Goal: Information Seeking & Learning: Learn about a topic

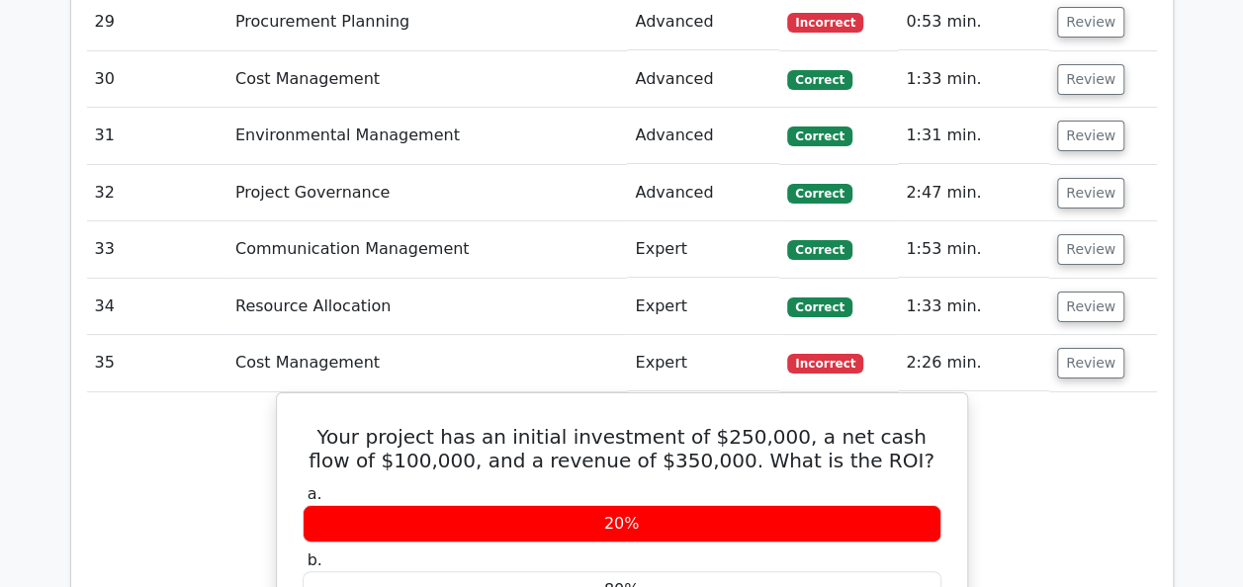
scroll to position [3559, 0]
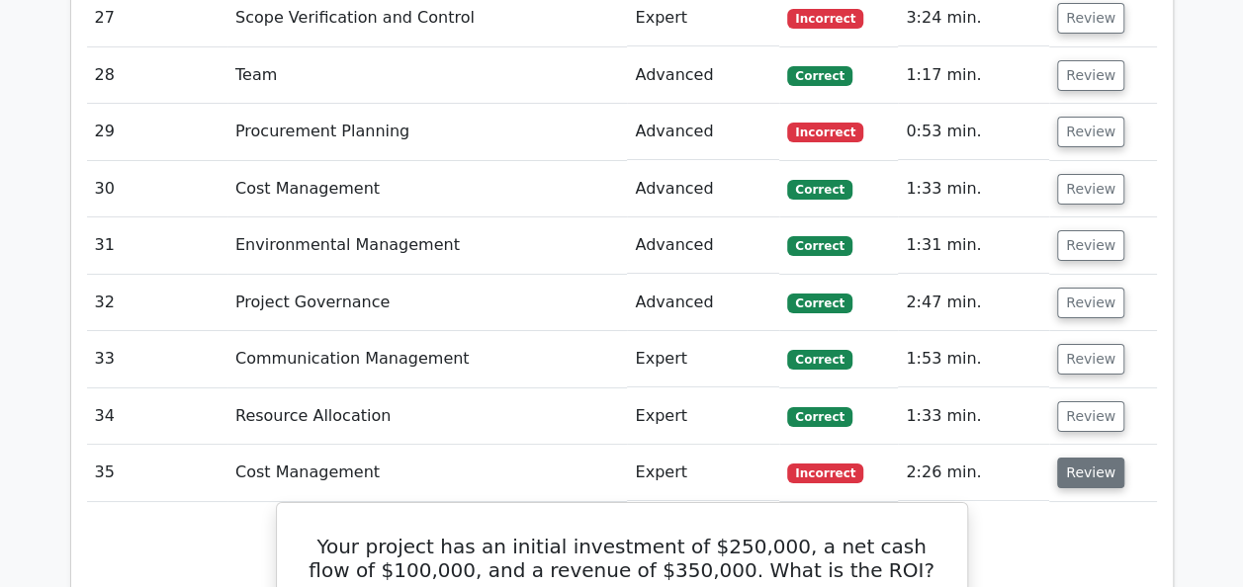
click at [1099, 458] on button "Review" at bounding box center [1090, 473] width 67 height 31
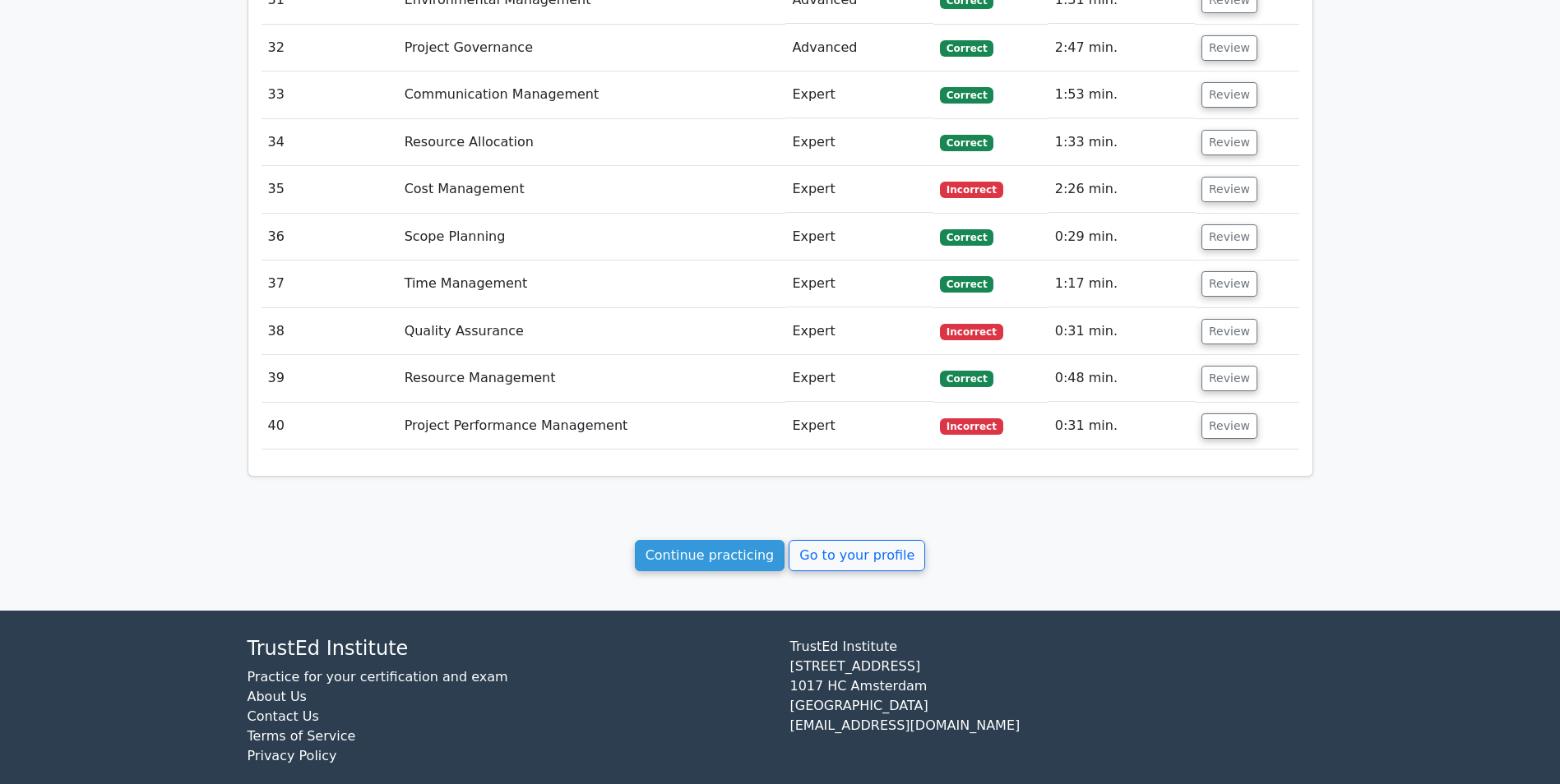
scroll to position [3184, 0]
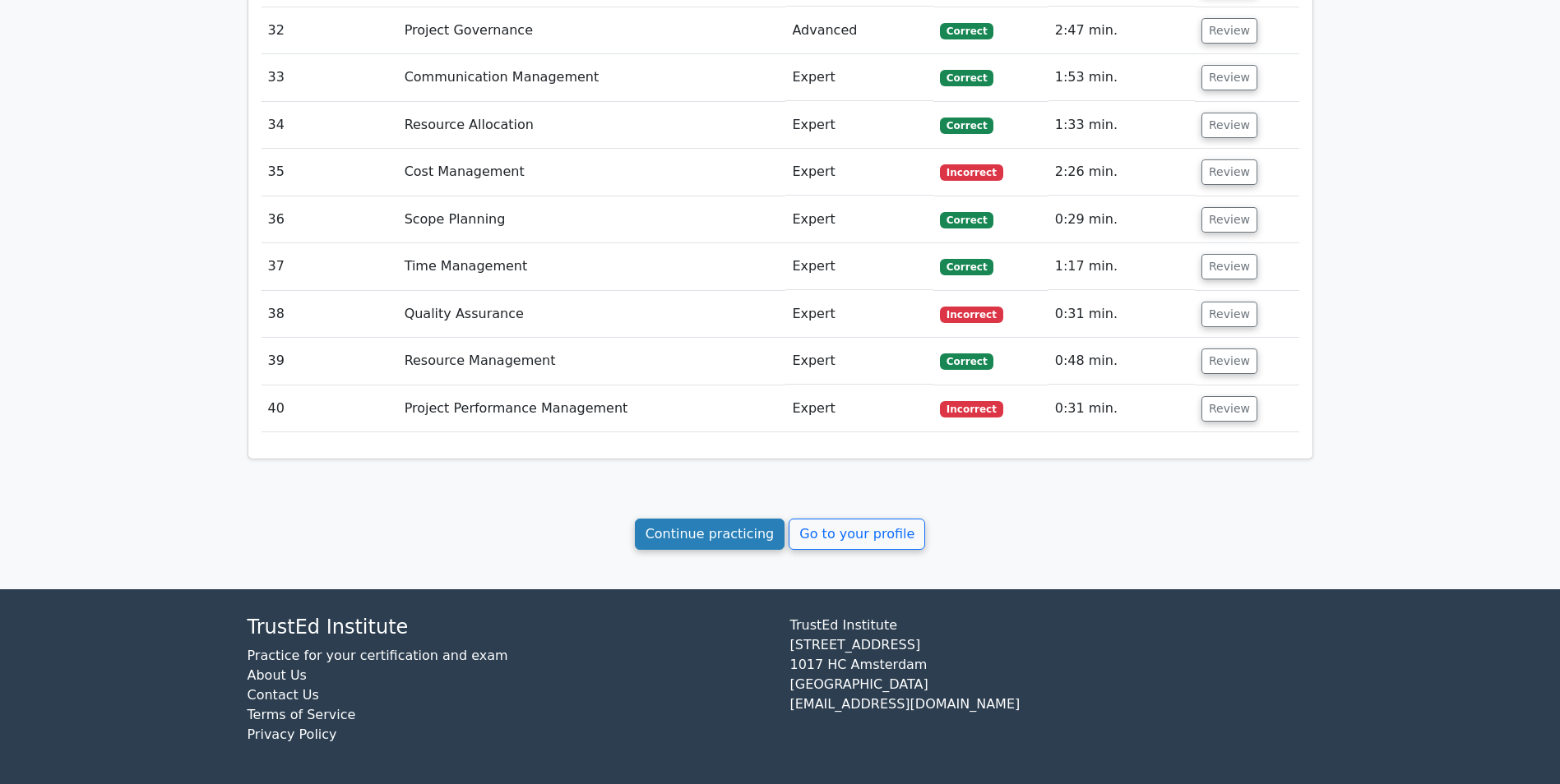
click at [699, 487] on link "Continue practicing" at bounding box center [709, 535] width 151 height 32
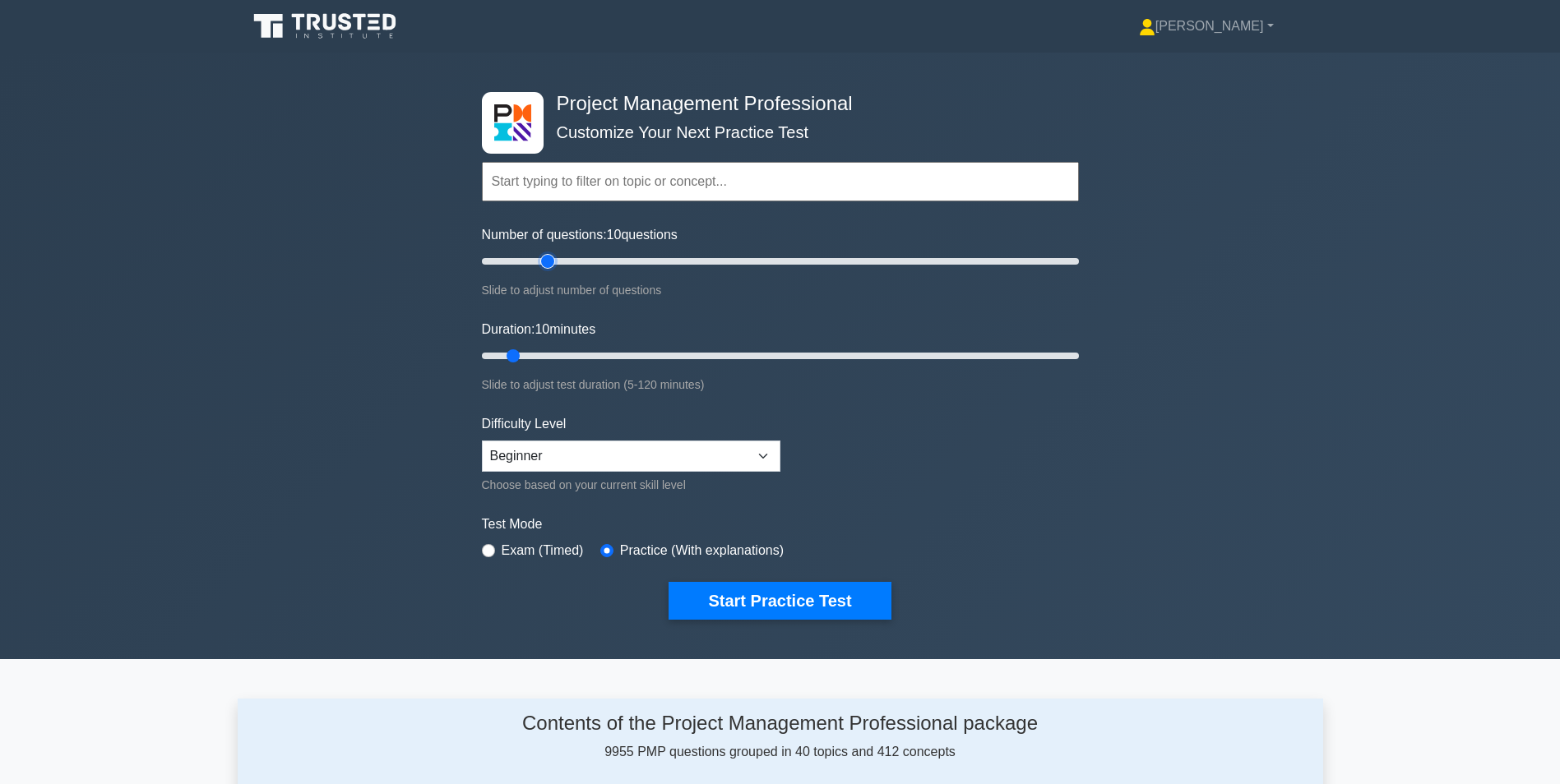
type input "25"
click at [546, 260] on input "Number of questions: 10 questions" at bounding box center [781, 262] width 597 height 20
click at [548, 353] on input "Duration: 15 minutes" at bounding box center [781, 356] width 597 height 20
click at [565, 353] on input "Duration: 20 minutes" at bounding box center [781, 356] width 597 height 20
type input "25"
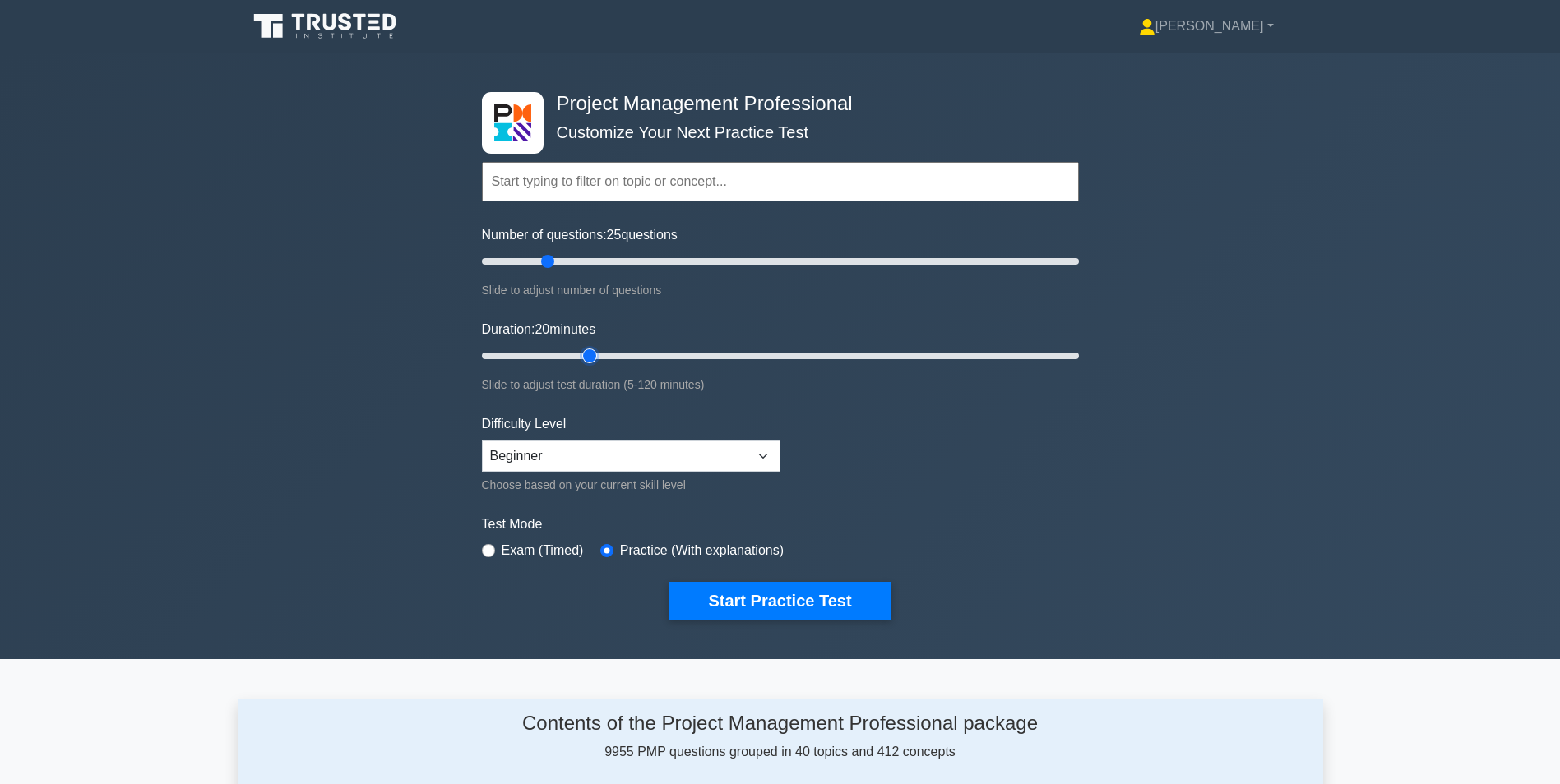
click at [581, 356] on input "Duration: 20 minutes" at bounding box center [781, 356] width 597 height 20
click at [724, 604] on button "Start Practice Test" at bounding box center [779, 600] width 222 height 37
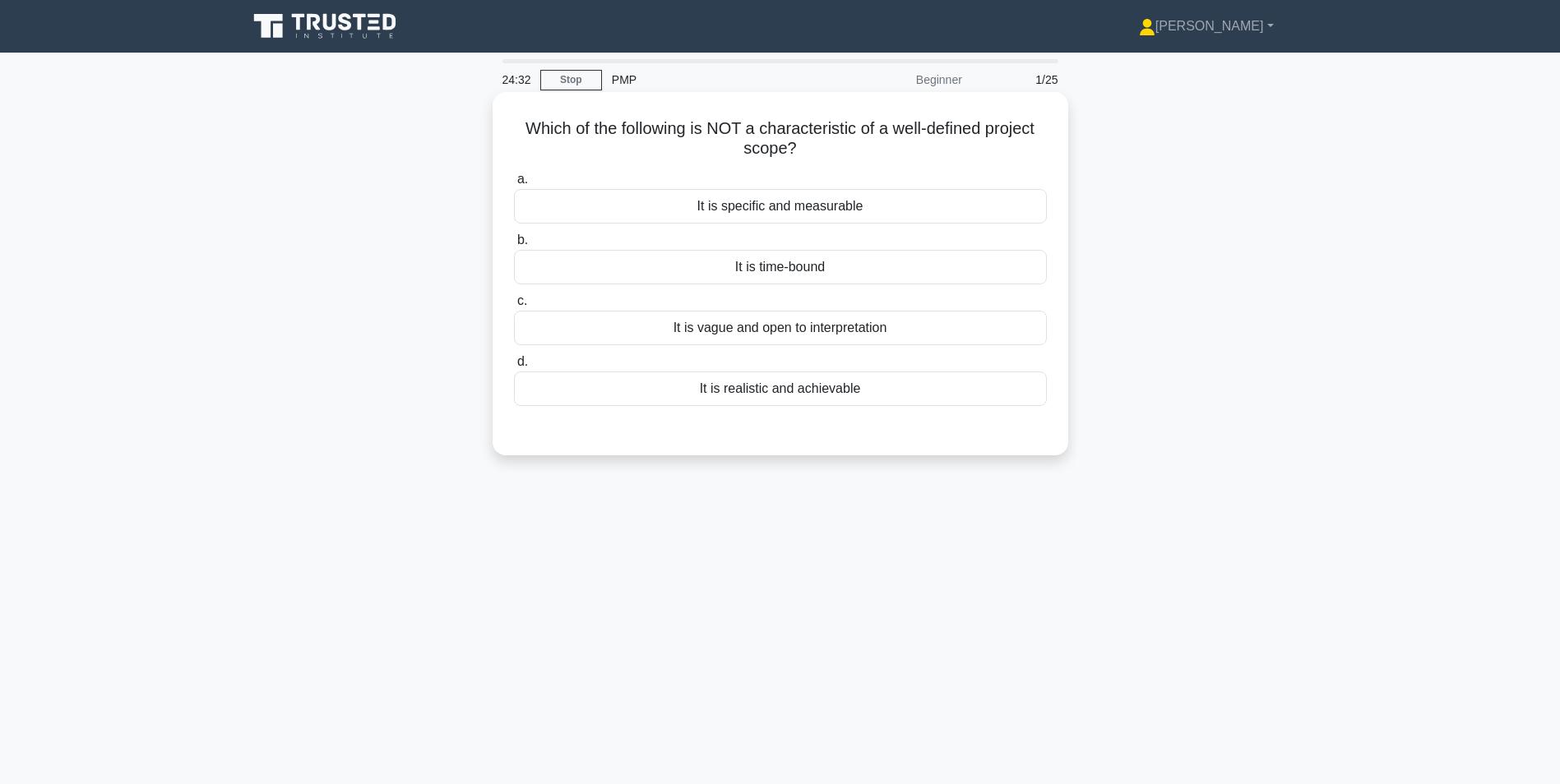
drag, startPoint x: 897, startPoint y: 336, endPoint x: 667, endPoint y: 334, distance: 230.0
click at [667, 334] on div "It is vague and open to interpretation" at bounding box center [780, 328] width 533 height 35
drag, startPoint x: 667, startPoint y: 334, endPoint x: 753, endPoint y: 330, distance: 86.1
copy div "It is vague and open to interpretation"
click at [929, 321] on div "It is vague and open to interpretation" at bounding box center [780, 328] width 533 height 35
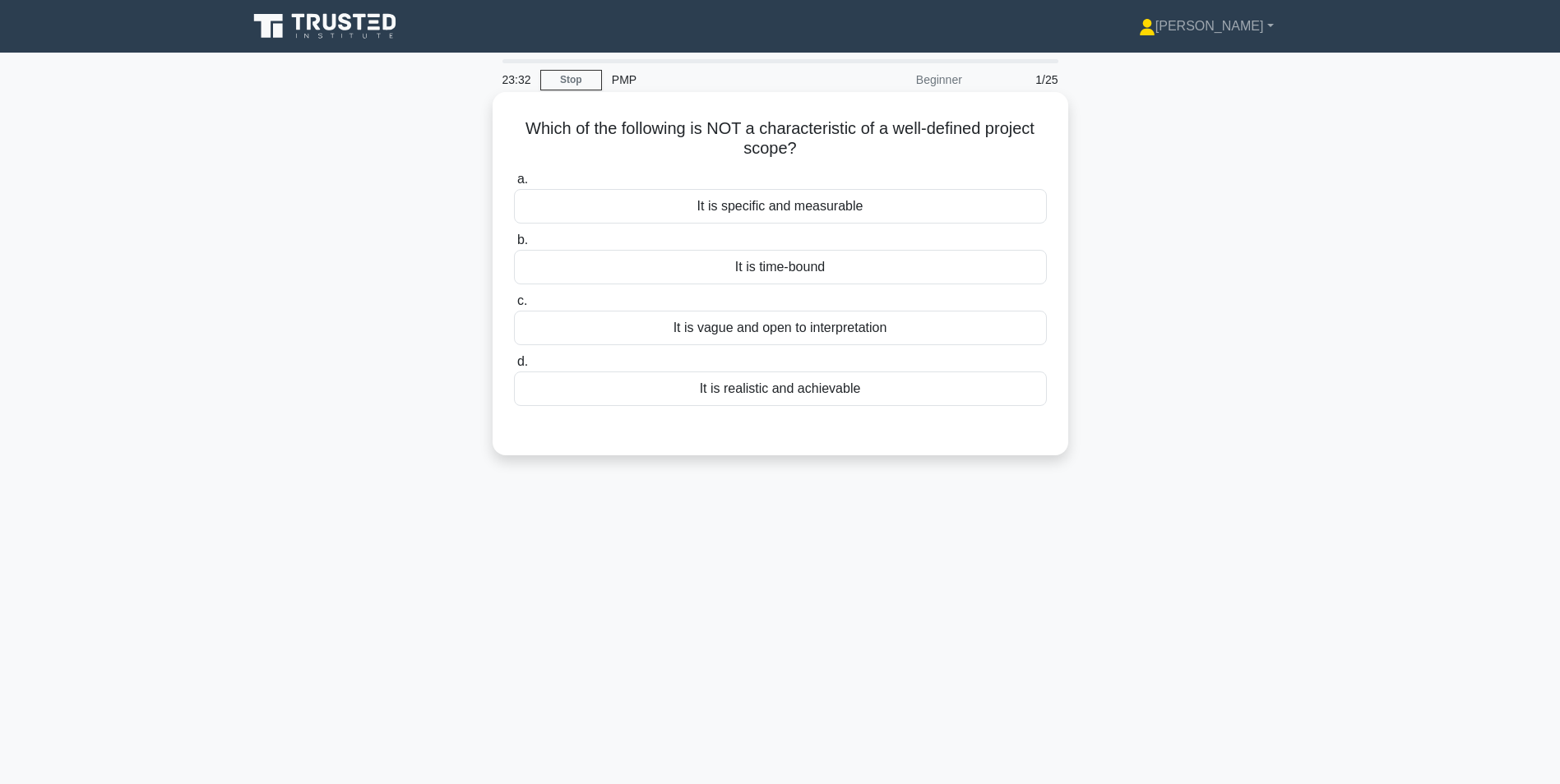
click at [514, 307] on input "c. It is vague and open to interpretation" at bounding box center [514, 301] width 0 height 11
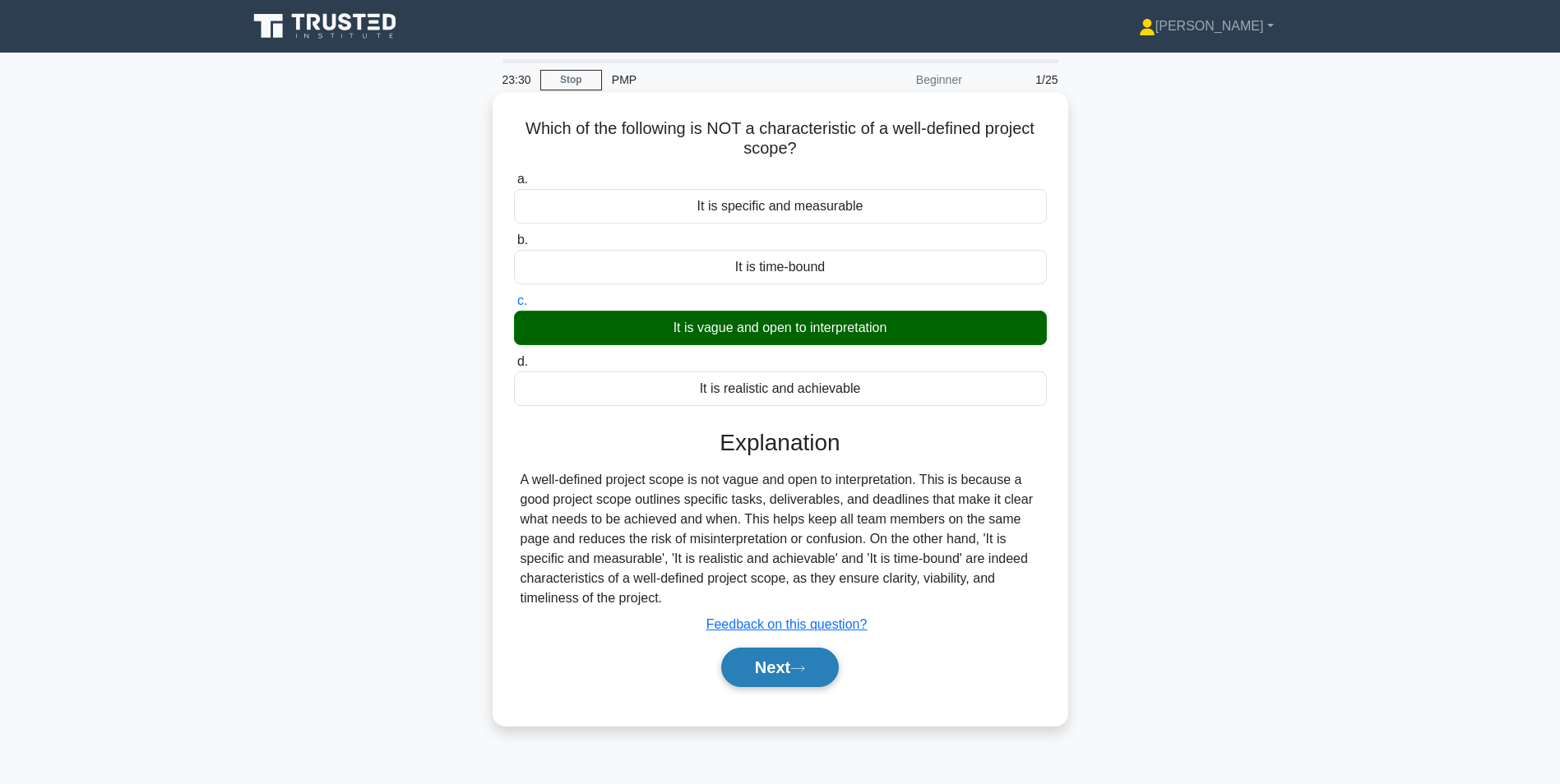
click at [799, 671] on icon at bounding box center [797, 668] width 15 height 9
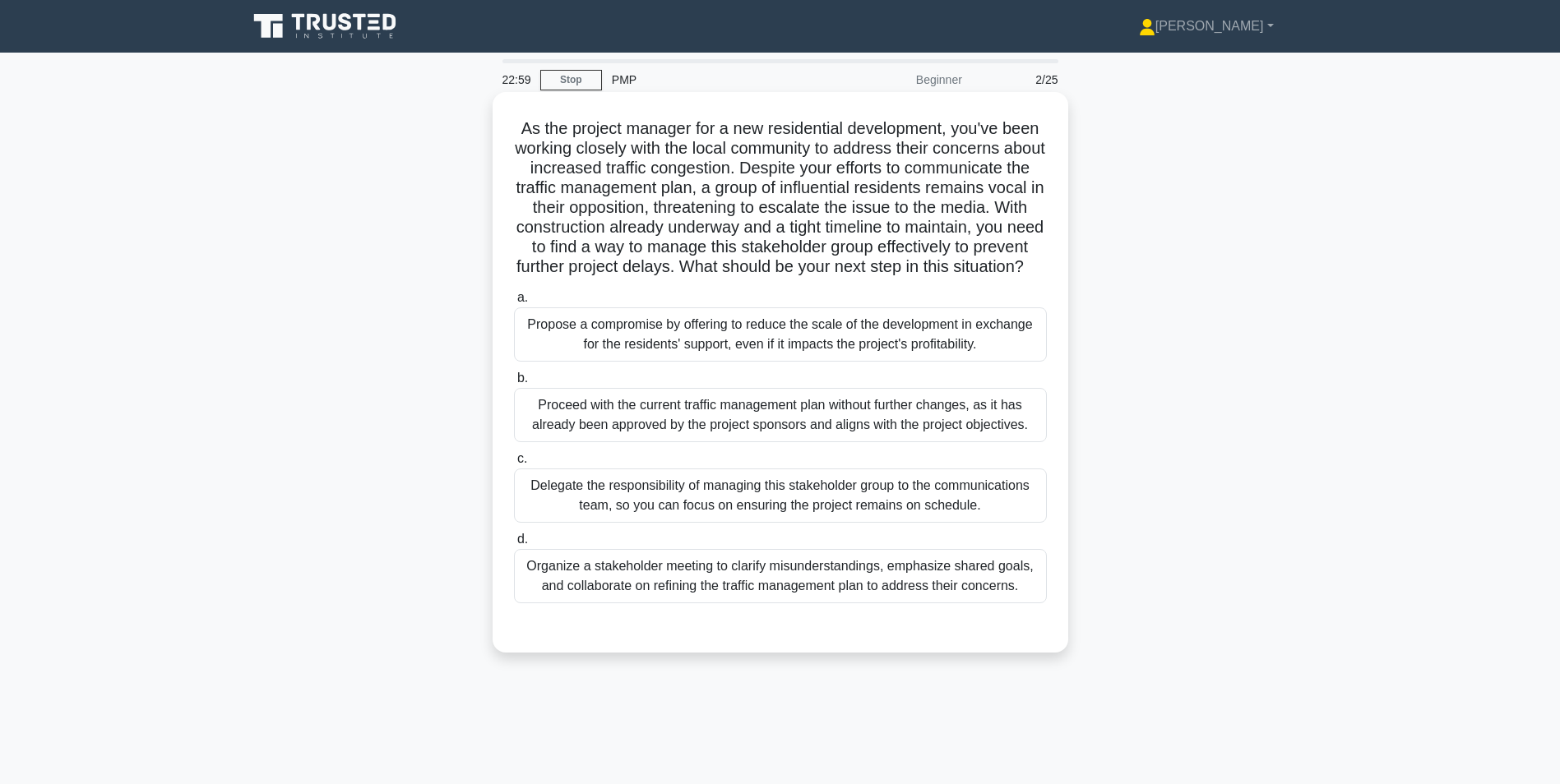
click at [910, 603] on div "Organize a stakeholder meeting to clarify misunderstandings, emphasize shared g…" at bounding box center [780, 576] width 533 height 54
click at [514, 545] on input "d. Organize a stakeholder meeting to clarify misunderstandings, emphasize share…" at bounding box center [514, 540] width 0 height 11
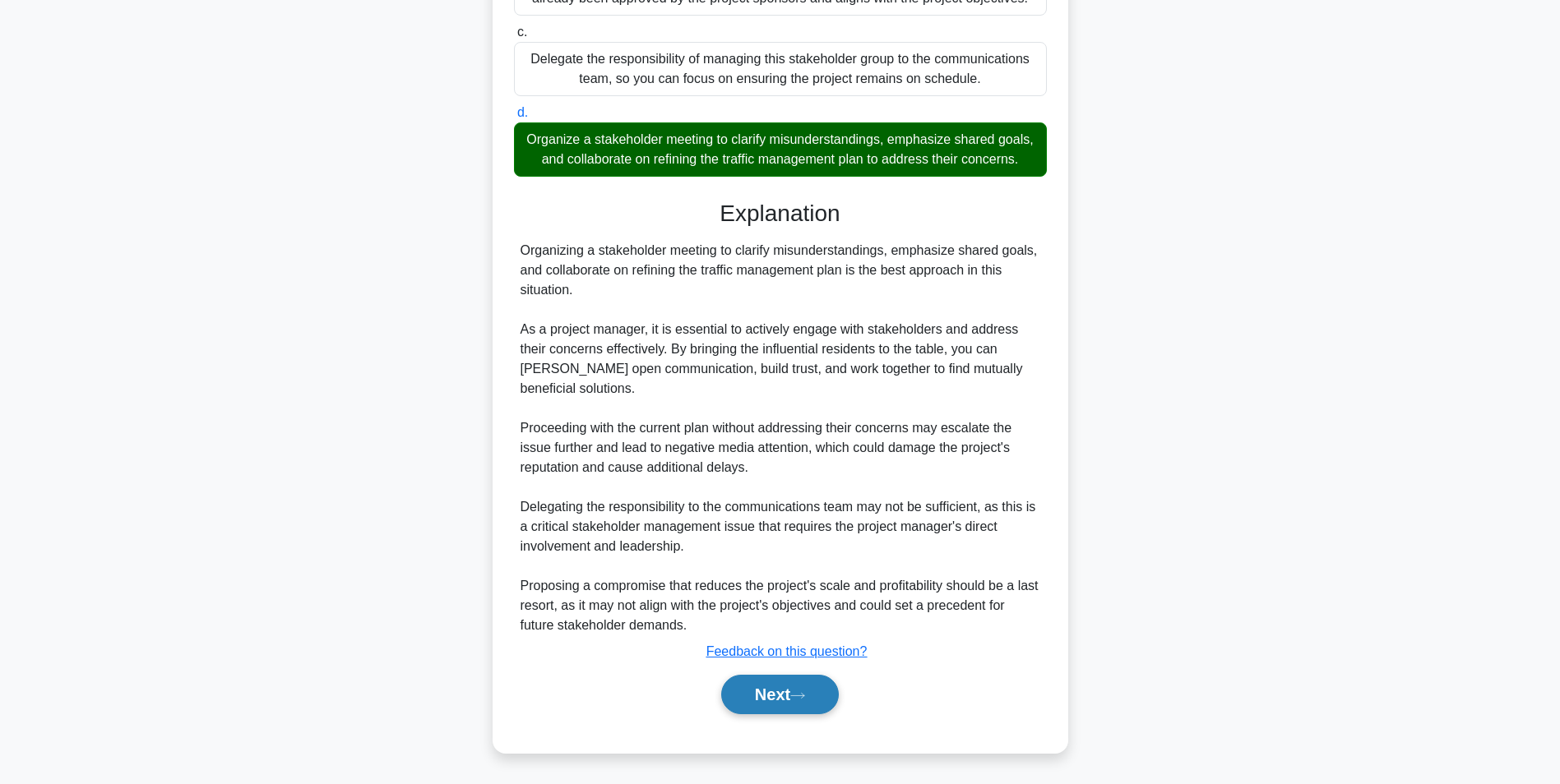
click at [781, 700] on button "Next" at bounding box center [779, 694] width 117 height 39
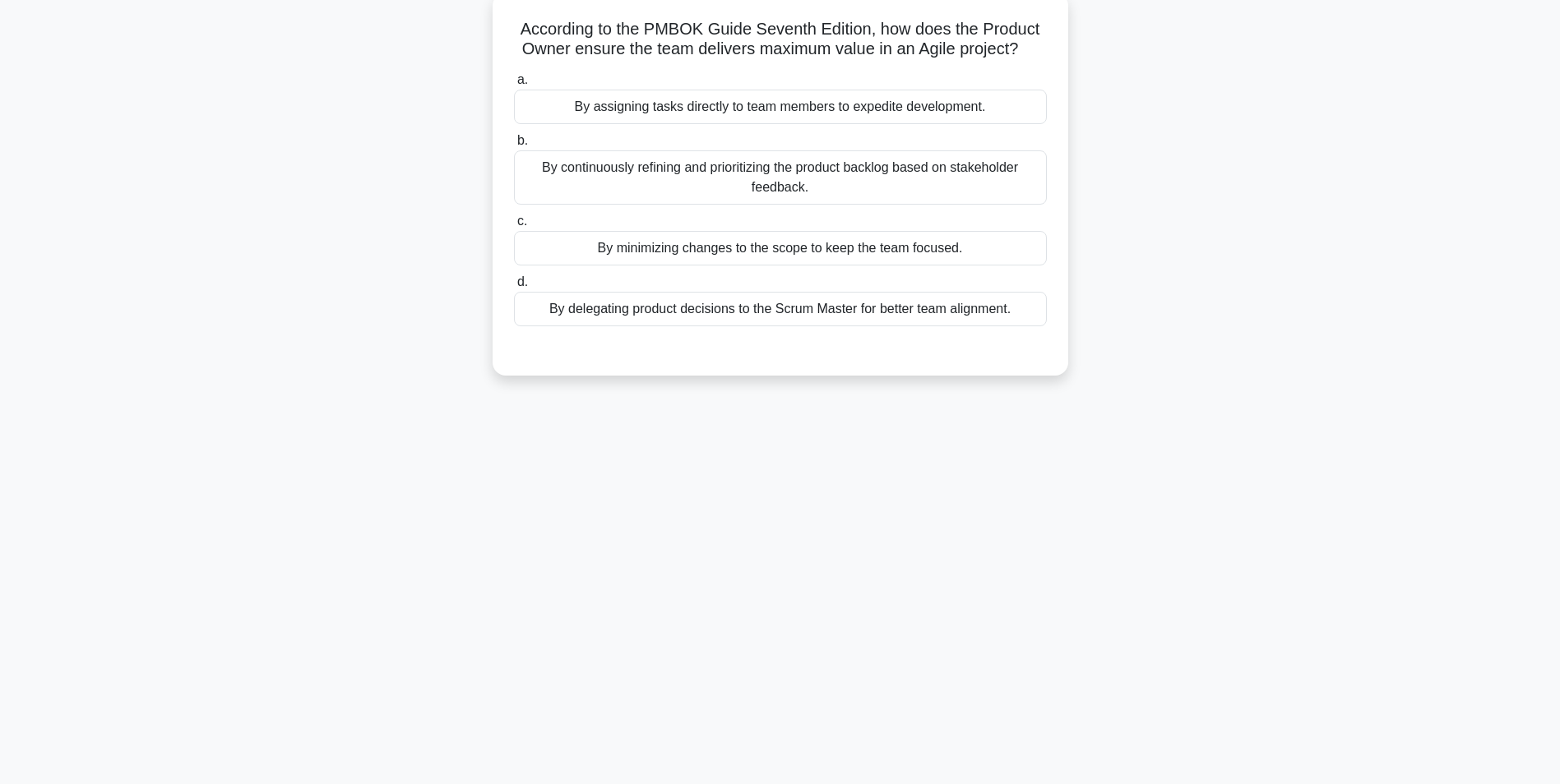
scroll to position [104, 0]
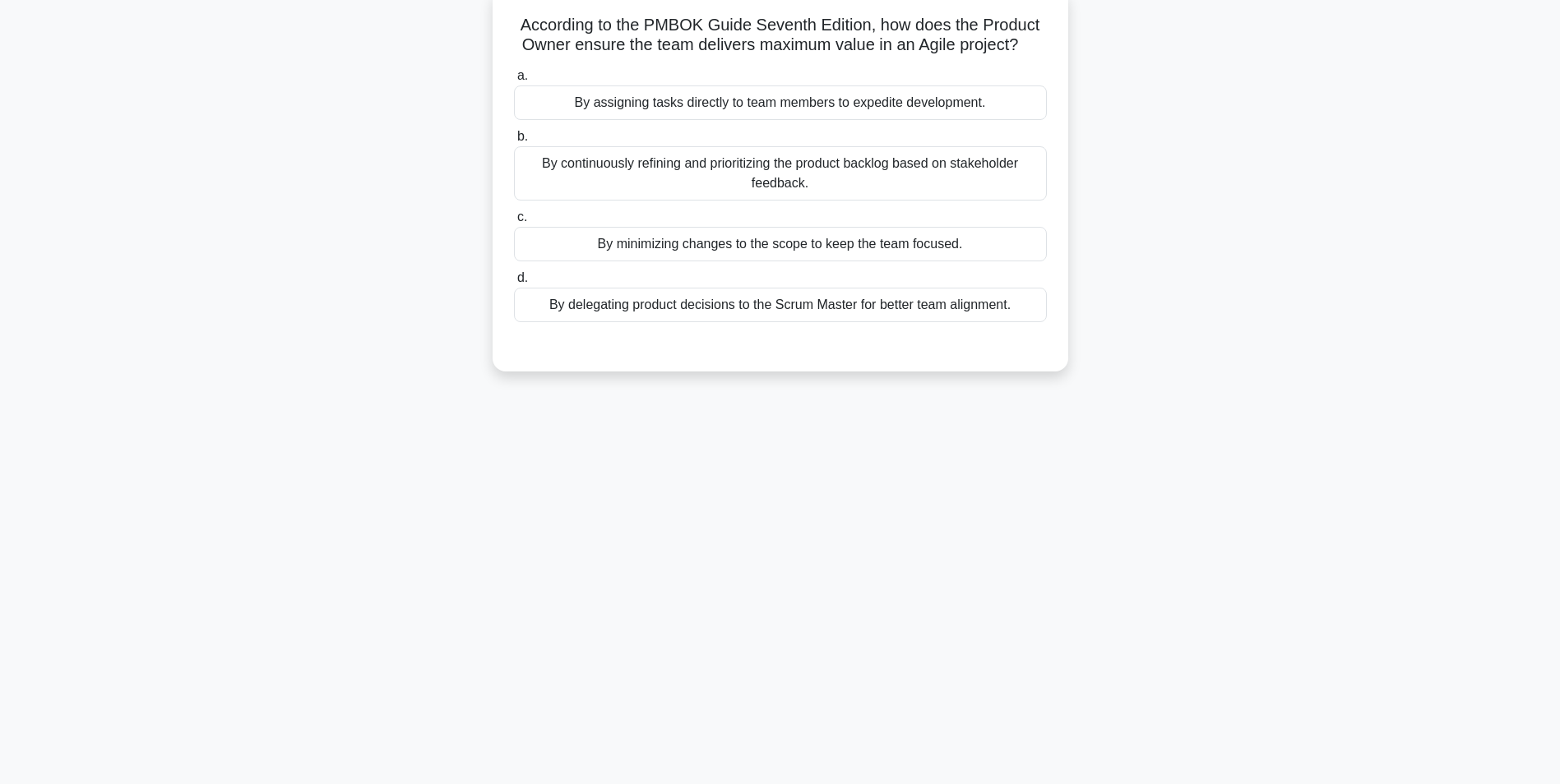
click at [855, 187] on div "By continuously refining and prioritizing the product backlog based on stakehol…" at bounding box center [780, 173] width 533 height 54
click at [514, 142] on input "b. By continuously refining and prioritizing the product backlog based on stake…" at bounding box center [514, 136] width 0 height 11
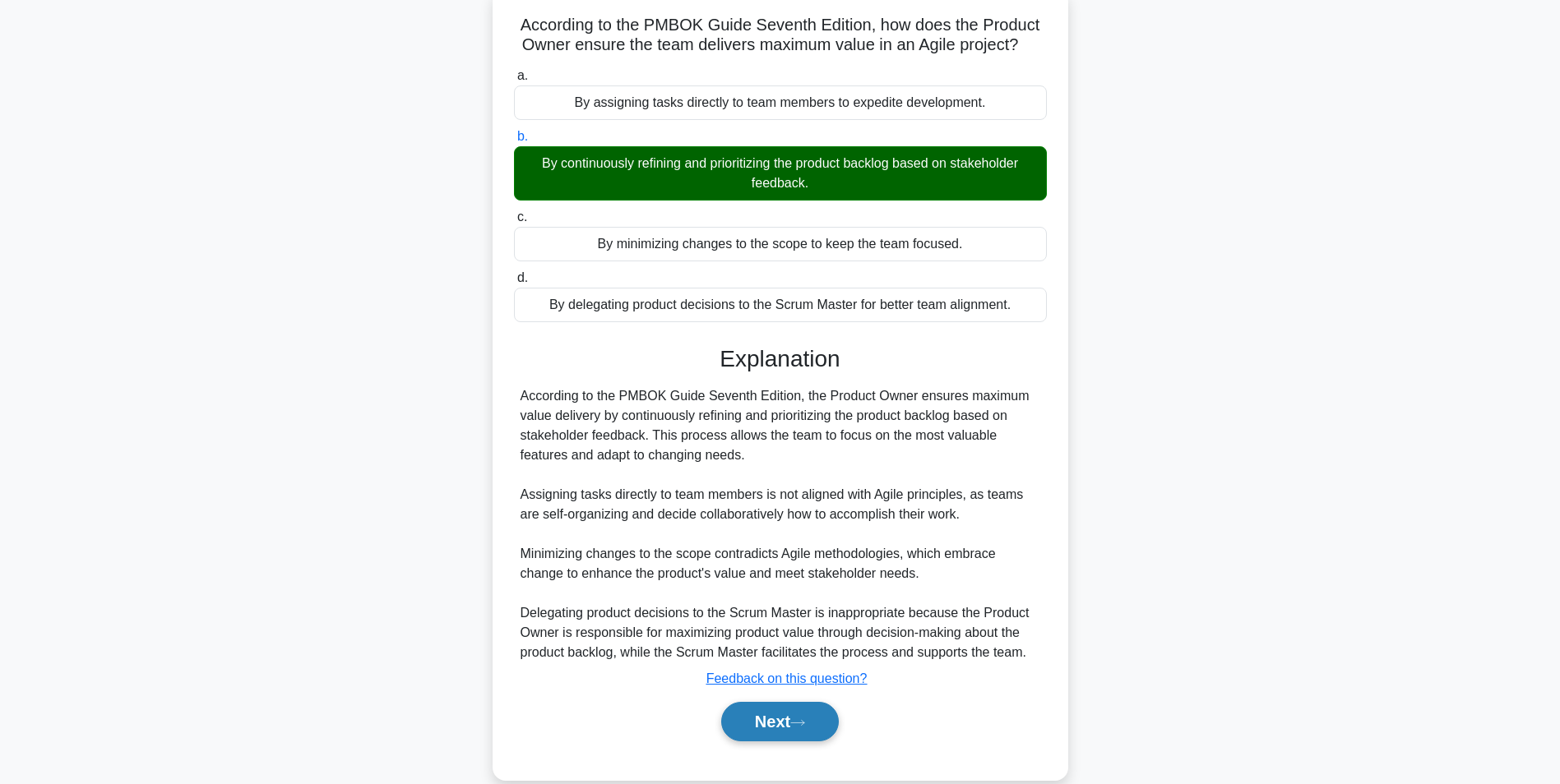
click at [767, 733] on button "Next" at bounding box center [779, 722] width 117 height 39
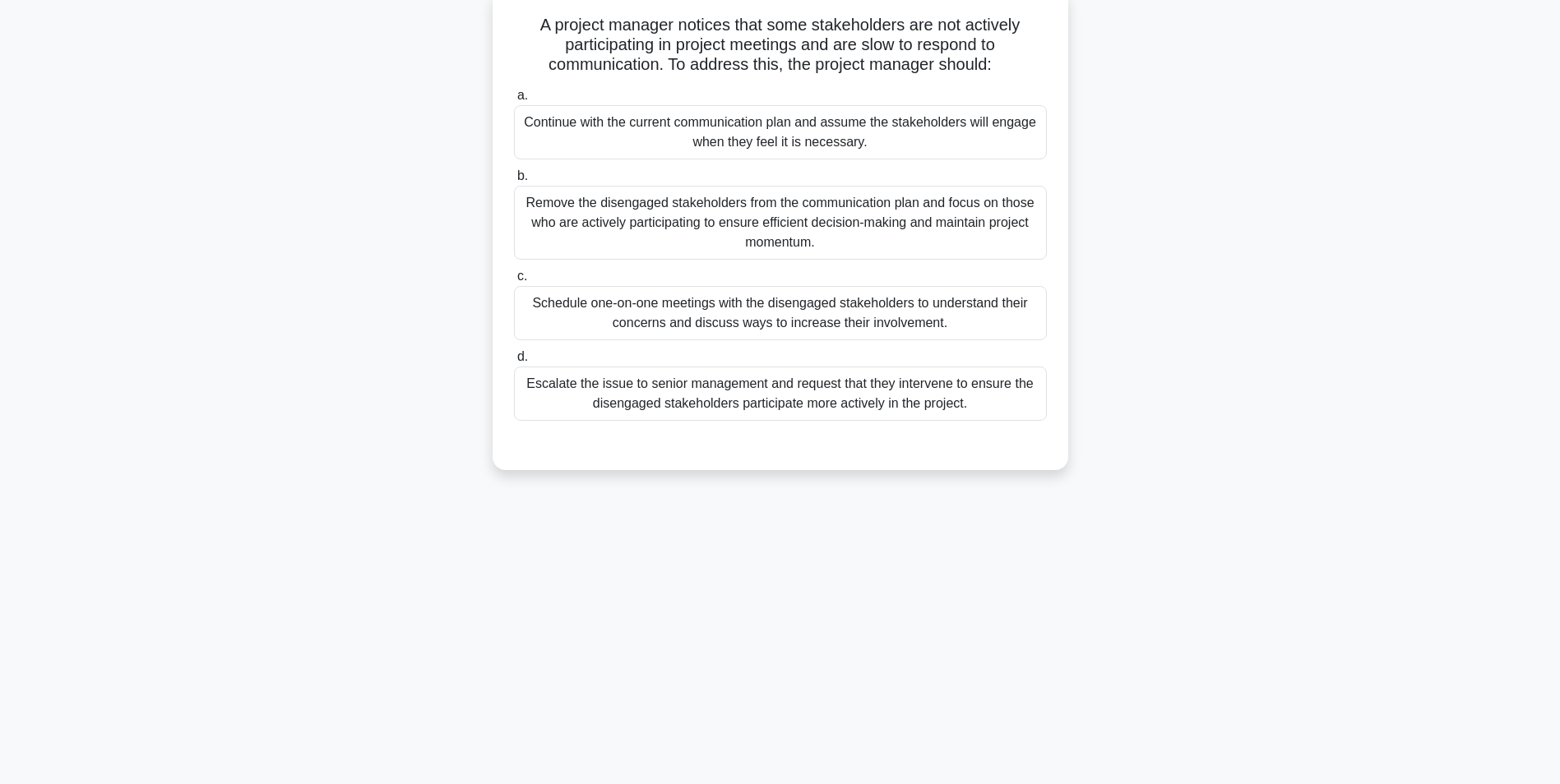
click at [861, 319] on div "Schedule one-on-one meetings with the disengaged stakeholders to understand the…" at bounding box center [780, 313] width 533 height 54
click at [514, 282] on input "c. Schedule one-on-one meetings with the disengaged stakeholders to understand …" at bounding box center [514, 276] width 0 height 11
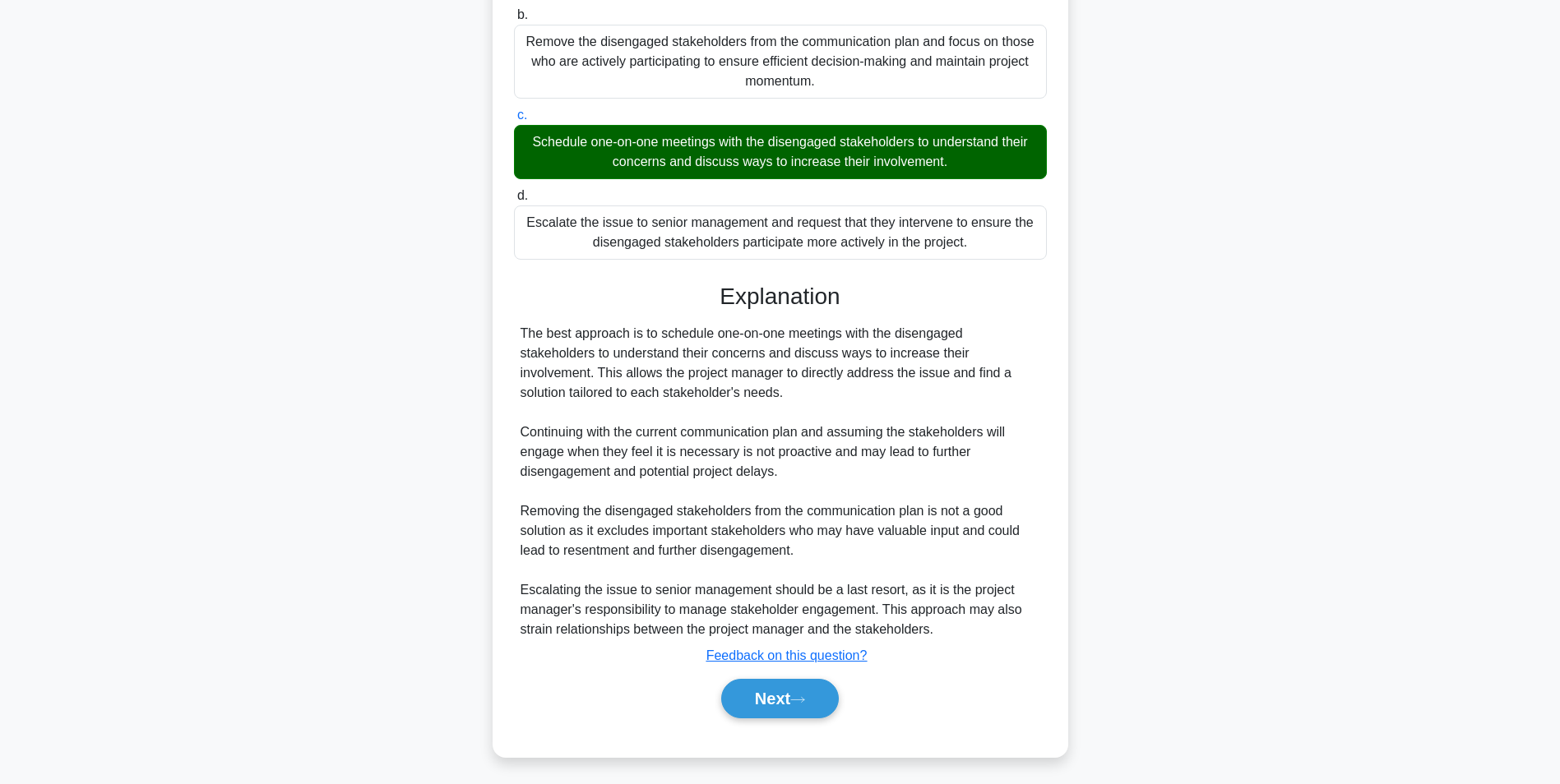
scroll to position [269, 0]
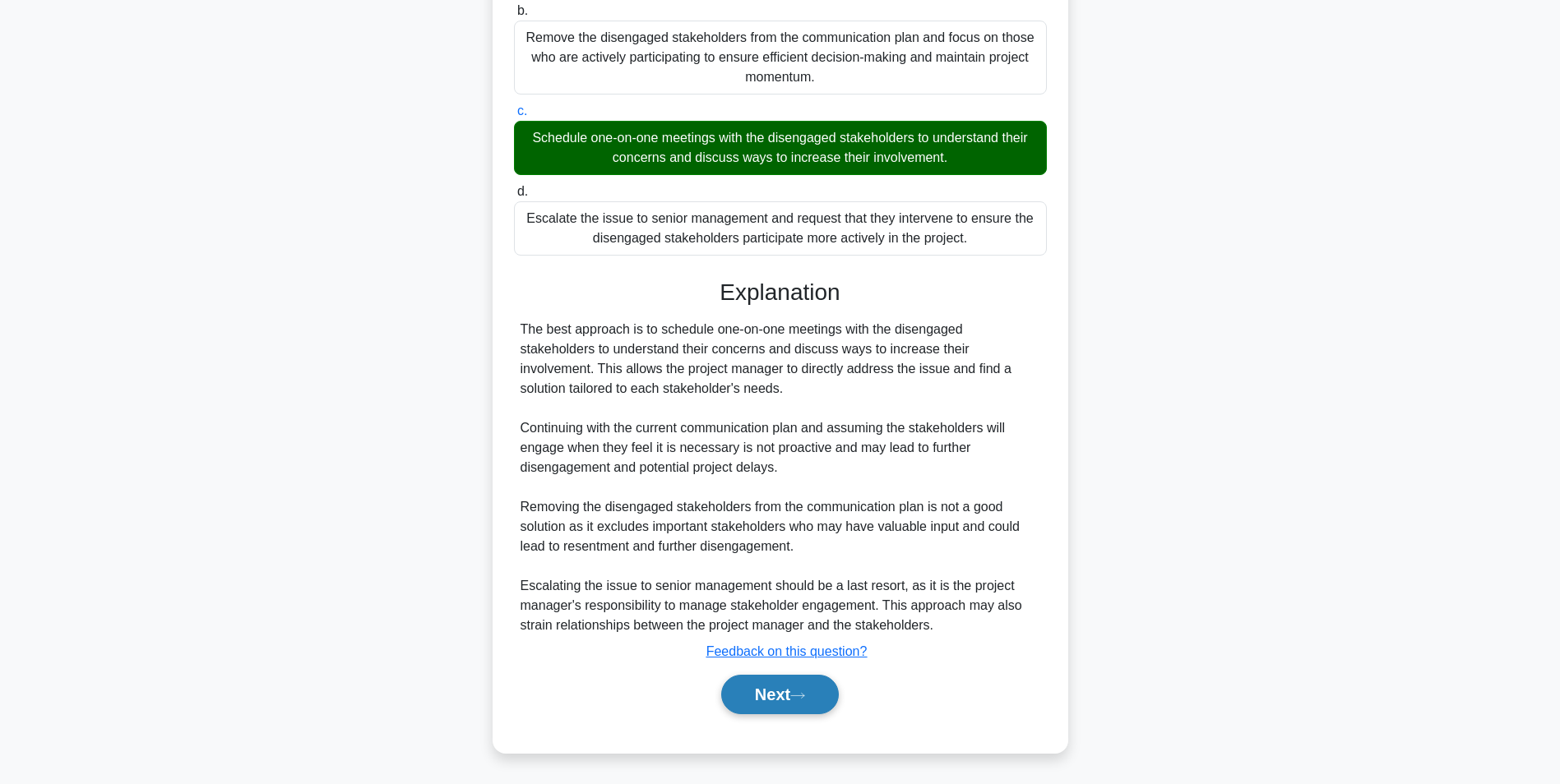
click at [768, 682] on button "Next" at bounding box center [779, 694] width 117 height 39
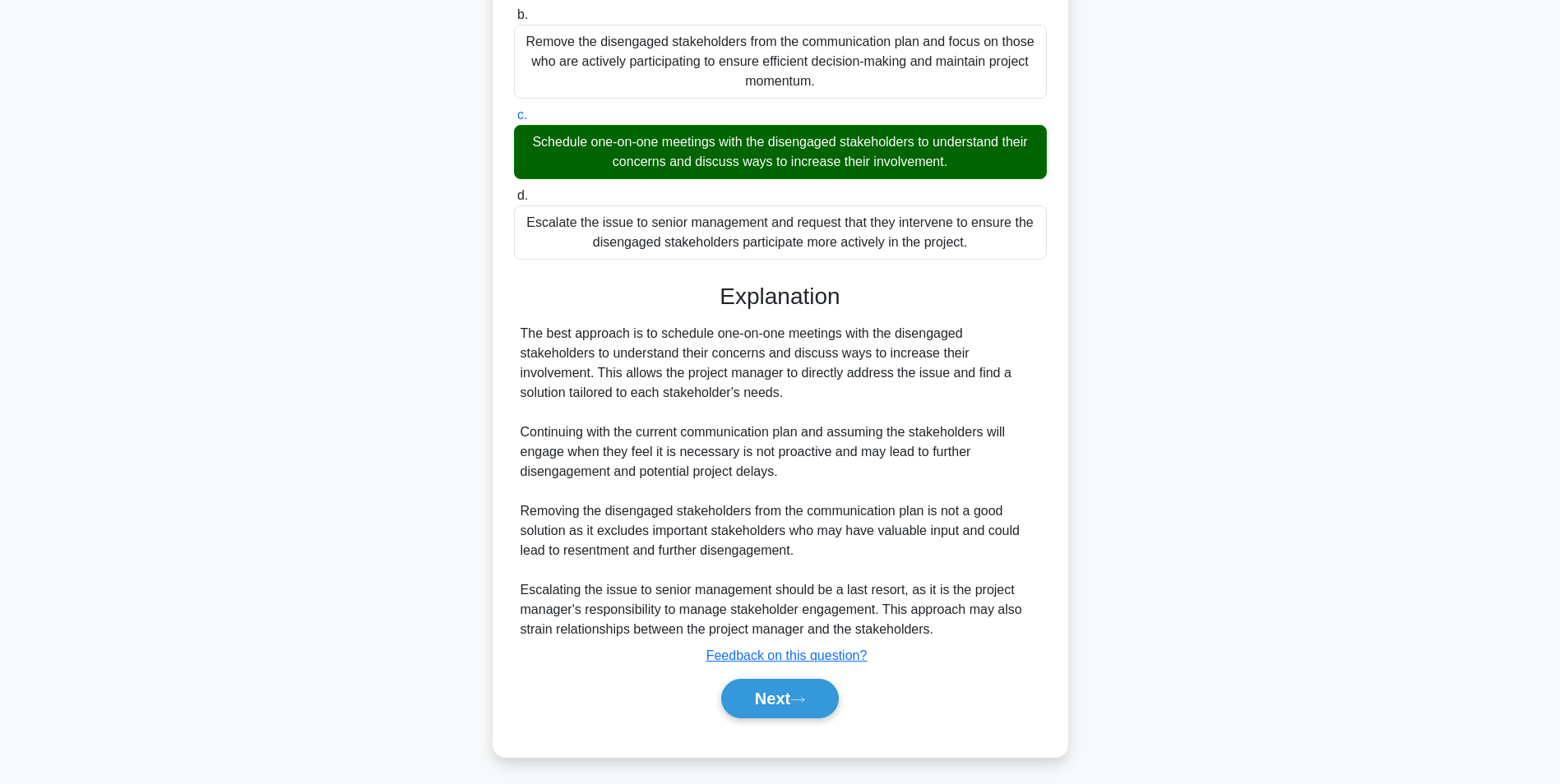
scroll to position [104, 0]
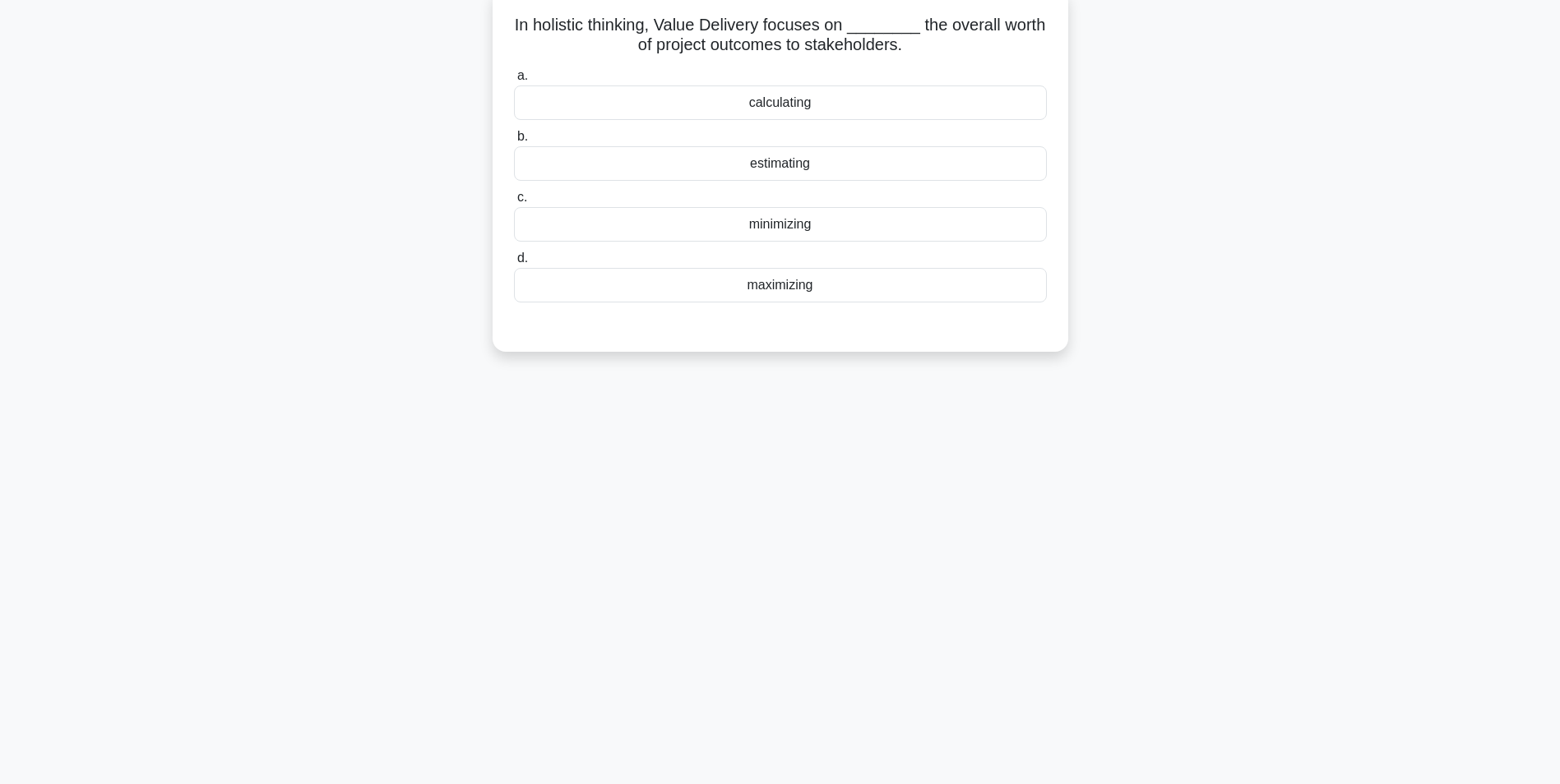
click at [784, 169] on div "estimating" at bounding box center [780, 164] width 533 height 35
click at [514, 142] on input "b. estimating" at bounding box center [514, 136] width 0 height 11
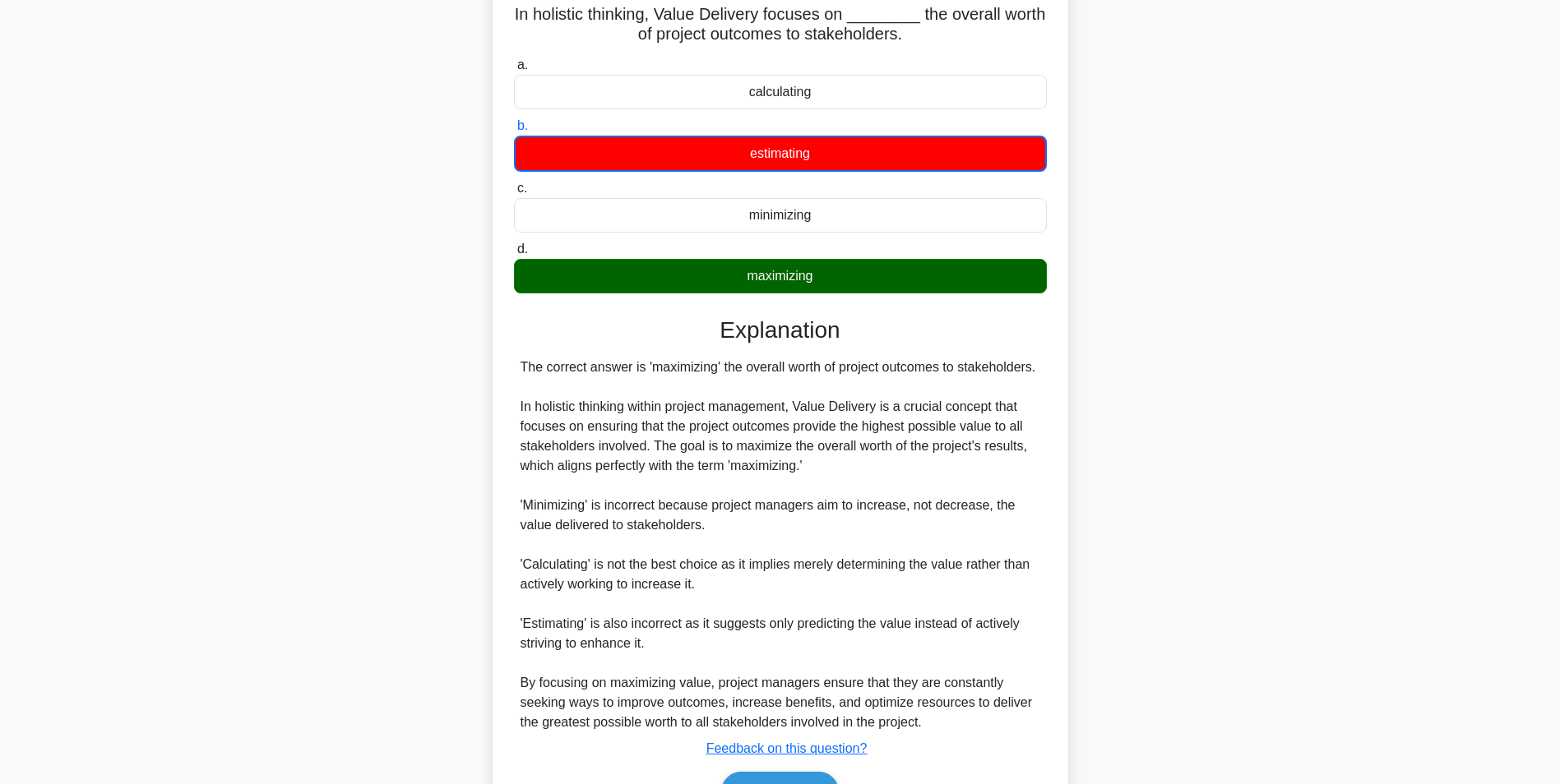
scroll to position [212, 0]
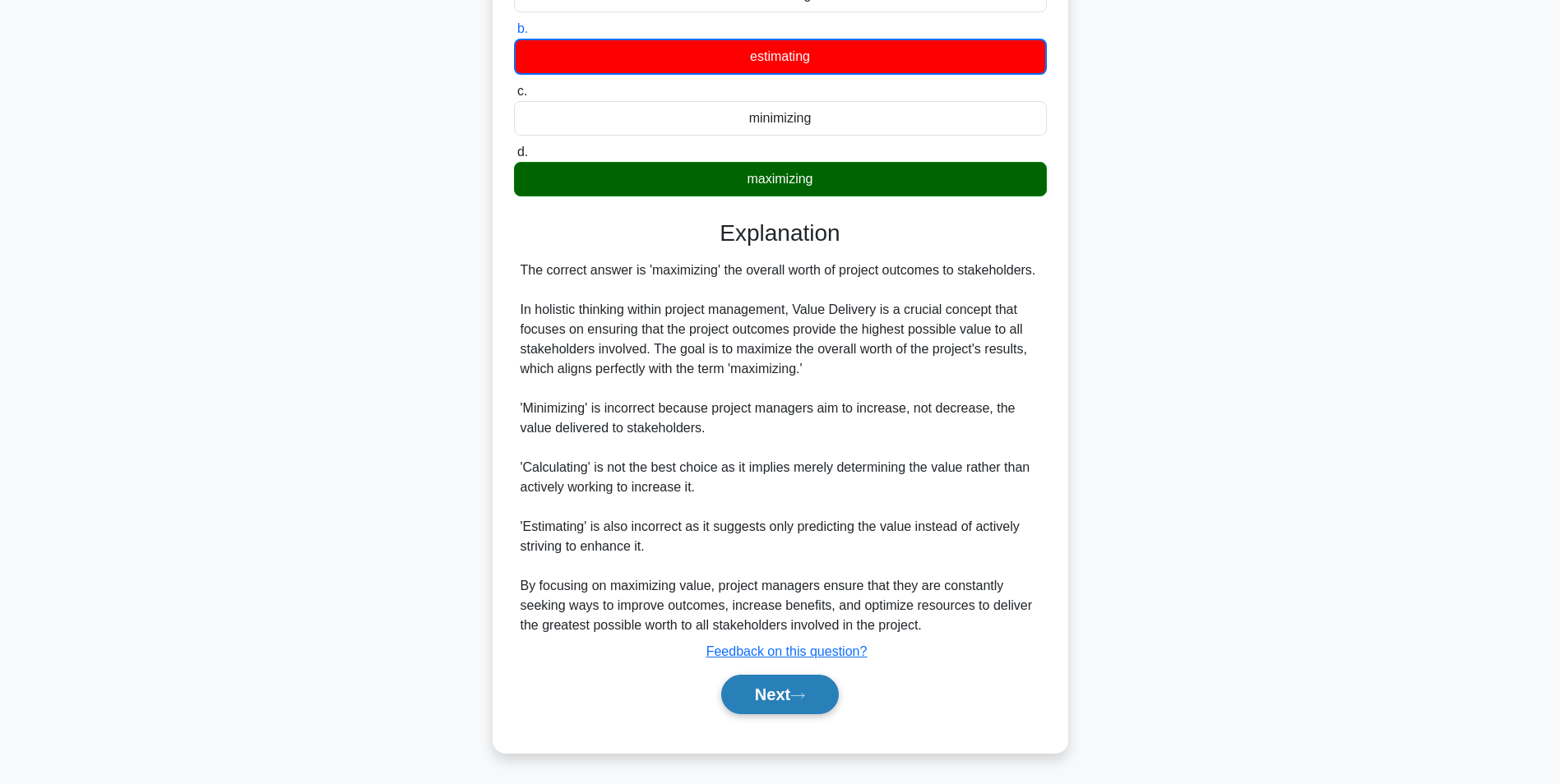
click at [767, 703] on button "Next" at bounding box center [779, 694] width 117 height 39
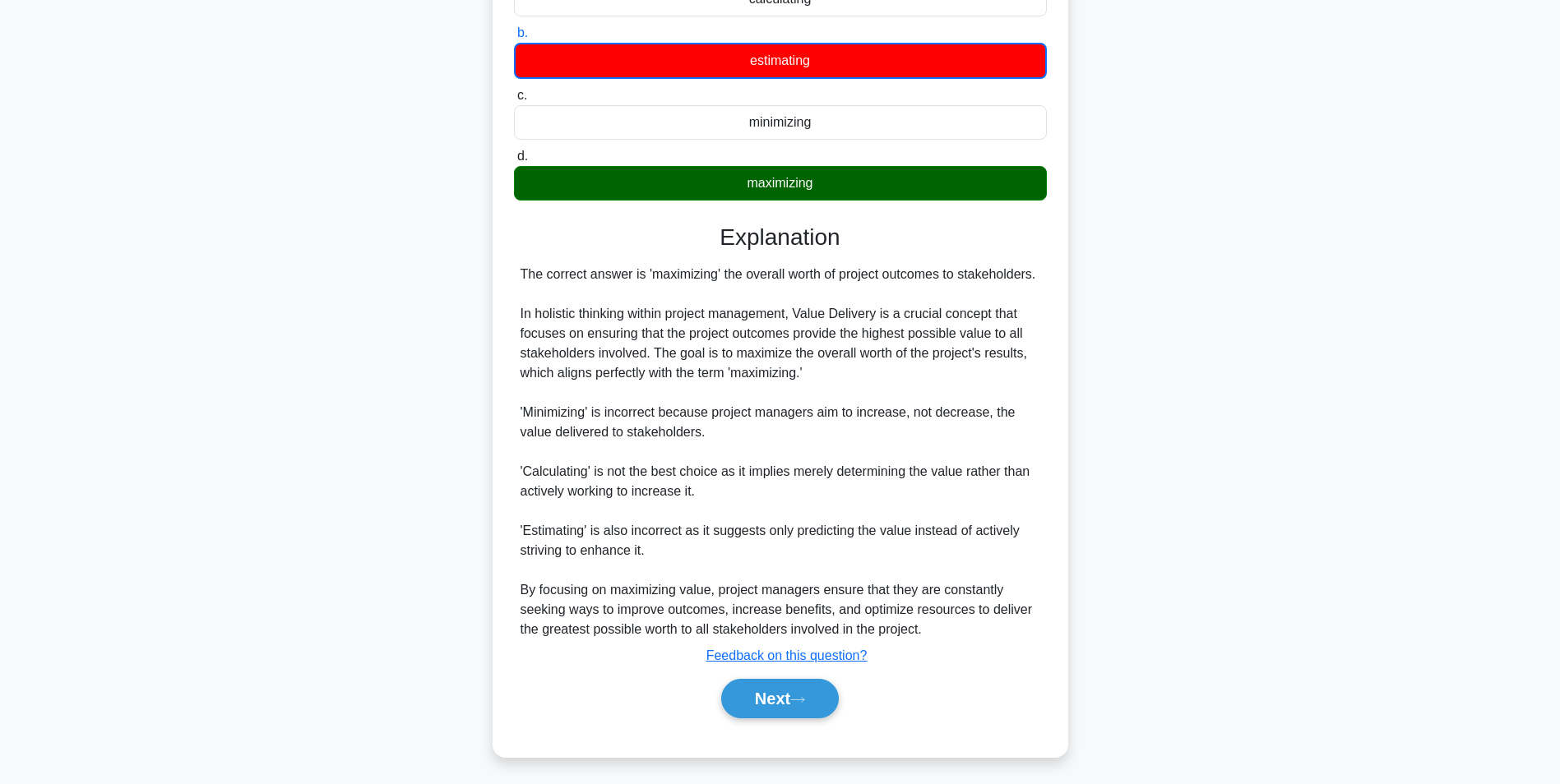
scroll to position [104, 0]
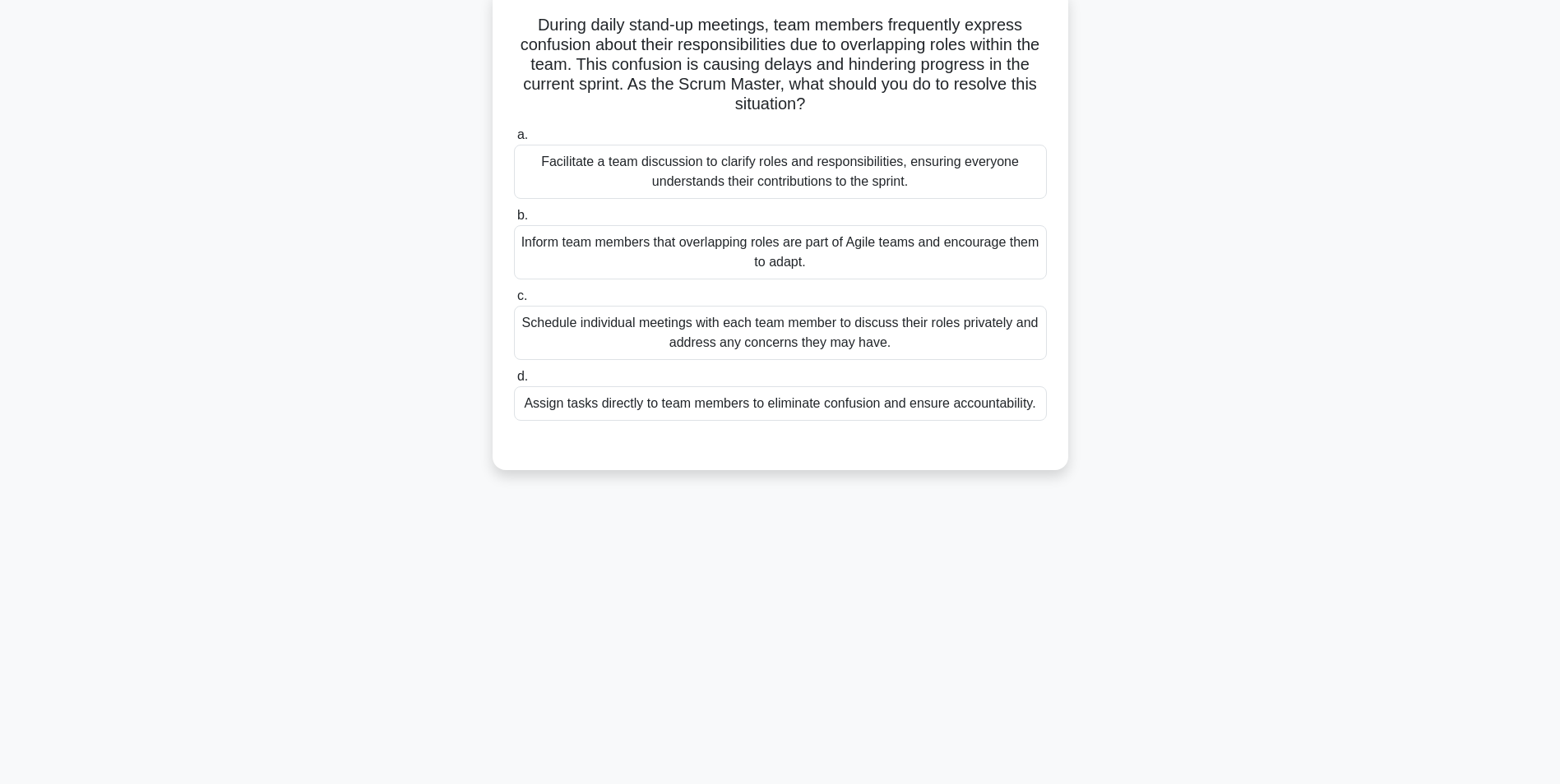
click at [764, 180] on div "Facilitate a team discussion to clarify roles and responsibilities, ensuring ev…" at bounding box center [780, 171] width 533 height 54
click at [514, 141] on input "a. Facilitate a team discussion to clarify roles and responsibilities, ensuring…" at bounding box center [514, 135] width 0 height 11
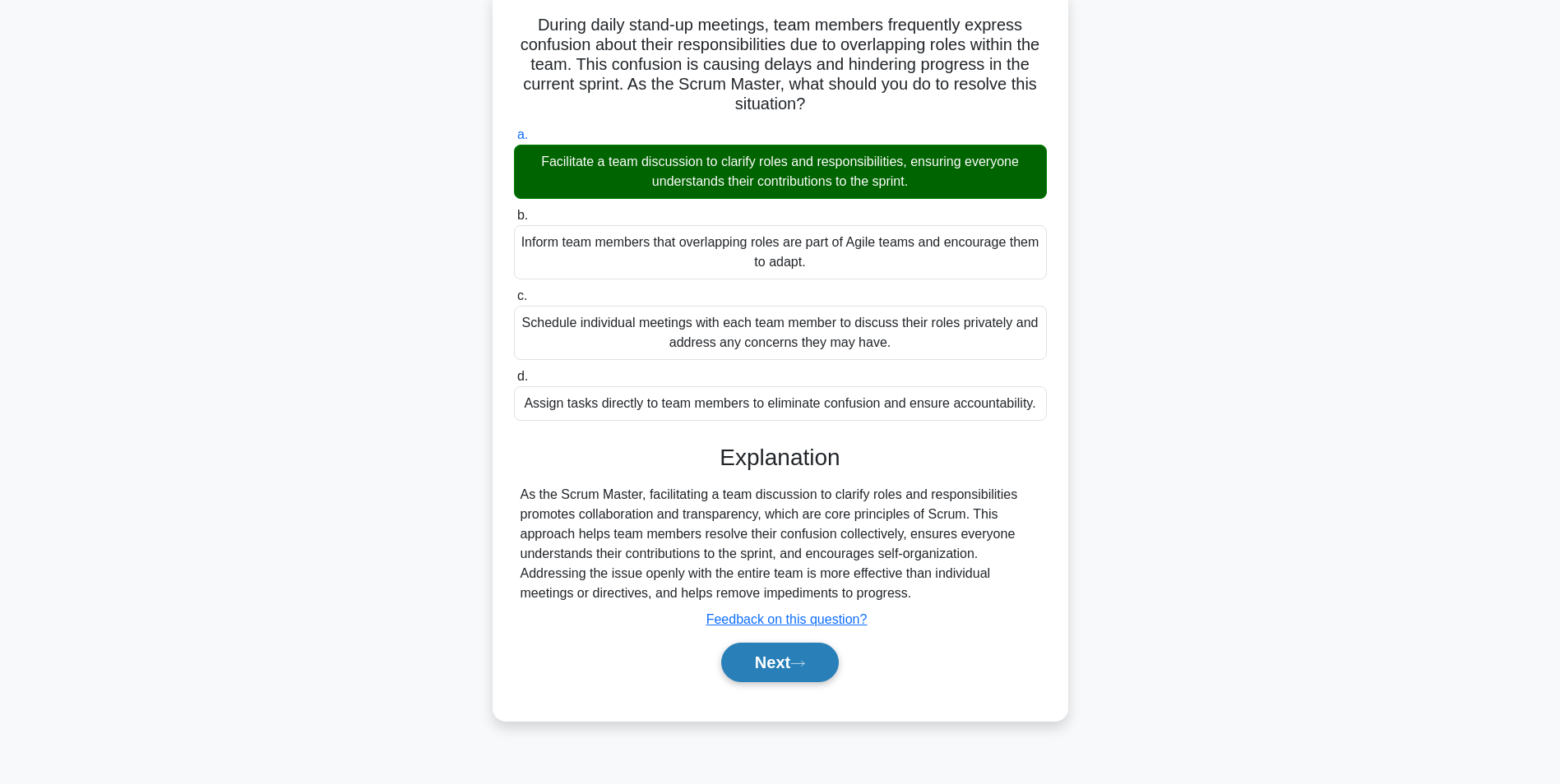
click at [762, 658] on button "Next" at bounding box center [779, 662] width 117 height 39
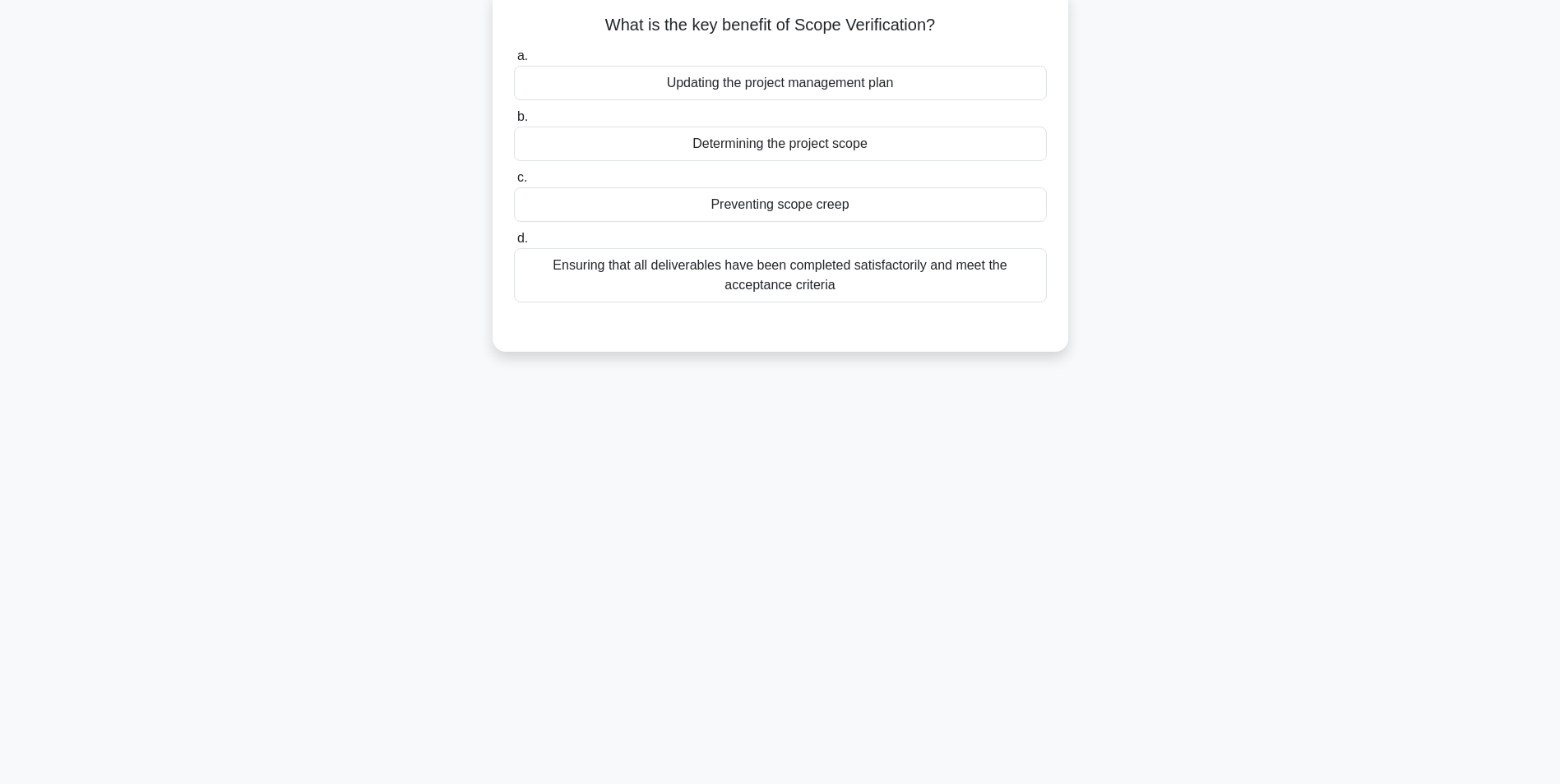
click at [834, 150] on div "Determining the project scope" at bounding box center [780, 144] width 533 height 35
click at [514, 122] on input "b. Determining the project scope" at bounding box center [514, 116] width 0 height 11
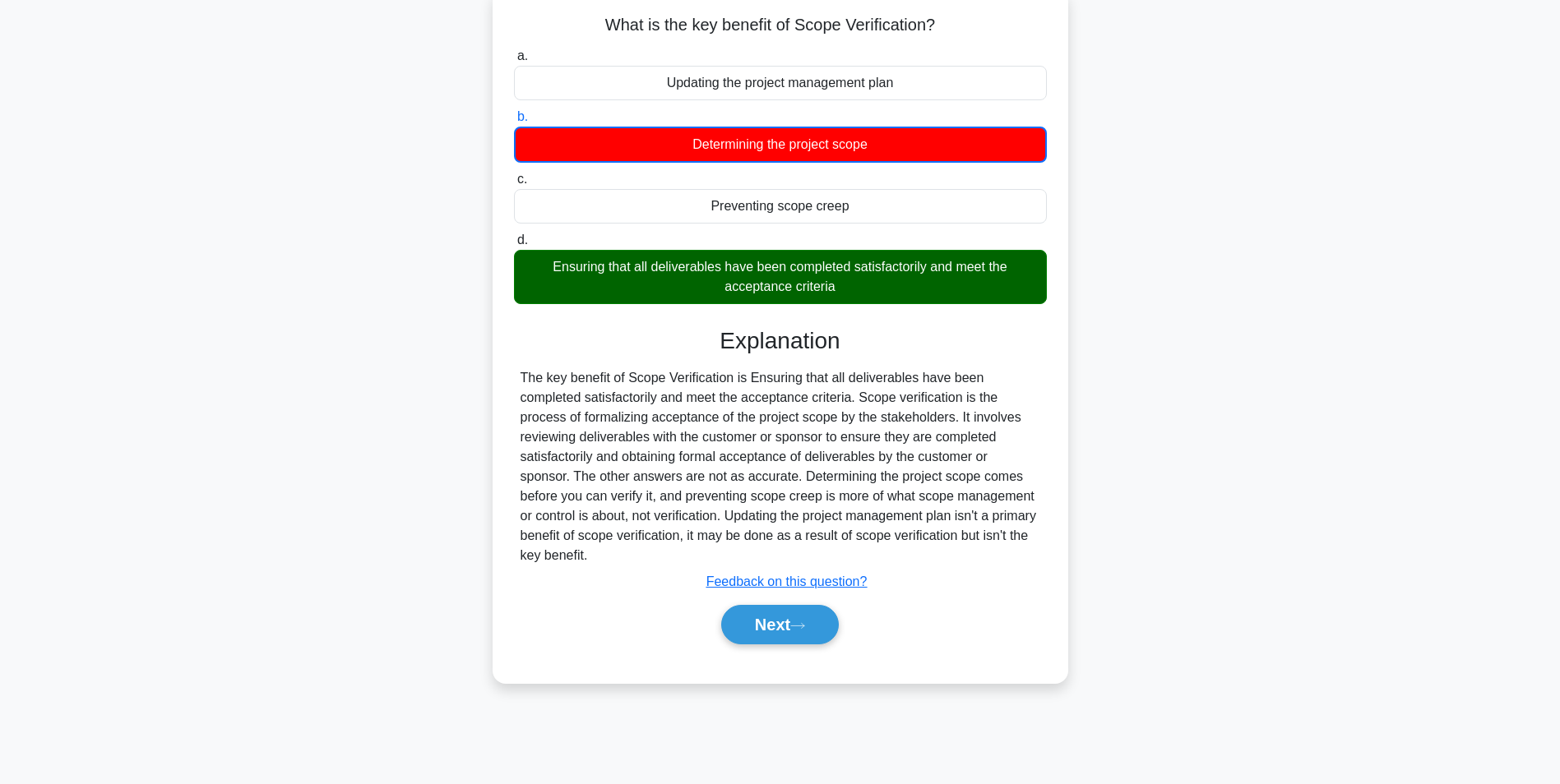
click at [851, 277] on div "Ensuring that all deliverables have been completed satisfactorily and meet the …" at bounding box center [780, 277] width 533 height 54
click at [514, 246] on input "d. Ensuring that all deliverables have been completed satisfactorily and meet t…" at bounding box center [514, 240] width 0 height 11
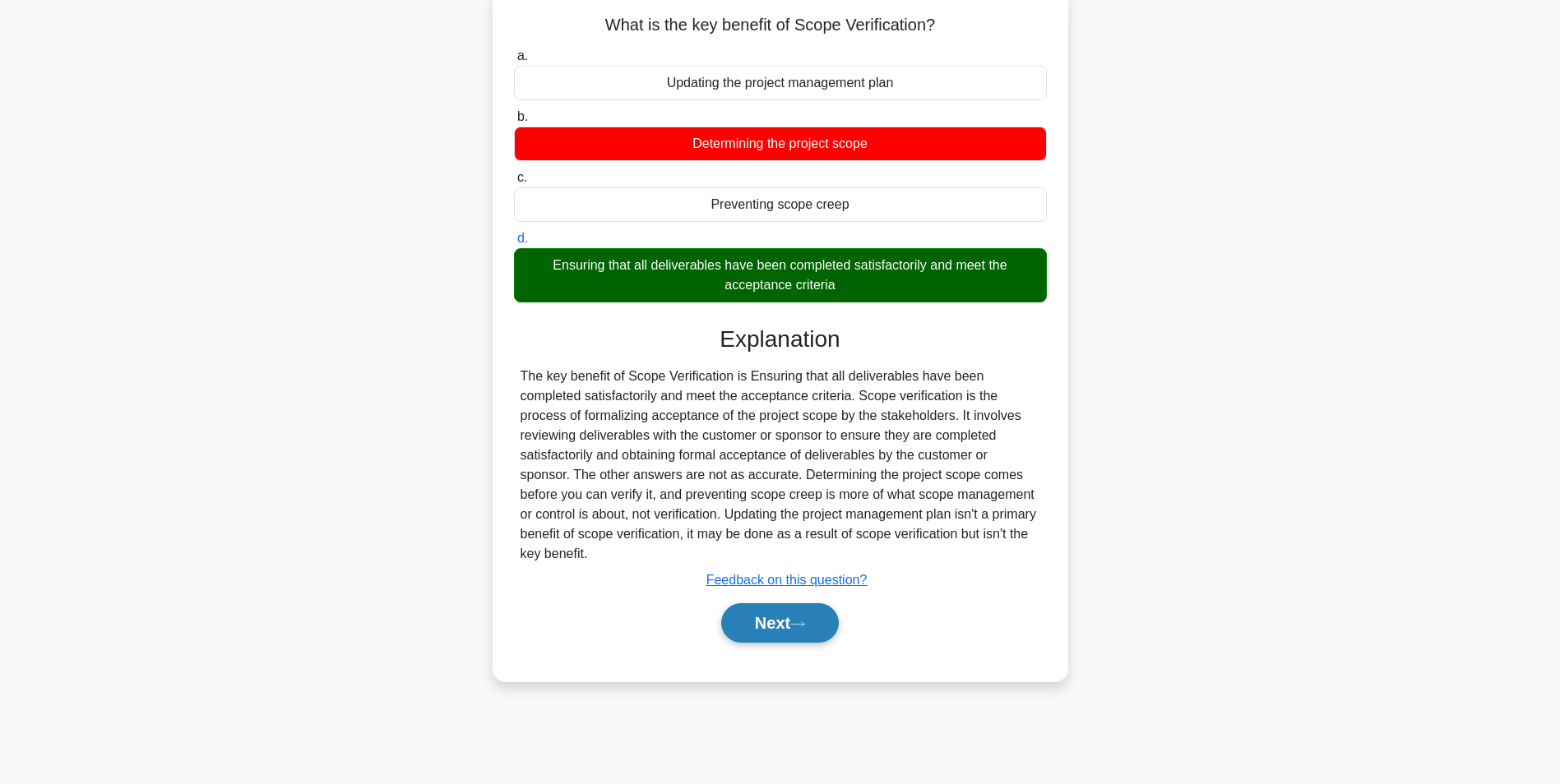
click at [758, 637] on button "Next" at bounding box center [779, 623] width 117 height 39
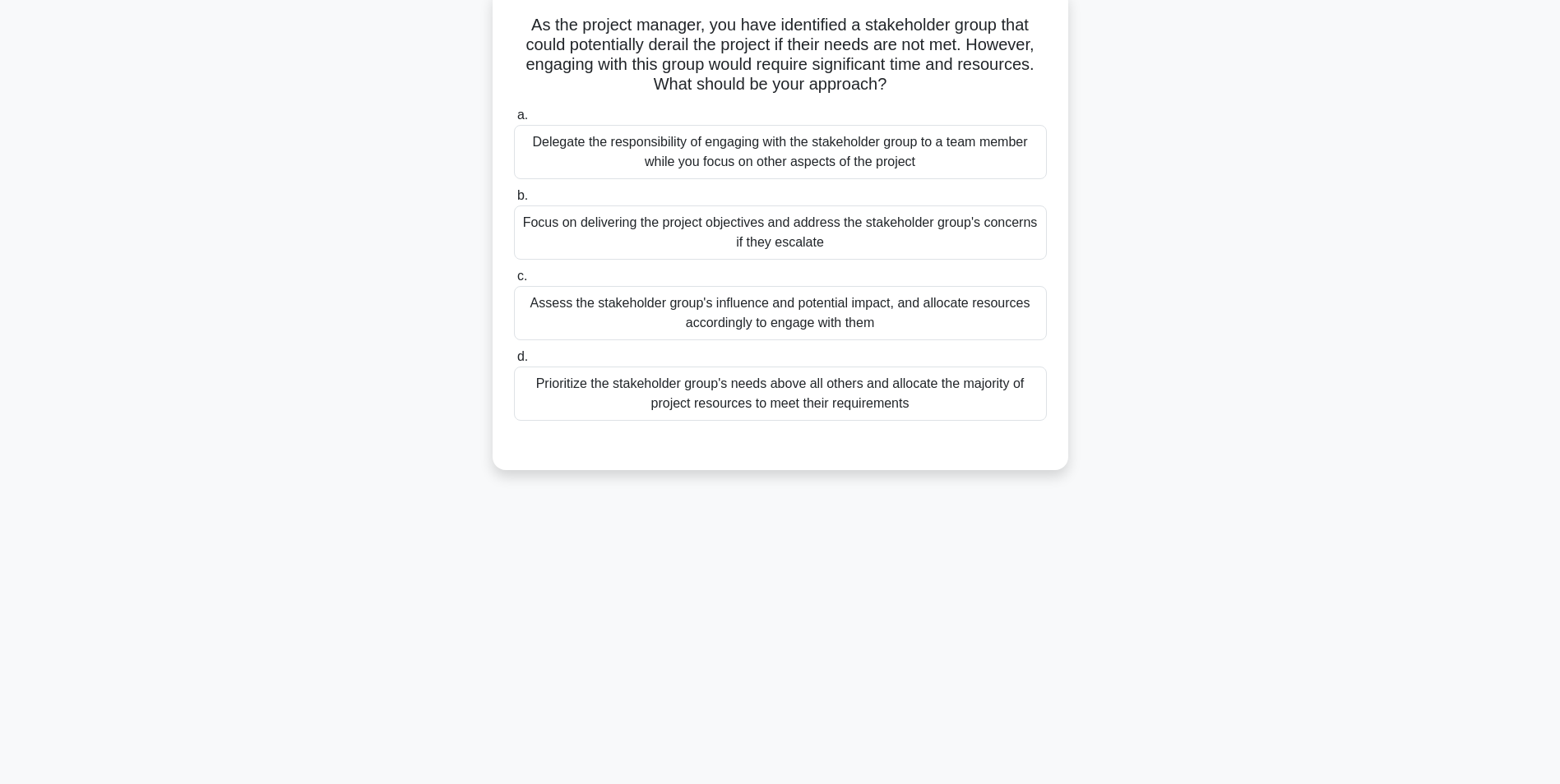
click at [881, 324] on div "Assess the stakeholder group's influence and potential impact, and allocate res…" at bounding box center [780, 313] width 533 height 54
click at [514, 282] on input "c. Assess the stakeholder group's influence and potential impact, and allocate …" at bounding box center [514, 276] width 0 height 11
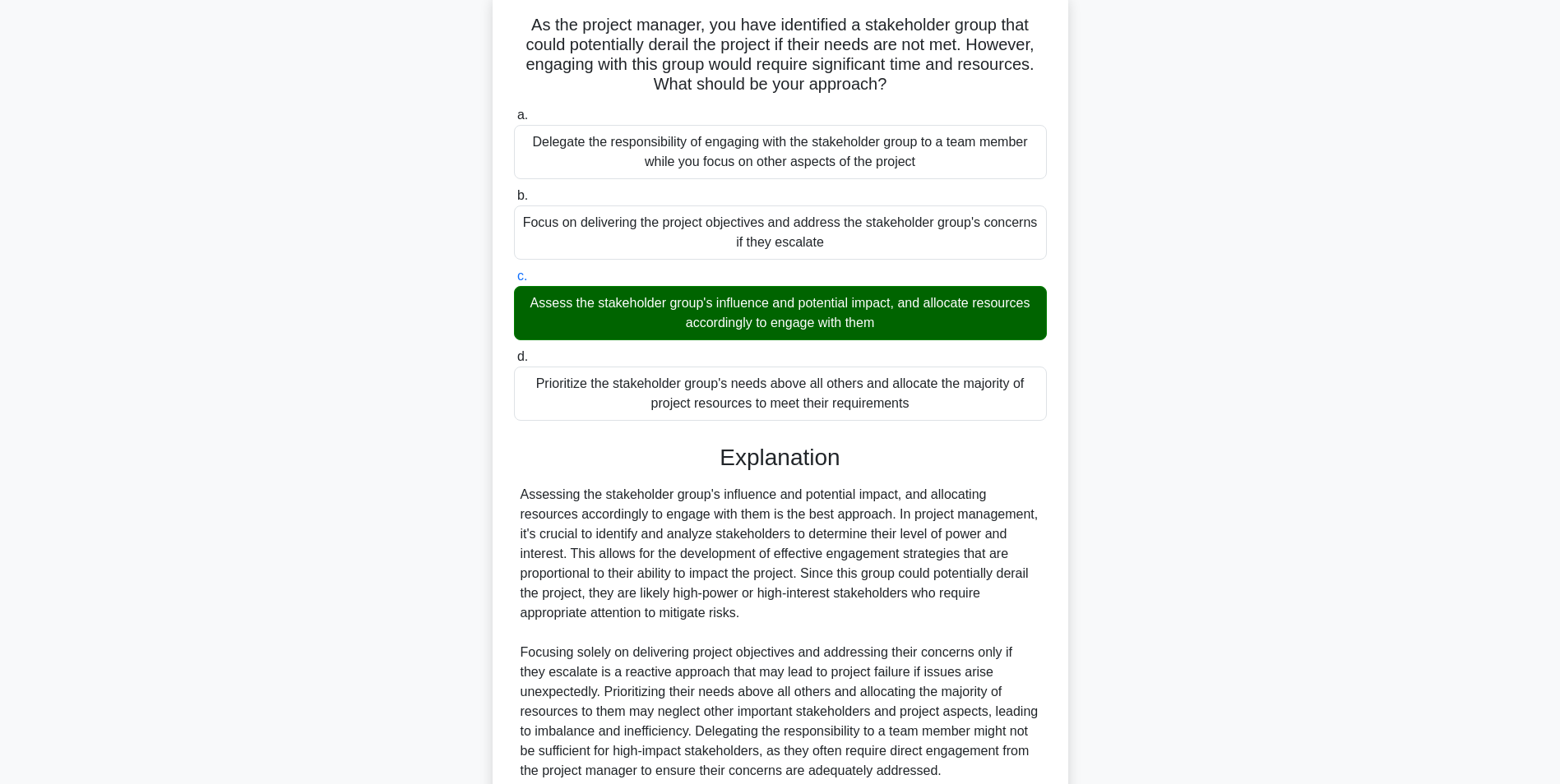
scroll to position [250, 0]
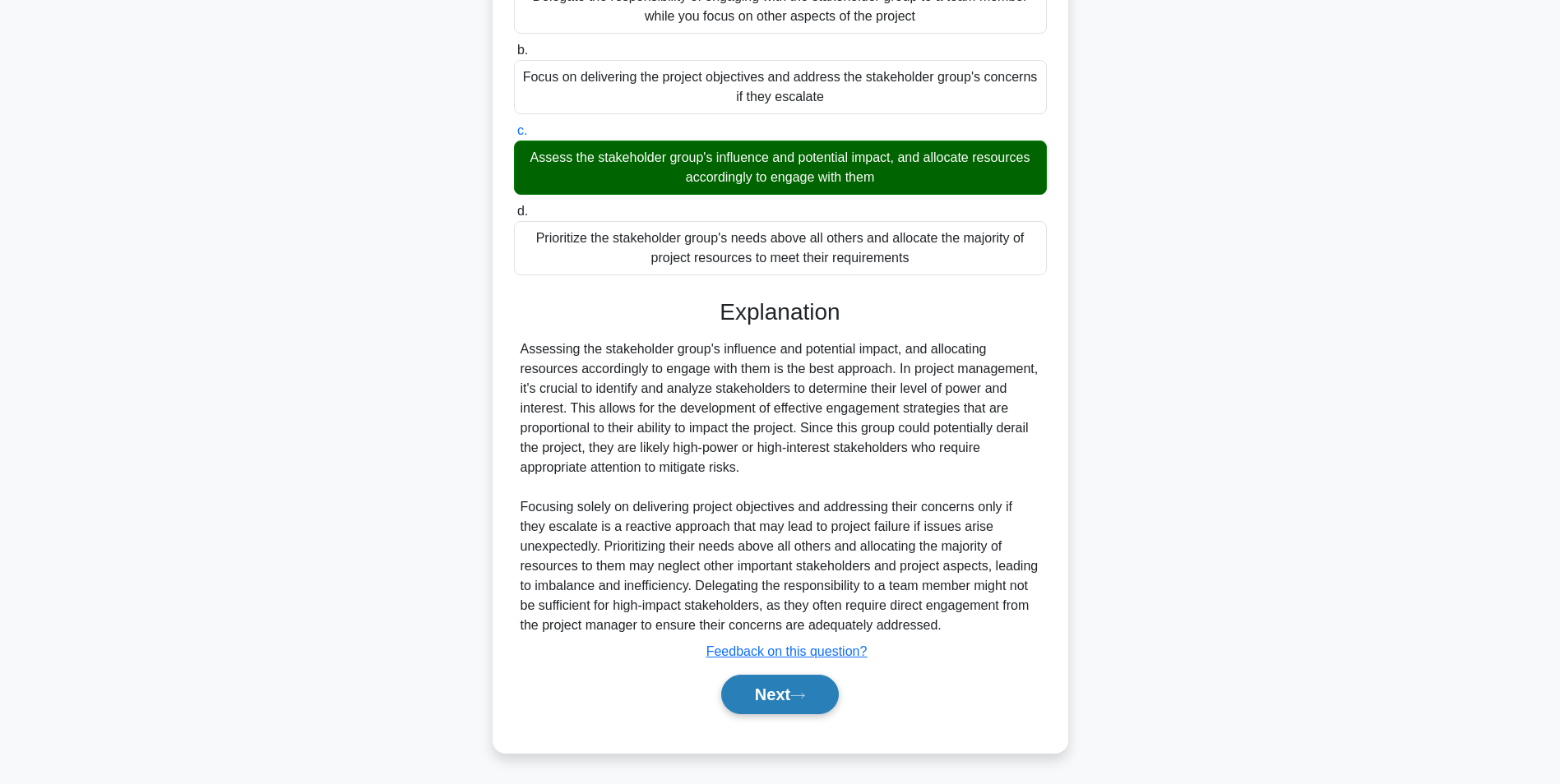
click at [765, 696] on button "Next" at bounding box center [779, 694] width 117 height 39
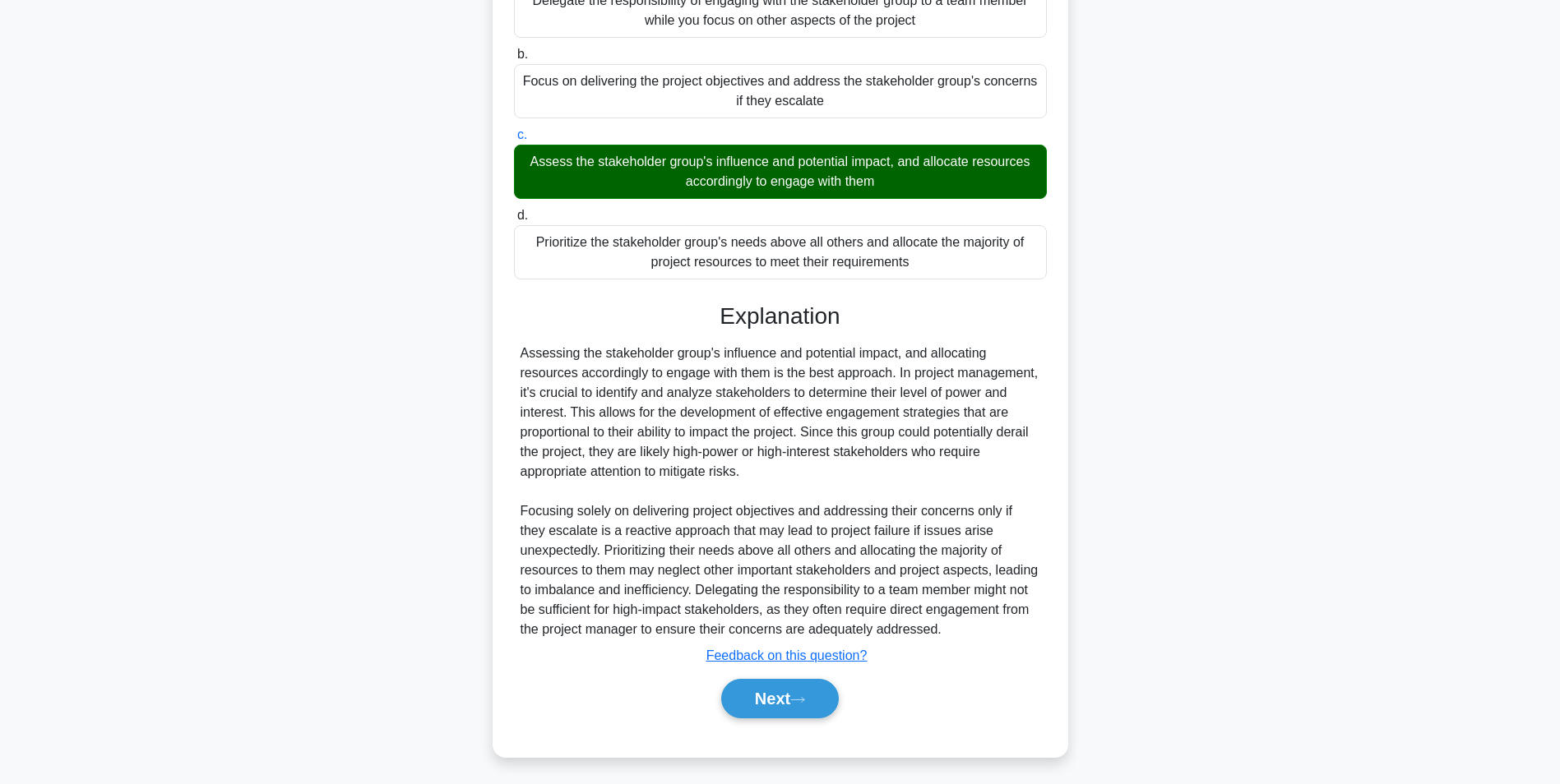
scroll to position [104, 0]
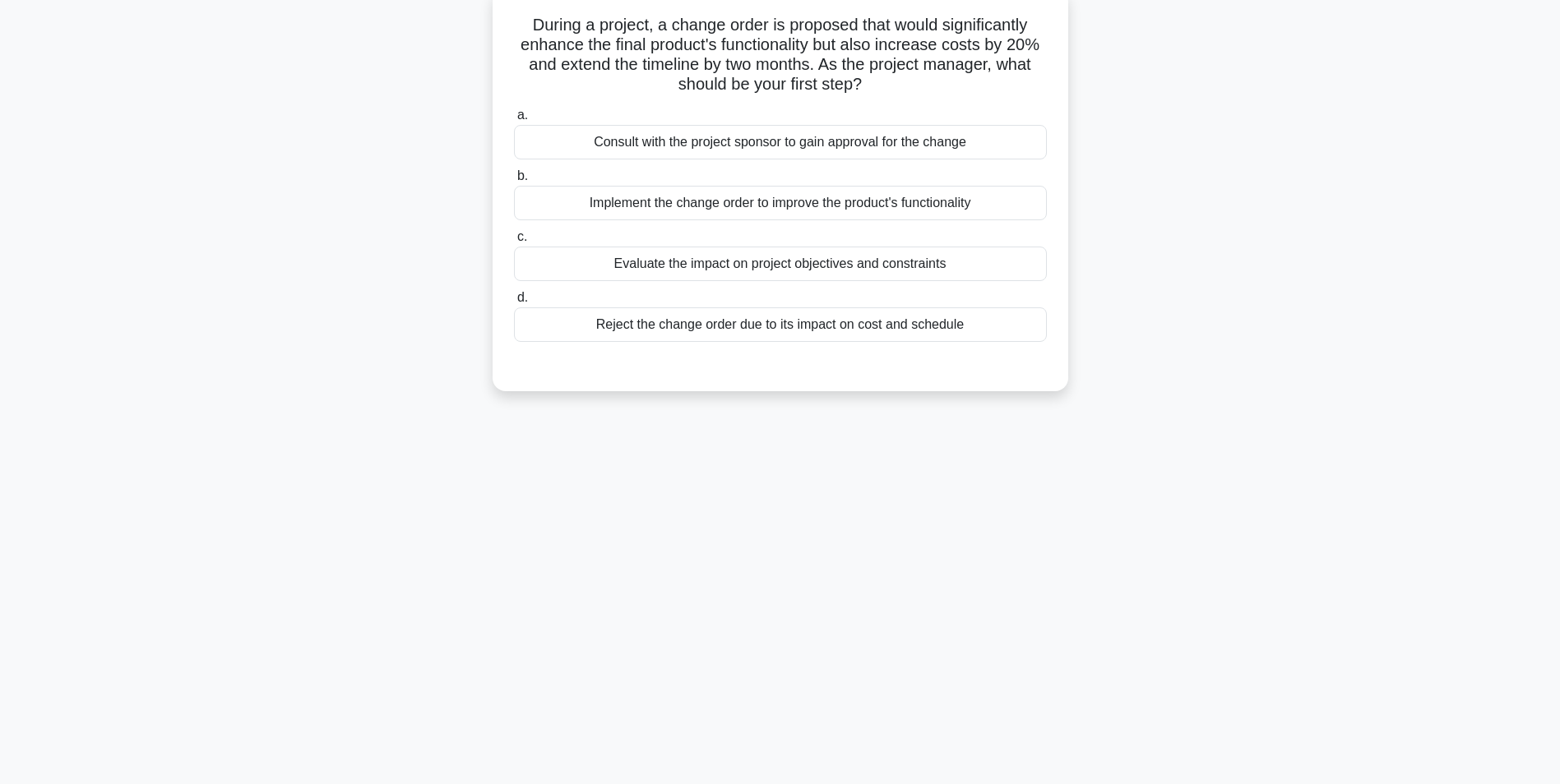
click at [770, 264] on div "Evaluate the impact on project objectives and constraints" at bounding box center [780, 264] width 533 height 35
click at [514, 243] on input "c. Evaluate the impact on project objectives and constraints" at bounding box center [514, 237] width 0 height 11
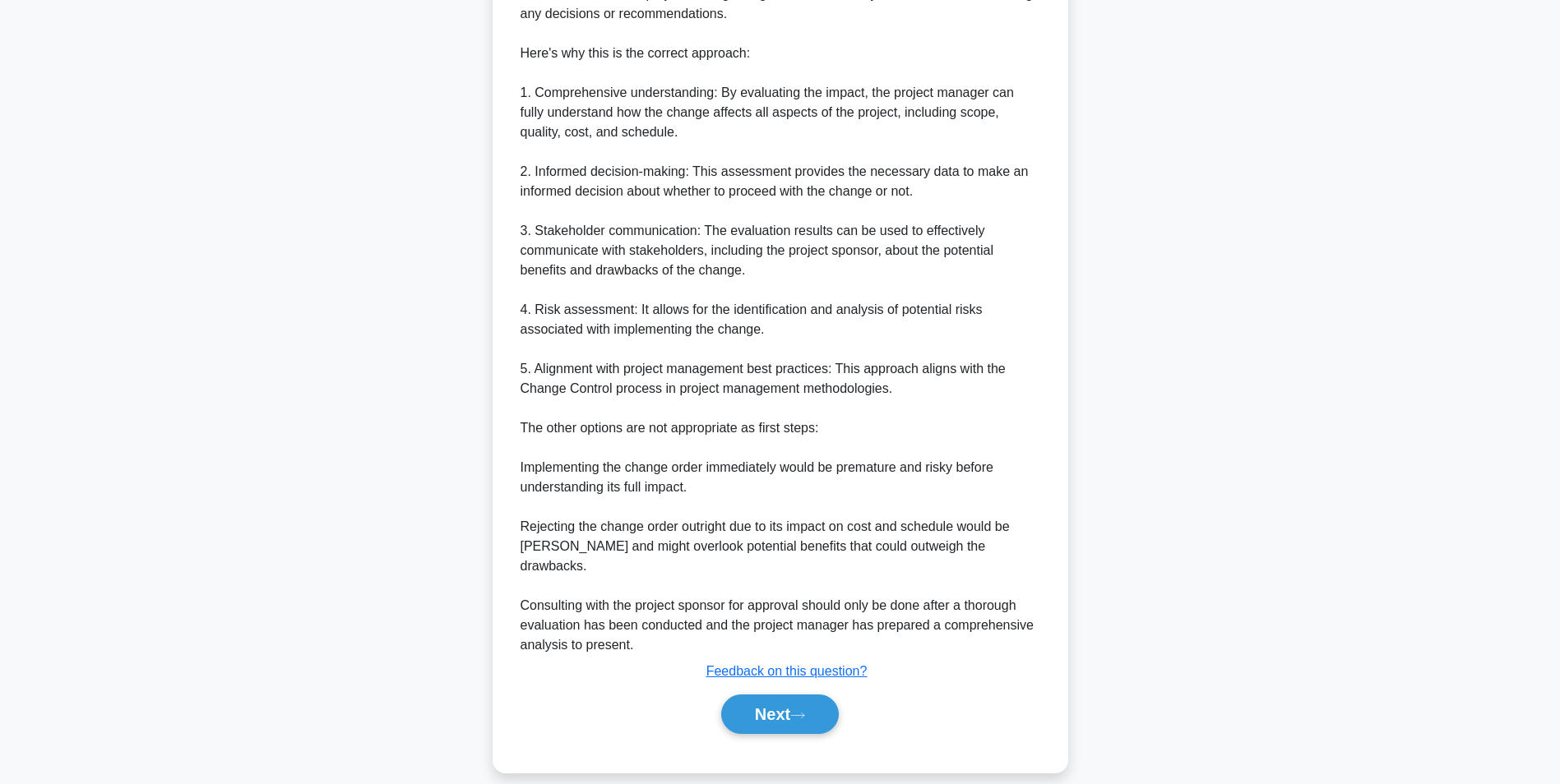
scroll to position [605, 0]
click at [778, 699] on button "Next" at bounding box center [779, 713] width 117 height 39
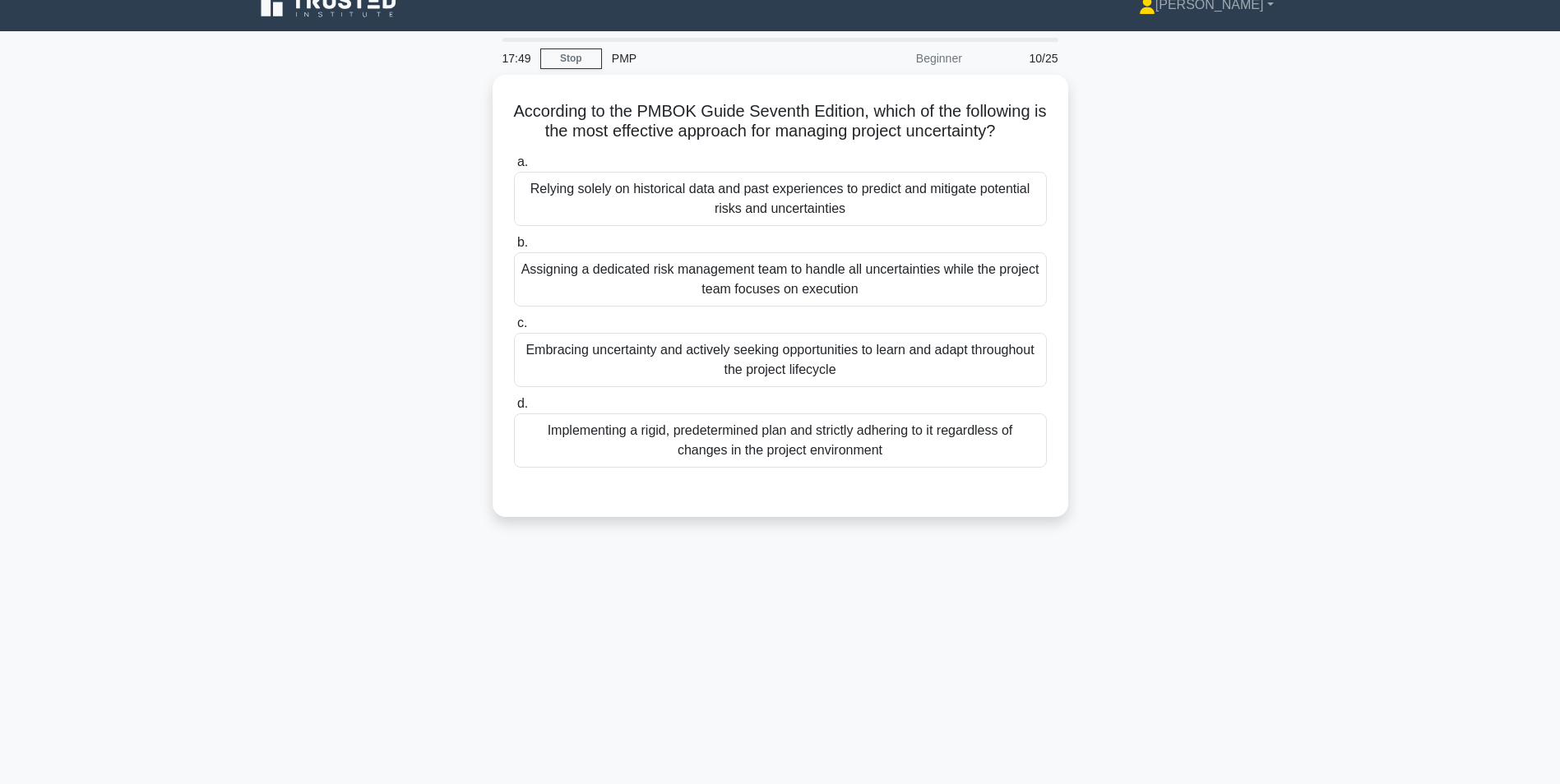
scroll to position [104, 0]
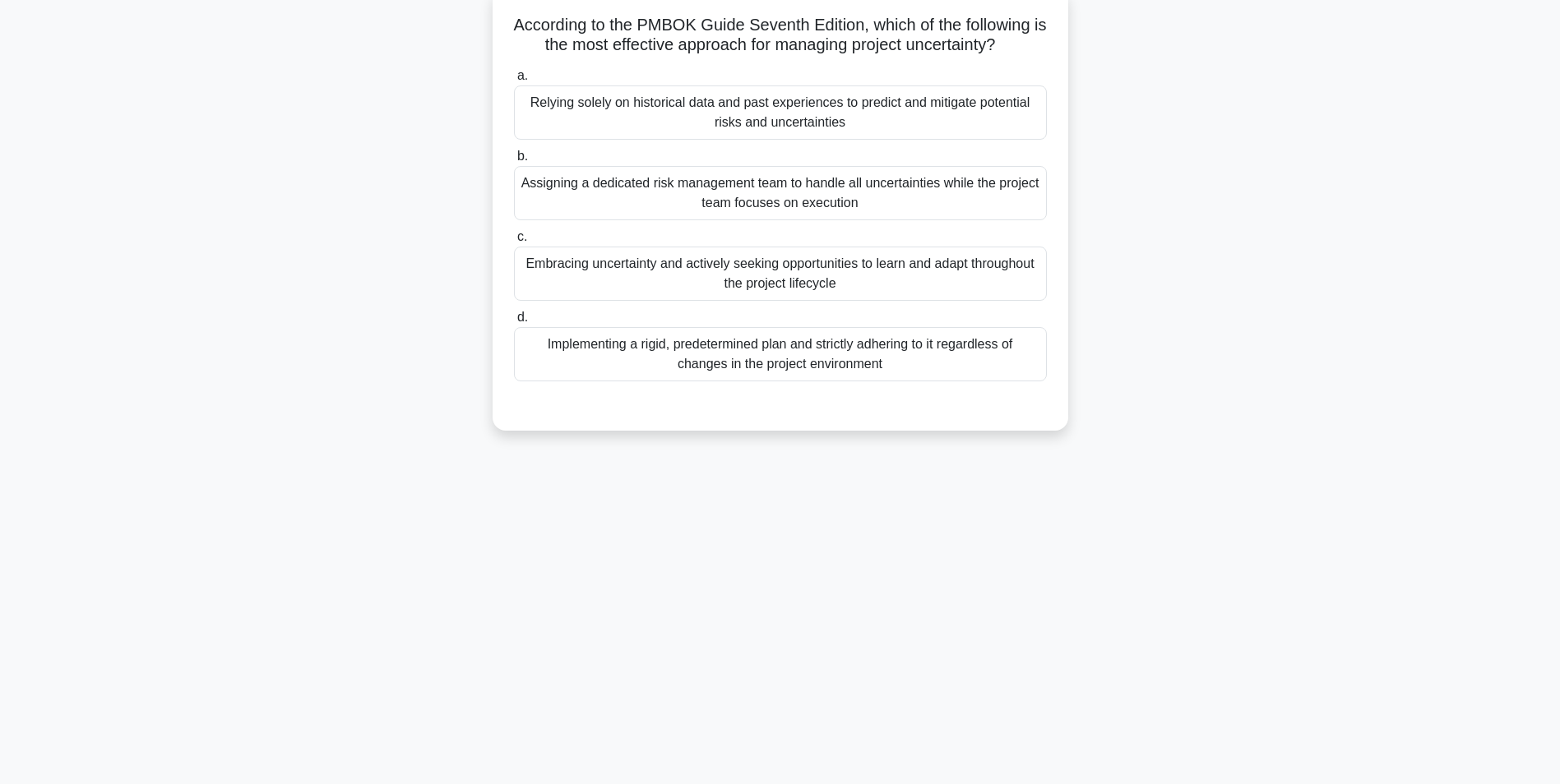
click at [886, 285] on div "Embracing uncertainty and actively seeking opportunities to learn and adapt thr…" at bounding box center [780, 274] width 533 height 54
click at [514, 243] on input "c. Embracing uncertainty and actively seeking opportunities to learn and adapt …" at bounding box center [514, 237] width 0 height 11
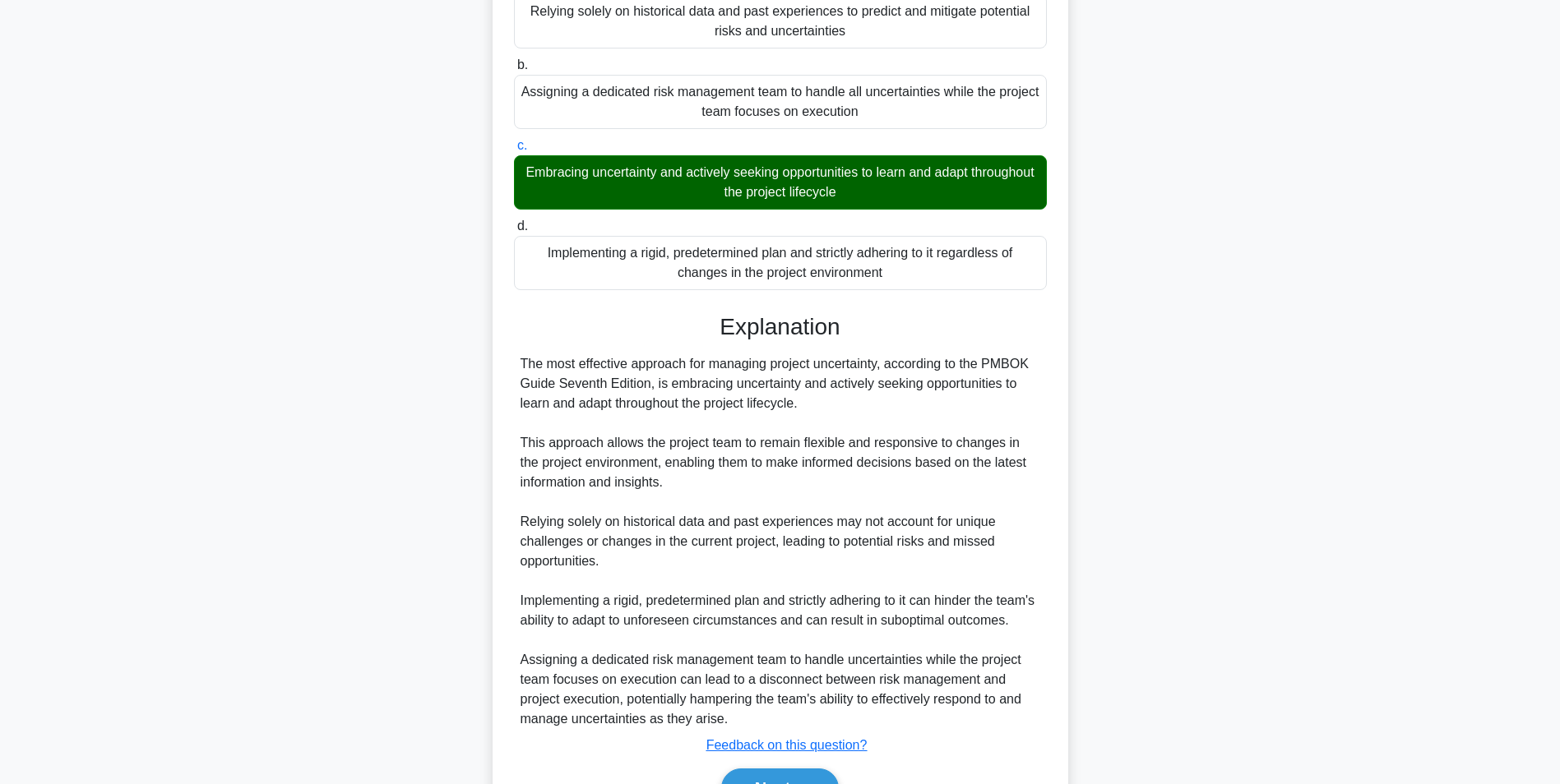
scroll to position [309, 0]
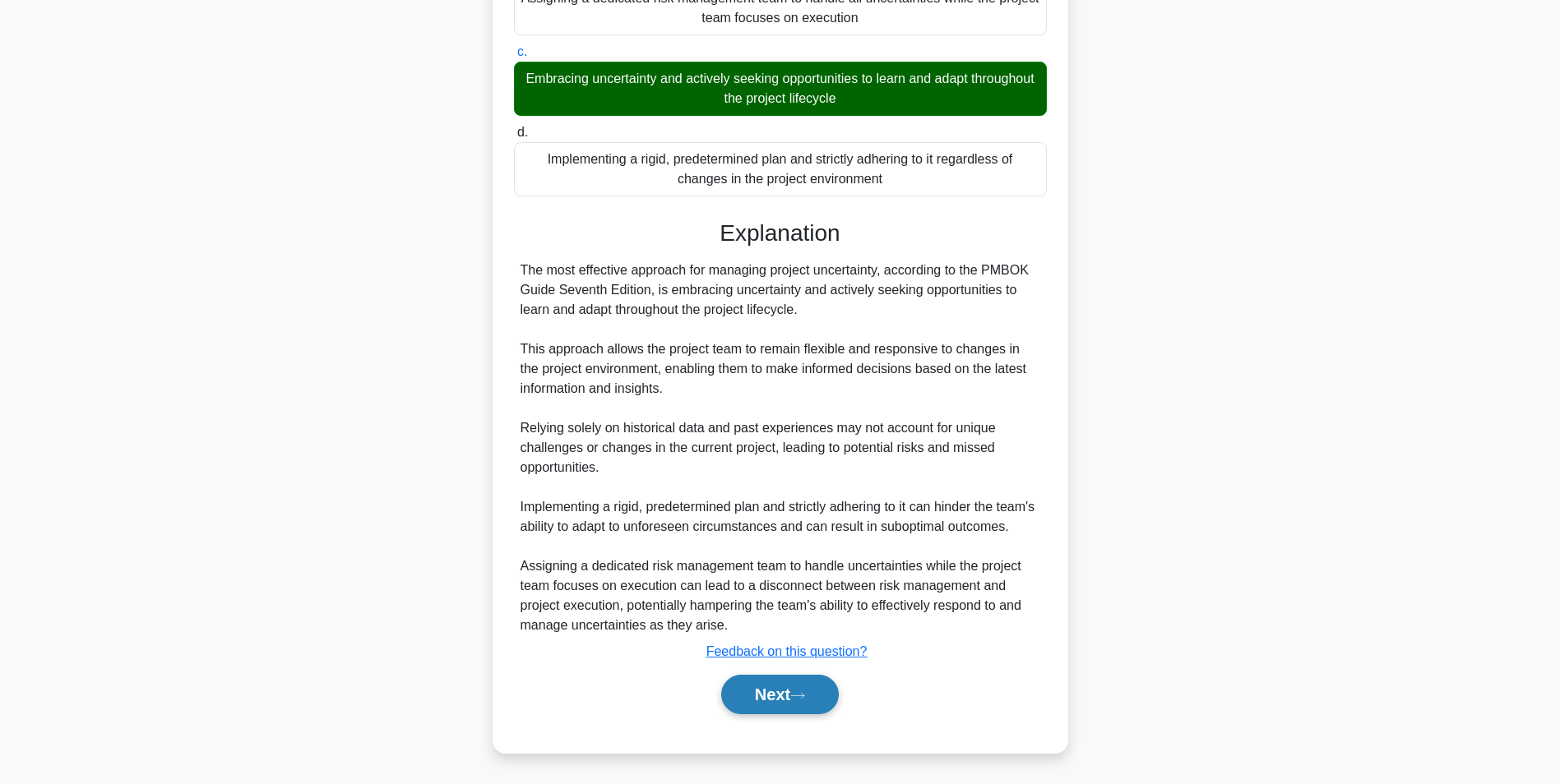
click at [775, 693] on button "Next" at bounding box center [779, 694] width 117 height 39
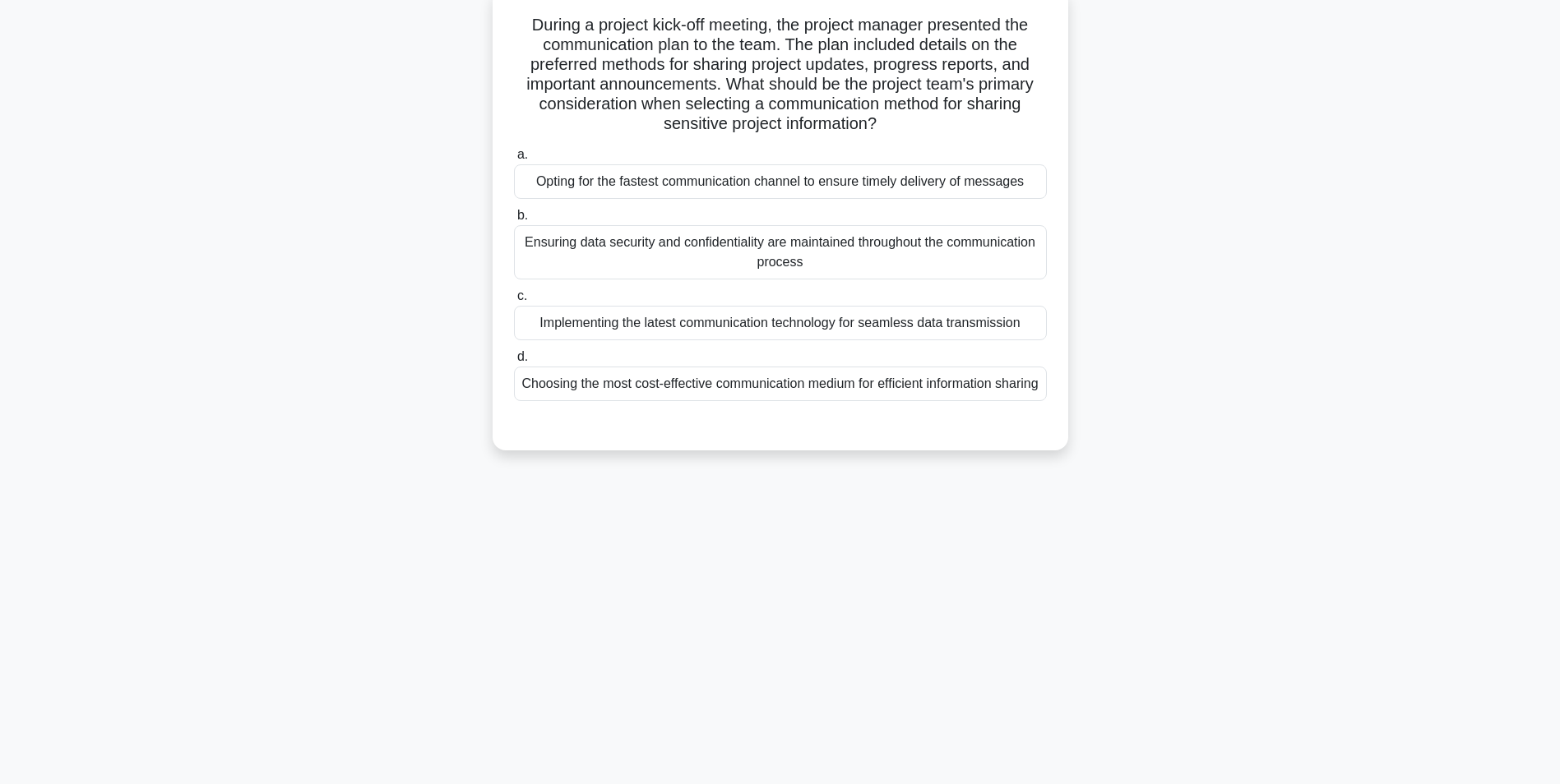
scroll to position [104, 0]
click at [826, 262] on div "Ensuring data security and confidentiality are maintained throughout the commun…" at bounding box center [780, 252] width 533 height 54
click at [514, 221] on input "b. Ensuring data security and confidentiality are maintained throughout the com…" at bounding box center [514, 215] width 0 height 11
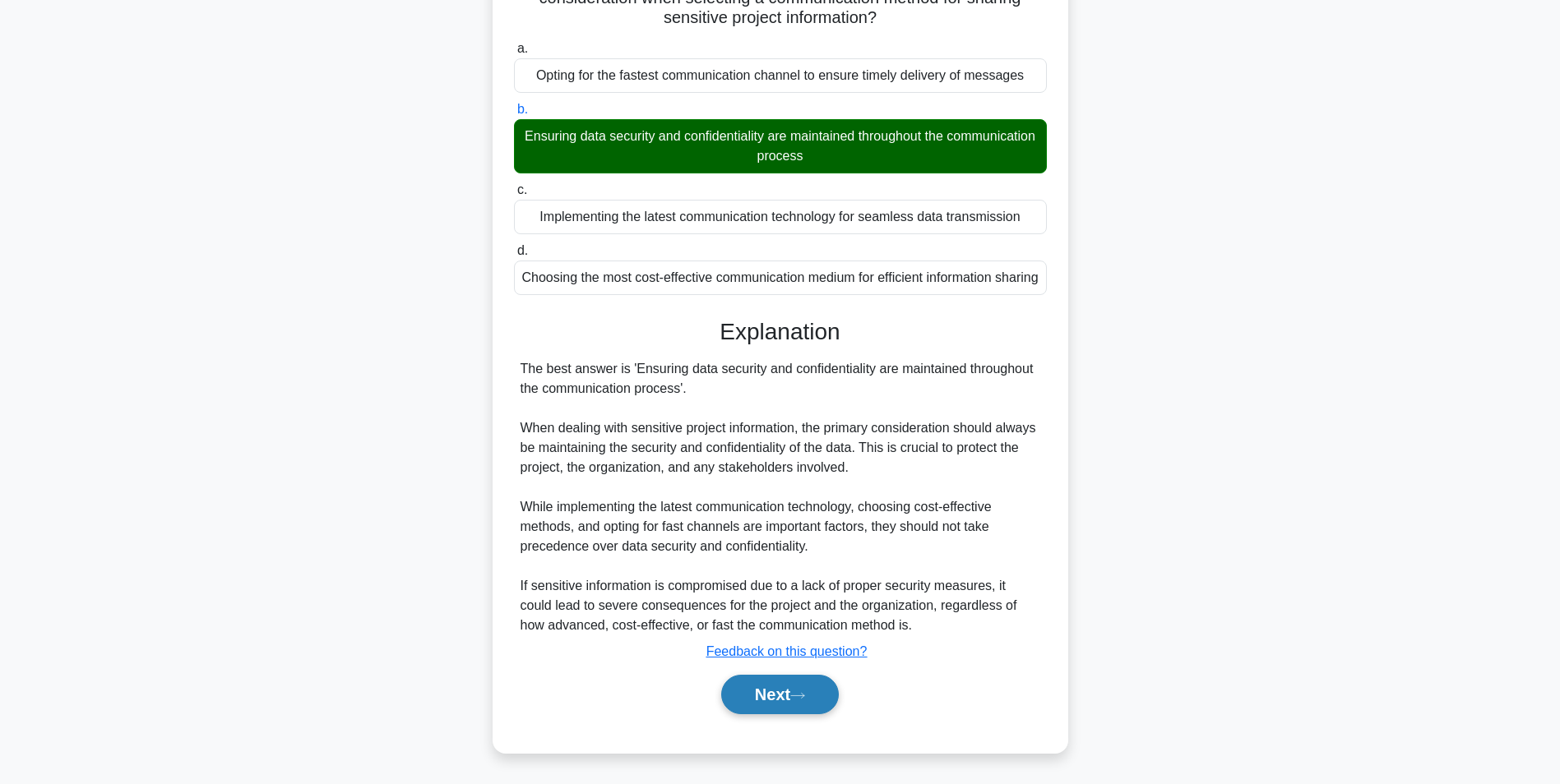
click at [781, 697] on button "Next" at bounding box center [779, 694] width 117 height 39
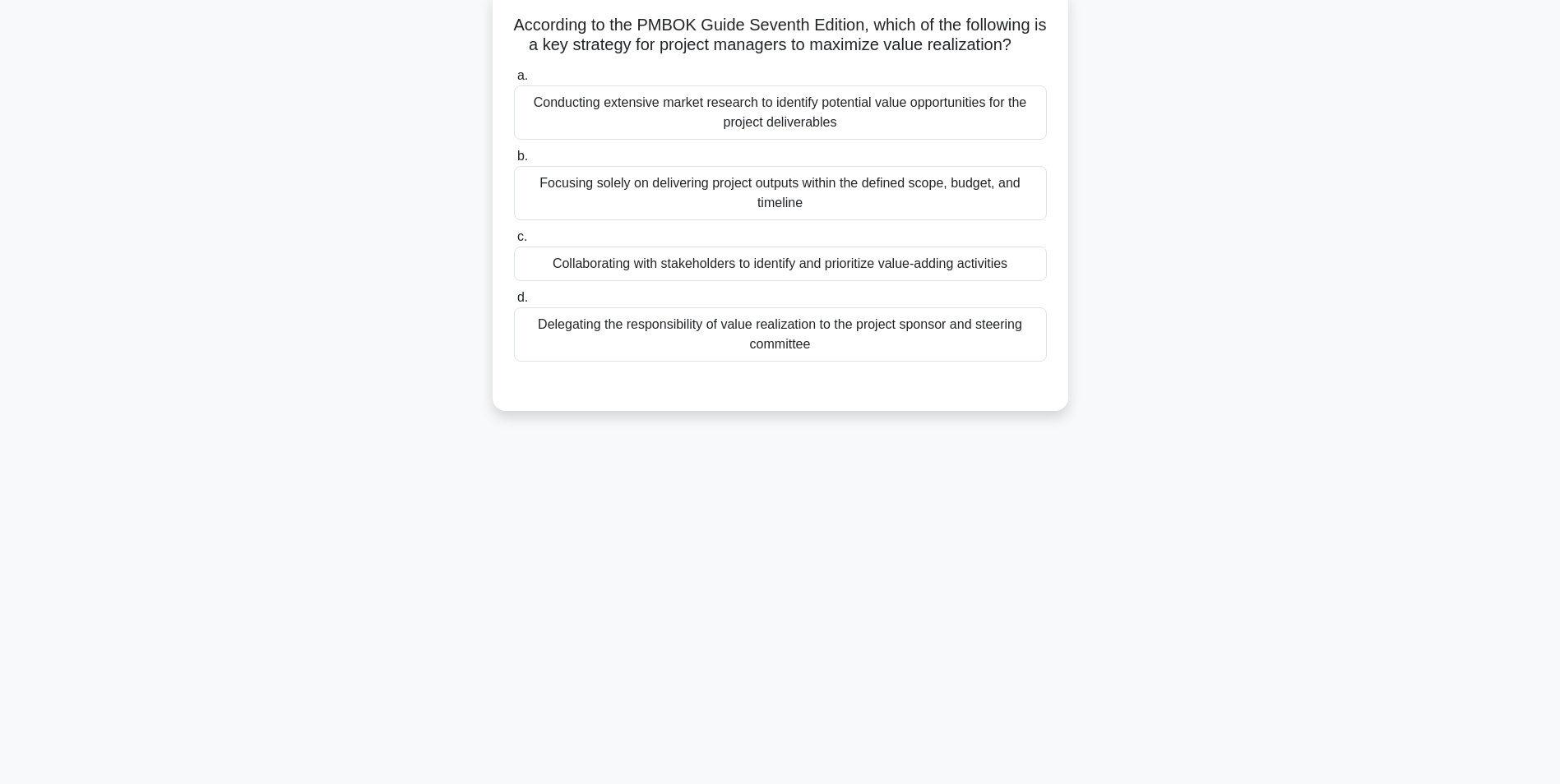
click at [809, 267] on div "Collaborating with stakeholders to identify and prioritize value-adding activit…" at bounding box center [780, 264] width 533 height 35
click at [514, 243] on input "c. Collaborating with stakeholders to identify and prioritize value-adding acti…" at bounding box center [514, 237] width 0 height 11
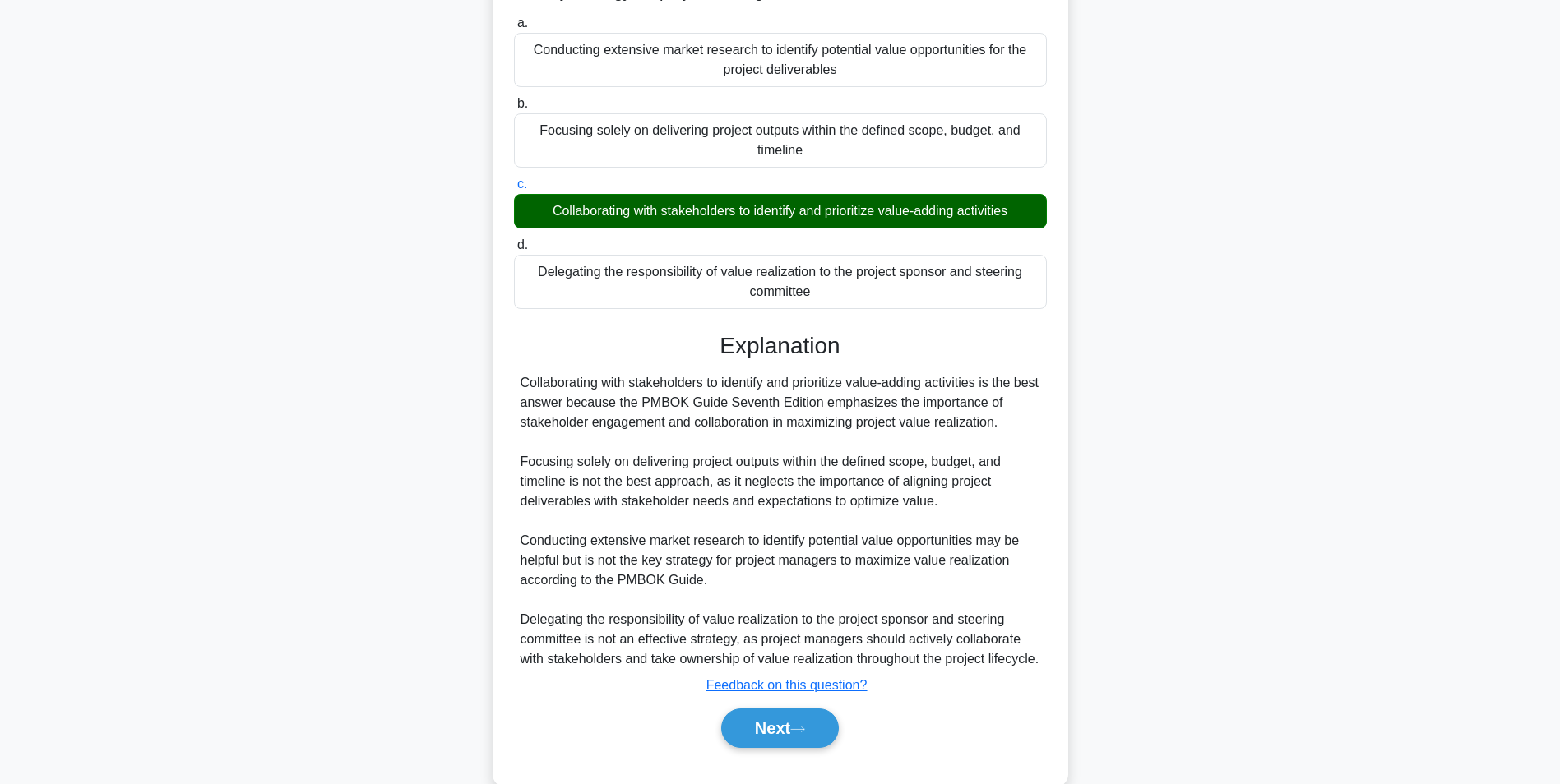
scroll to position [210, 0]
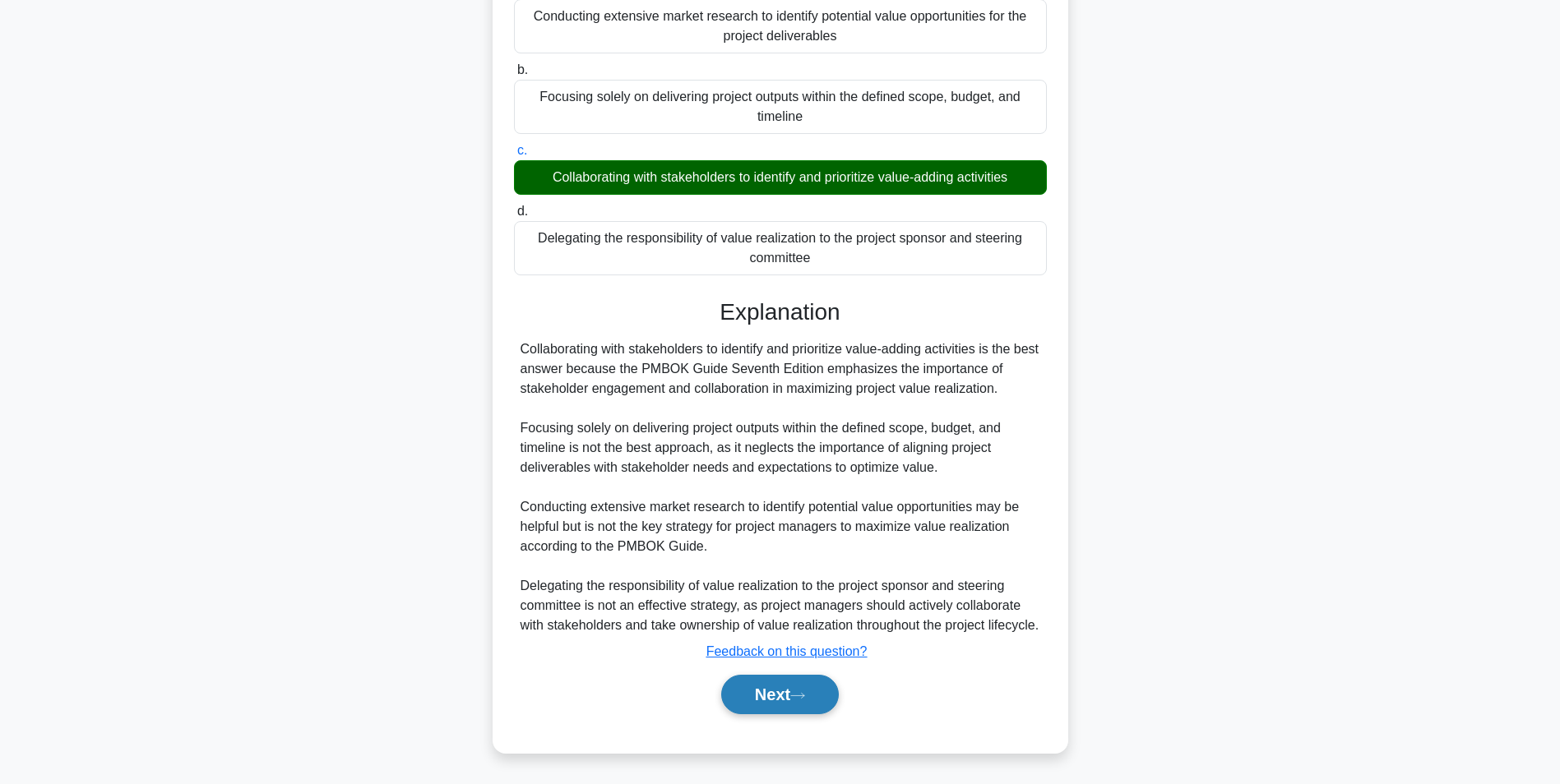
click at [773, 697] on button "Next" at bounding box center [779, 694] width 117 height 39
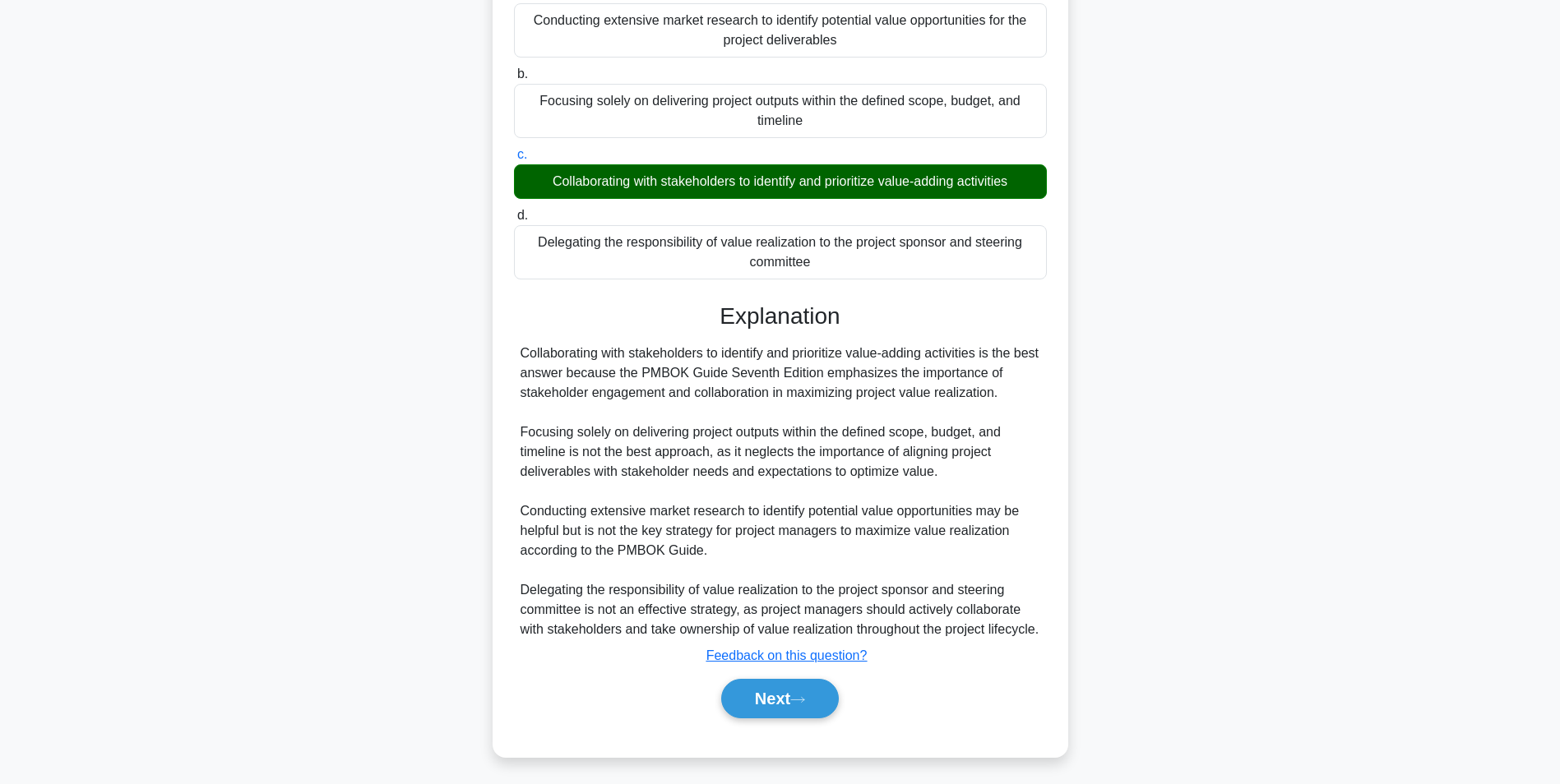
scroll to position [104, 0]
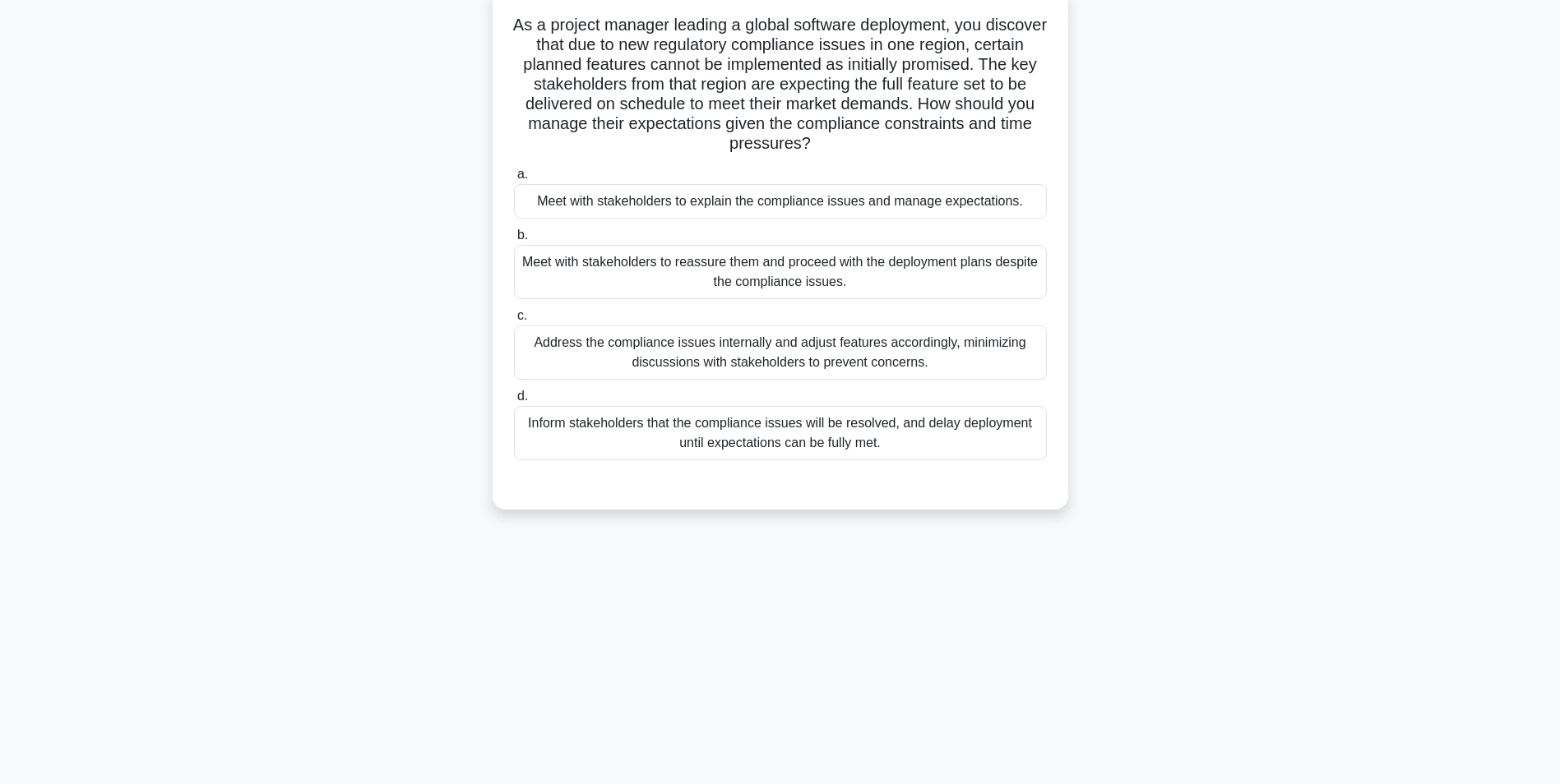
click at [862, 203] on div "Meet with stakeholders to explain the compliance issues and manage expectations." at bounding box center [780, 202] width 533 height 35
click at [514, 180] on input "a. Meet with stakeholders to explain the compliance issues and manage expectati…" at bounding box center [514, 175] width 0 height 11
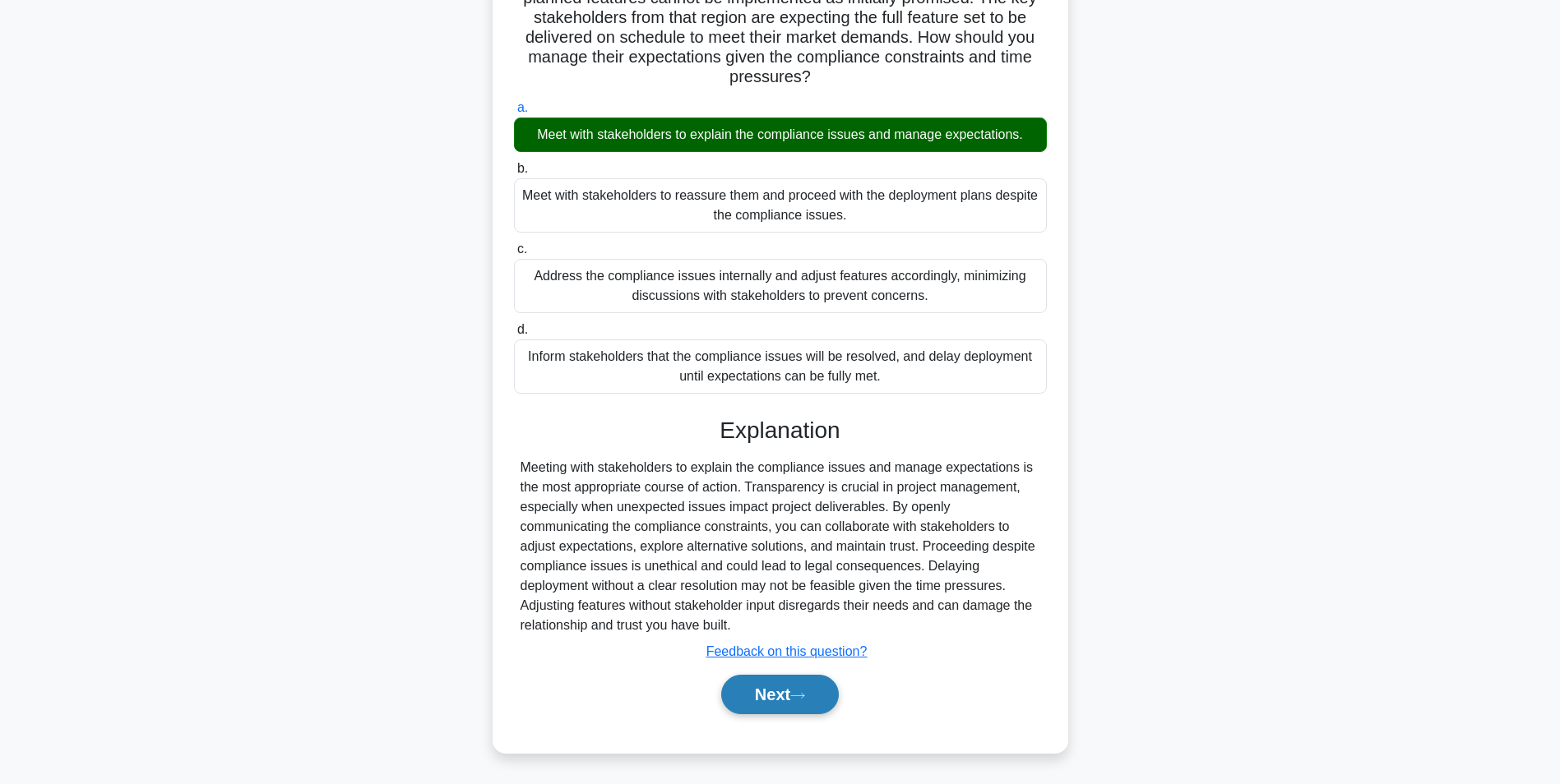
click at [794, 683] on button "Next" at bounding box center [779, 694] width 117 height 39
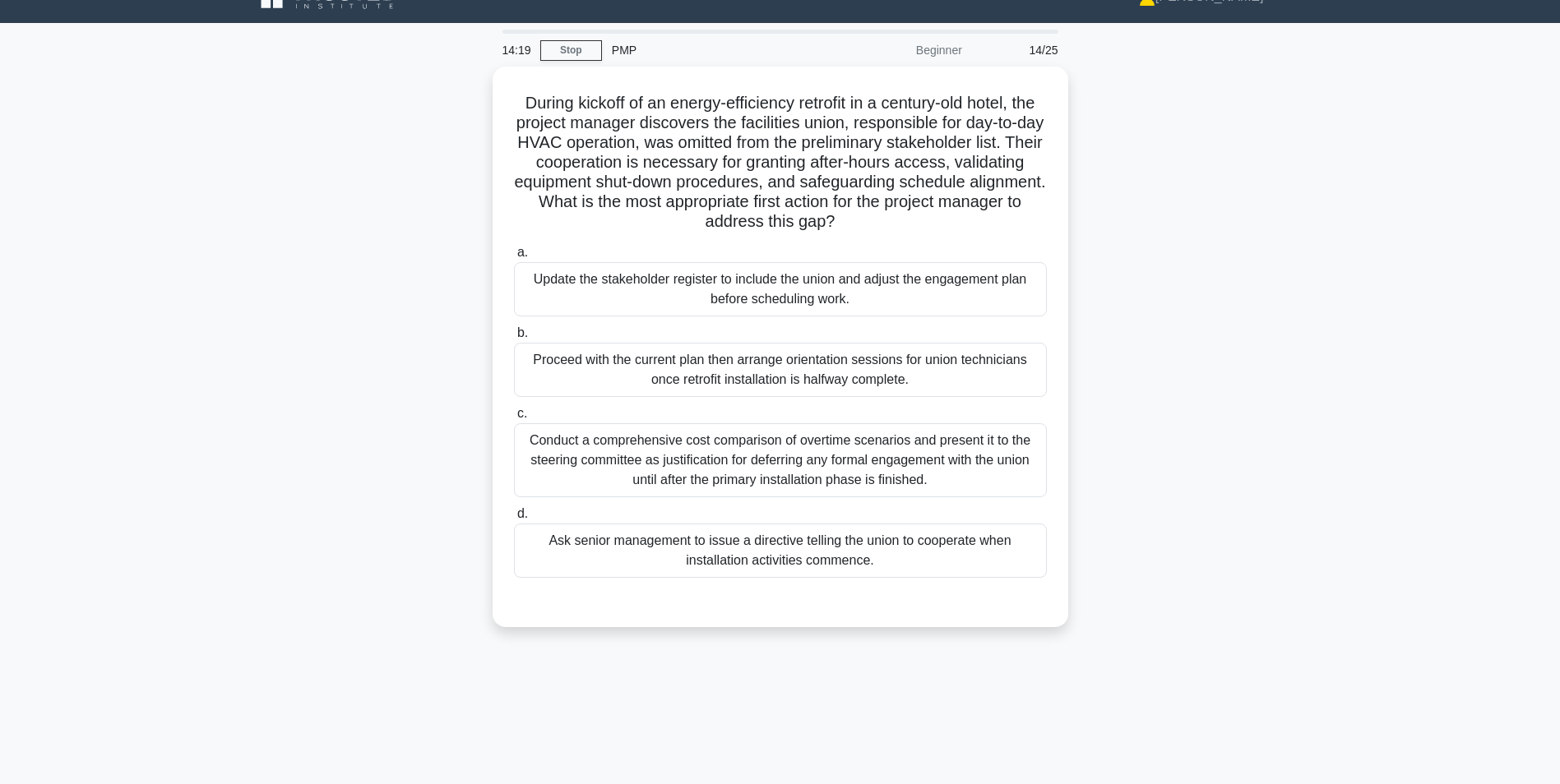
scroll to position [0, 0]
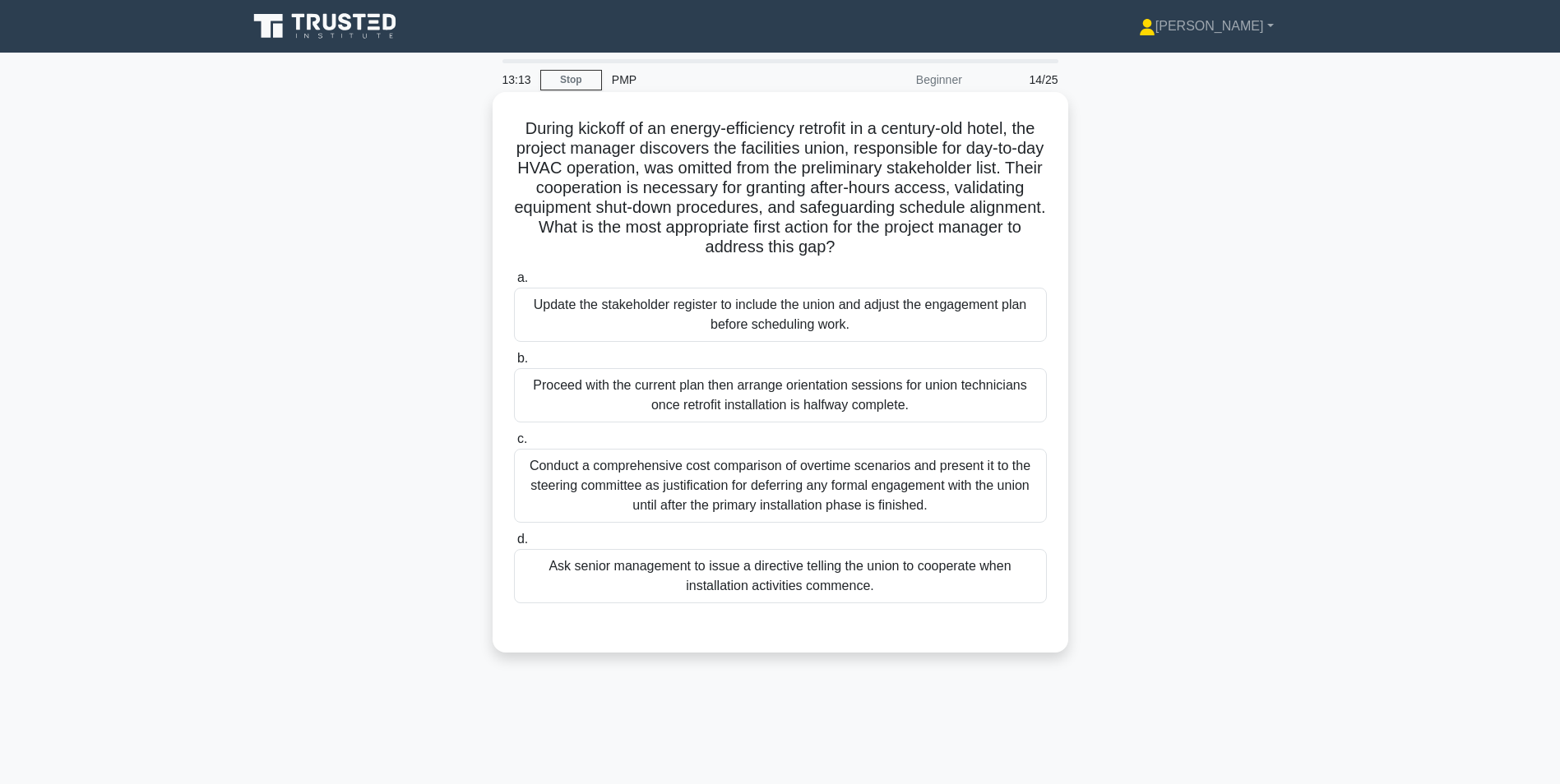
click at [944, 502] on div "Conduct a comprehensive cost comparison of overtime scenarios and present it to…" at bounding box center [780, 486] width 533 height 74
click at [514, 445] on input "c. Conduct a comprehensive cost comparison of overtime scenarios and present it…" at bounding box center [514, 439] width 0 height 11
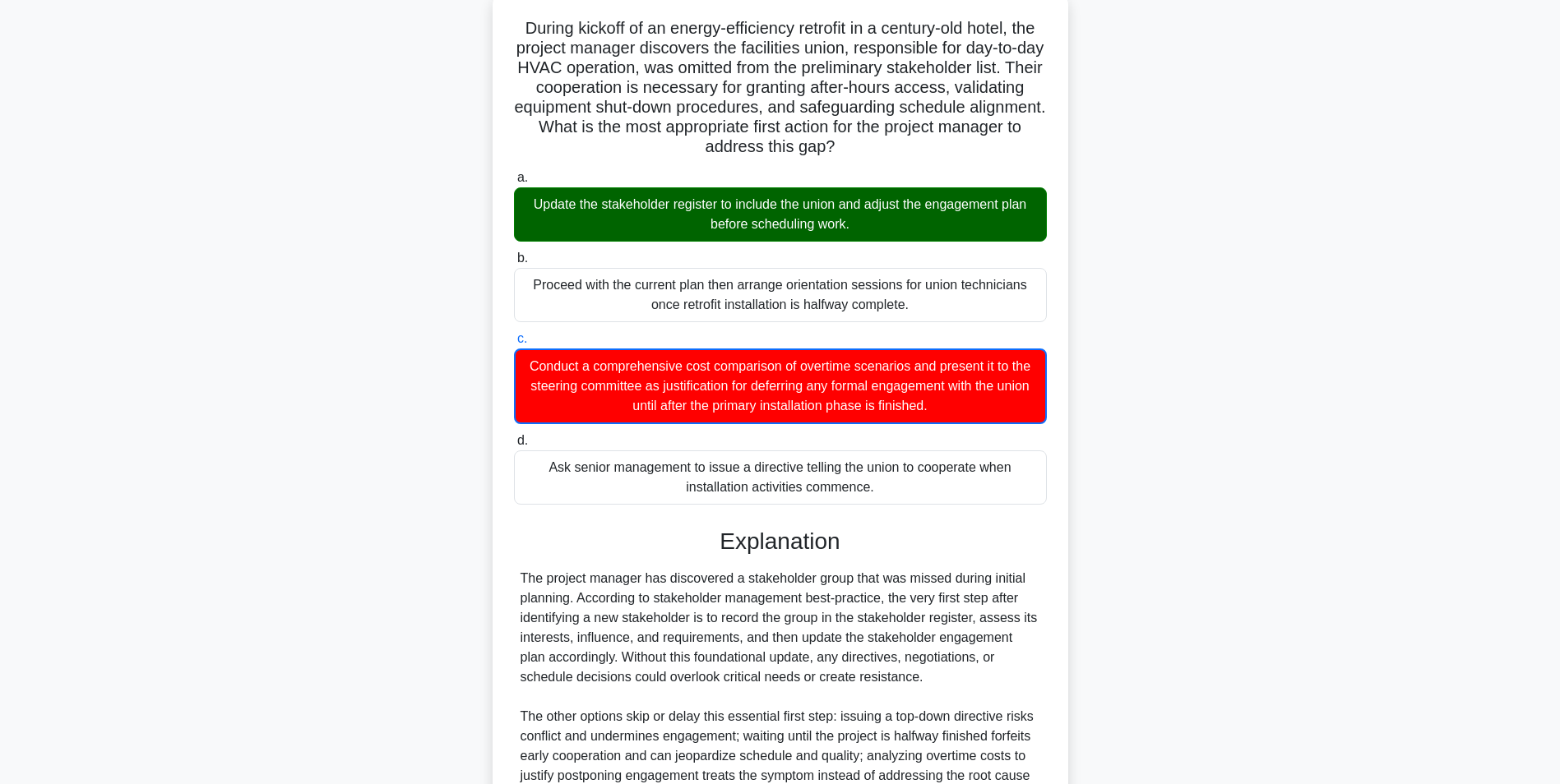
scroll to position [271, 0]
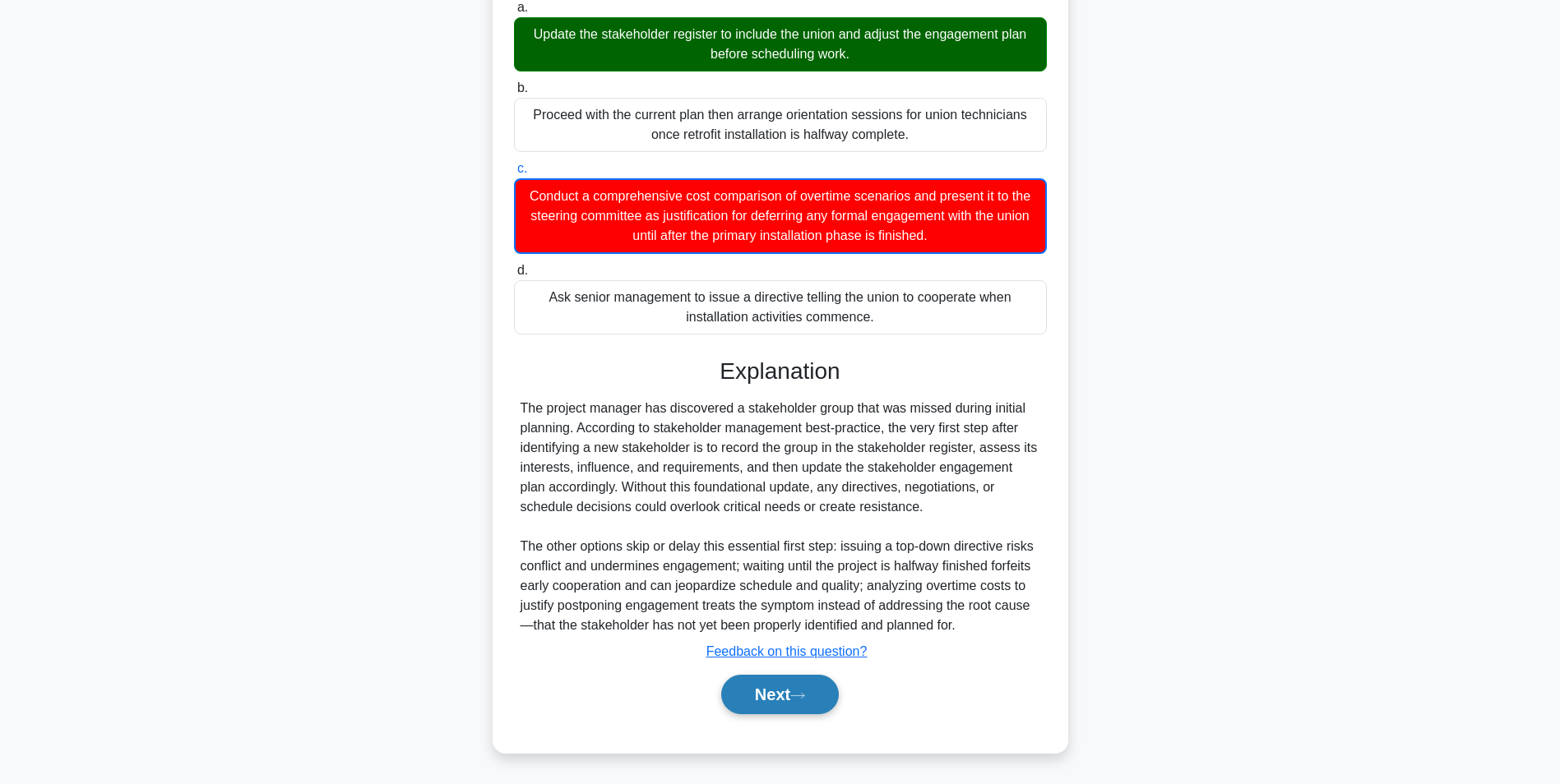
click at [761, 690] on button "Next" at bounding box center [779, 694] width 117 height 39
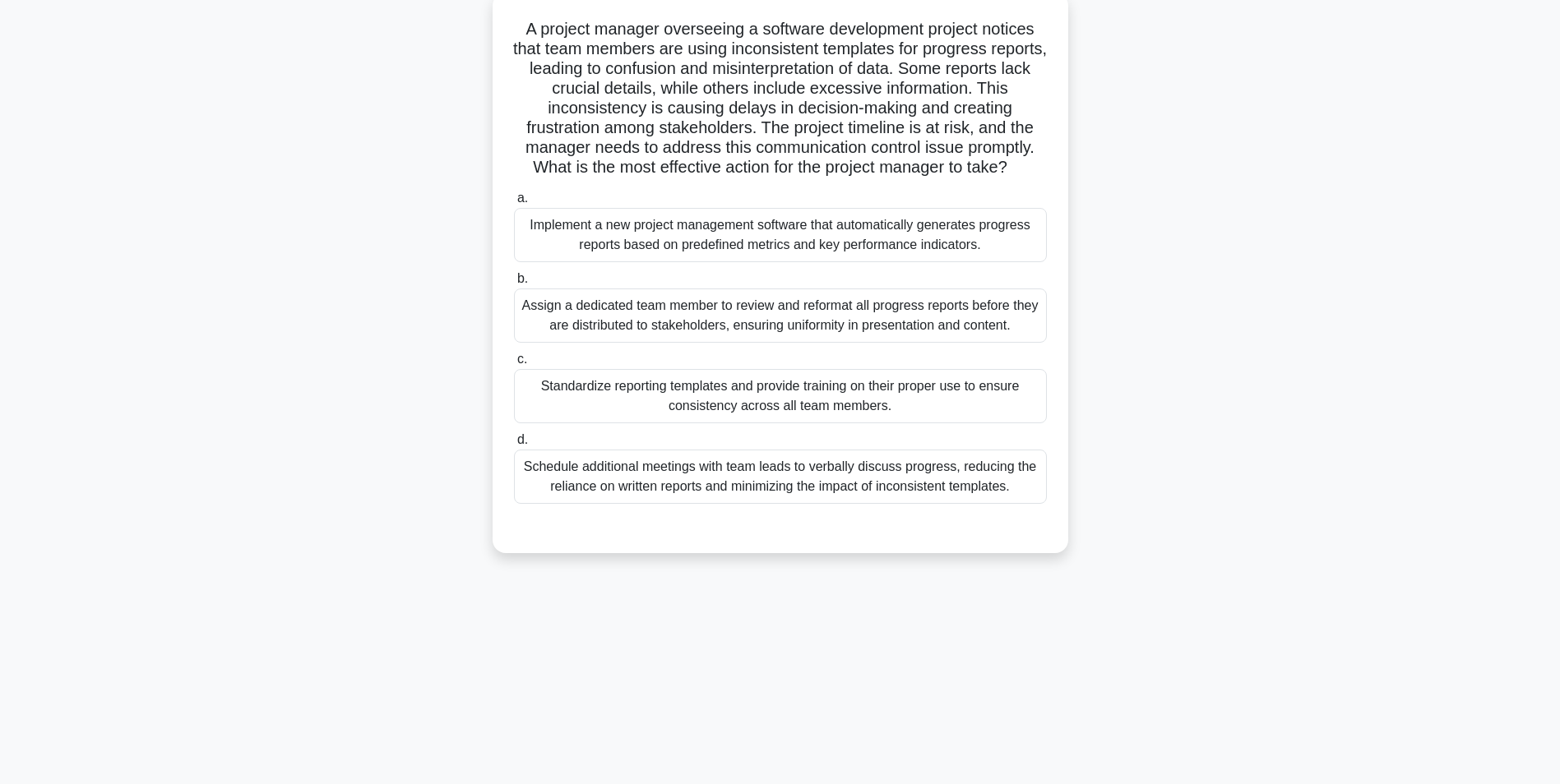
scroll to position [104, 0]
click at [767, 390] on div "Standardize reporting templates and provide training on their proper use to ens…" at bounding box center [780, 392] width 533 height 54
click at [514, 361] on input "c. Standardize reporting templates and provide training on their proper use to …" at bounding box center [514, 355] width 0 height 11
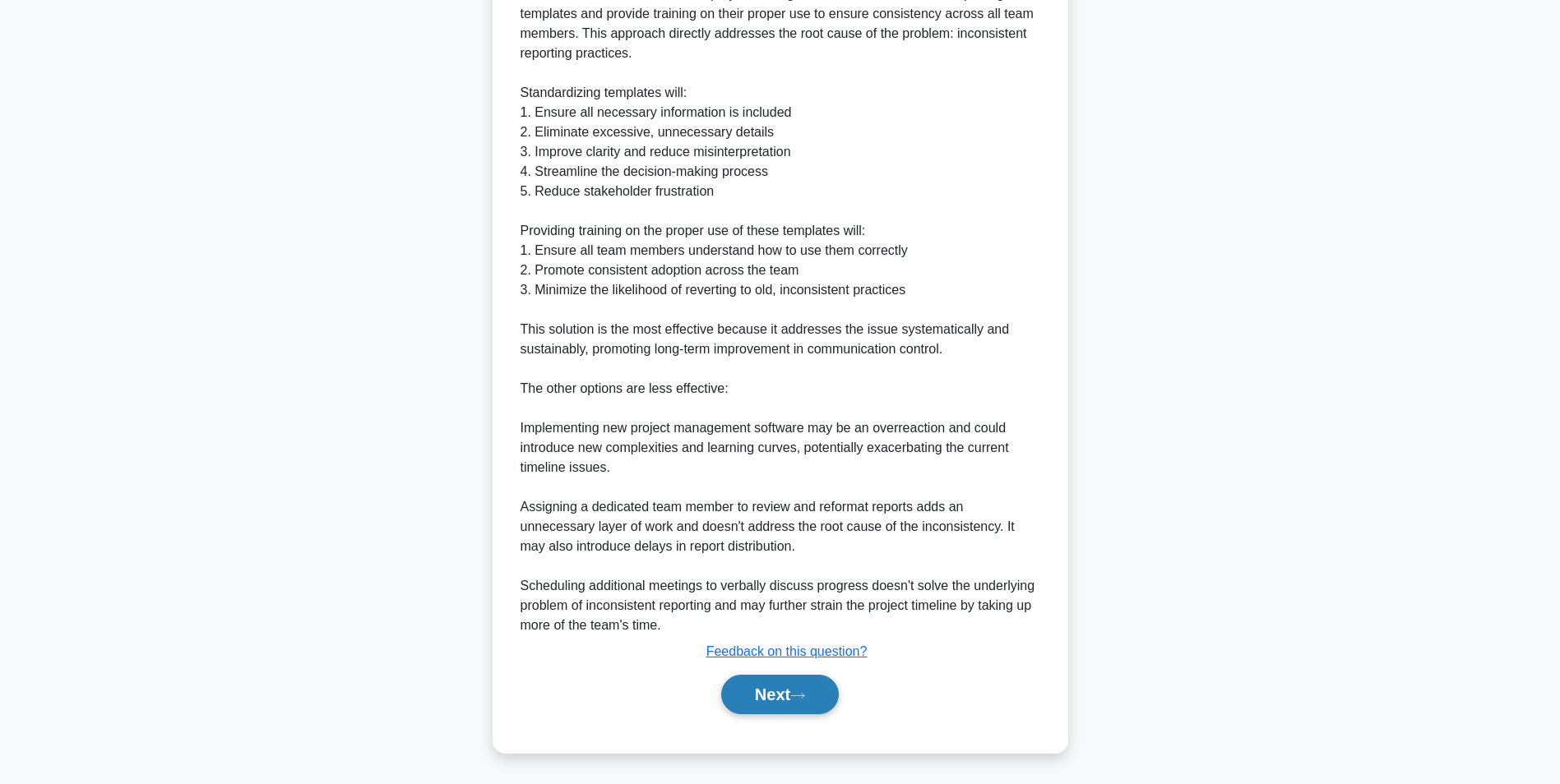
click at [765, 701] on button "Next" at bounding box center [779, 694] width 117 height 39
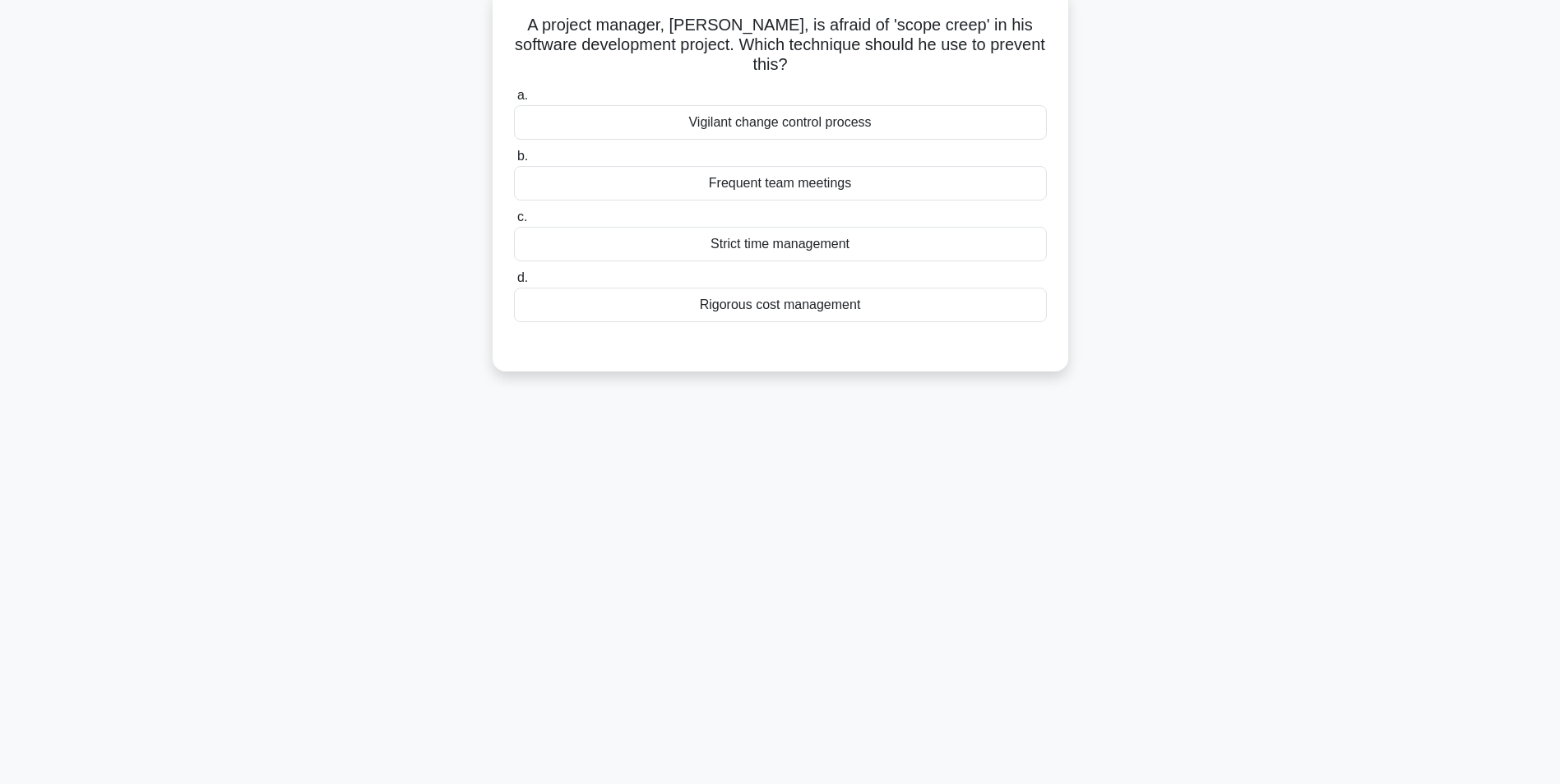
drag, startPoint x: 901, startPoint y: 134, endPoint x: 688, endPoint y: 130, distance: 213.0
click at [688, 130] on div "Vigilant change control process" at bounding box center [780, 123] width 533 height 35
drag, startPoint x: 688, startPoint y: 130, endPoint x: 777, endPoint y: 122, distance: 89.4
copy div "Vigilant change control process"
click at [782, 128] on div "Vigilant change control process" at bounding box center [780, 123] width 533 height 35
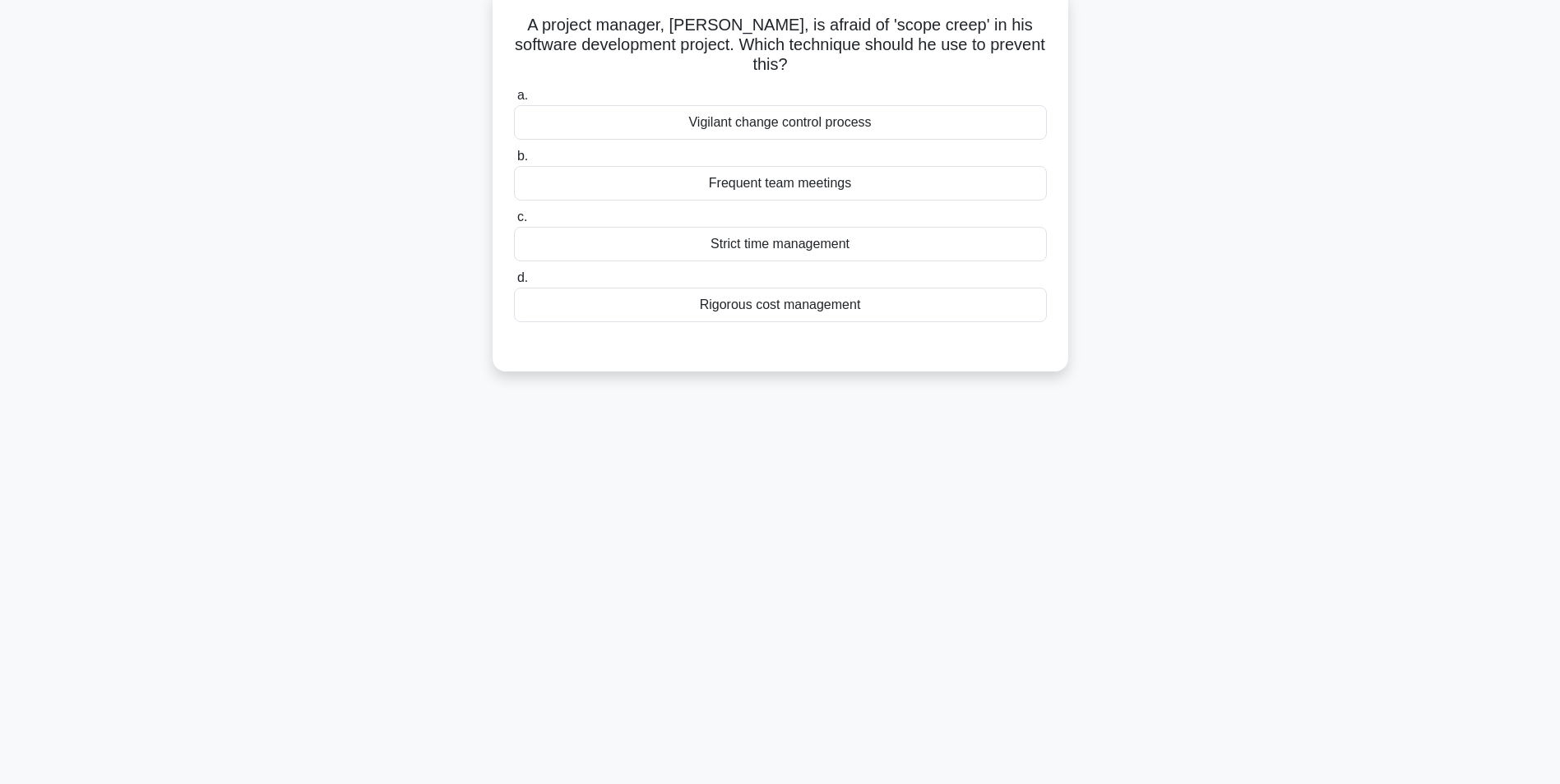
click at [514, 101] on input "a. Vigilant change control process" at bounding box center [514, 96] width 0 height 11
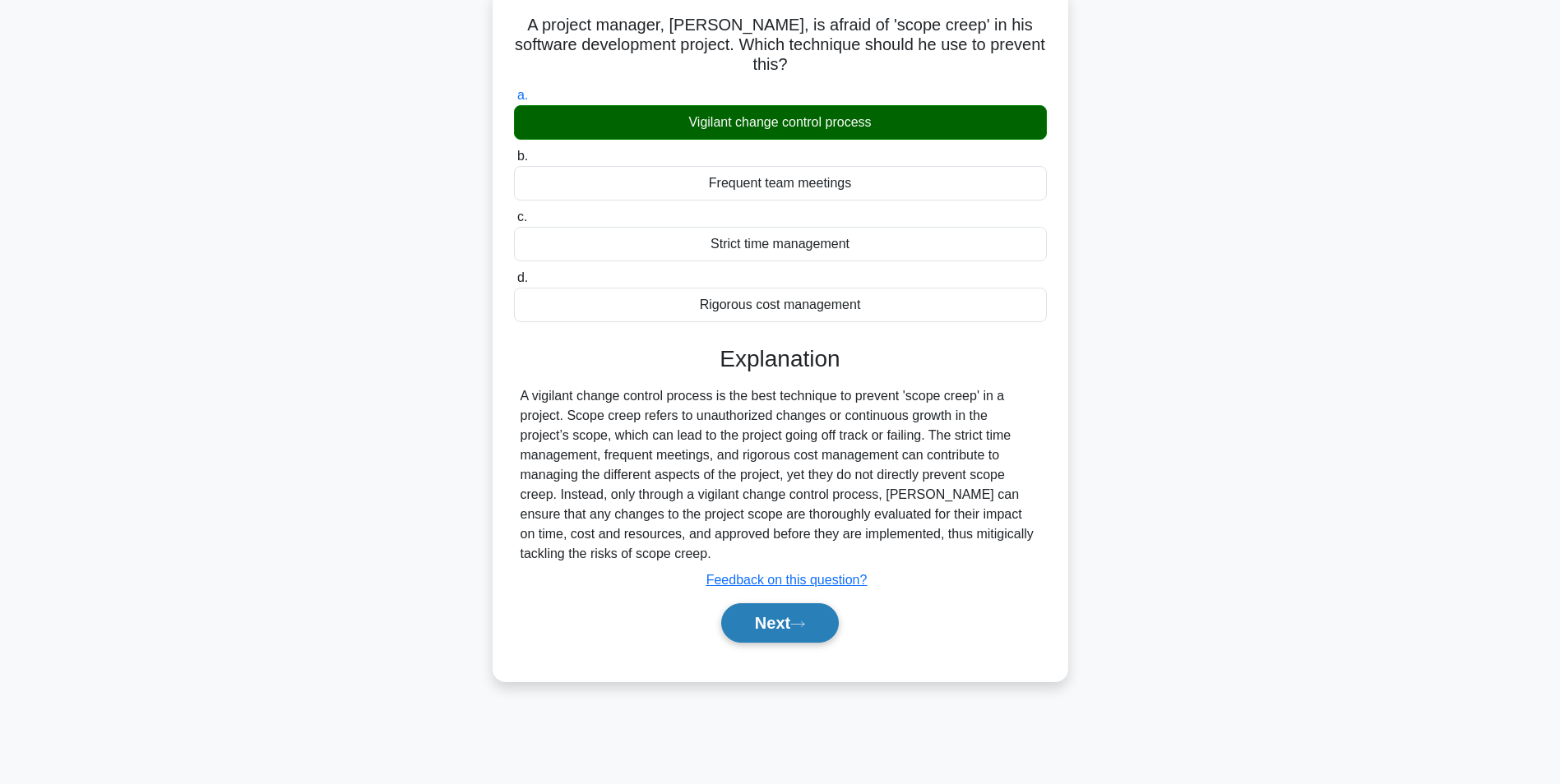
click at [784, 629] on button "Next" at bounding box center [779, 623] width 117 height 39
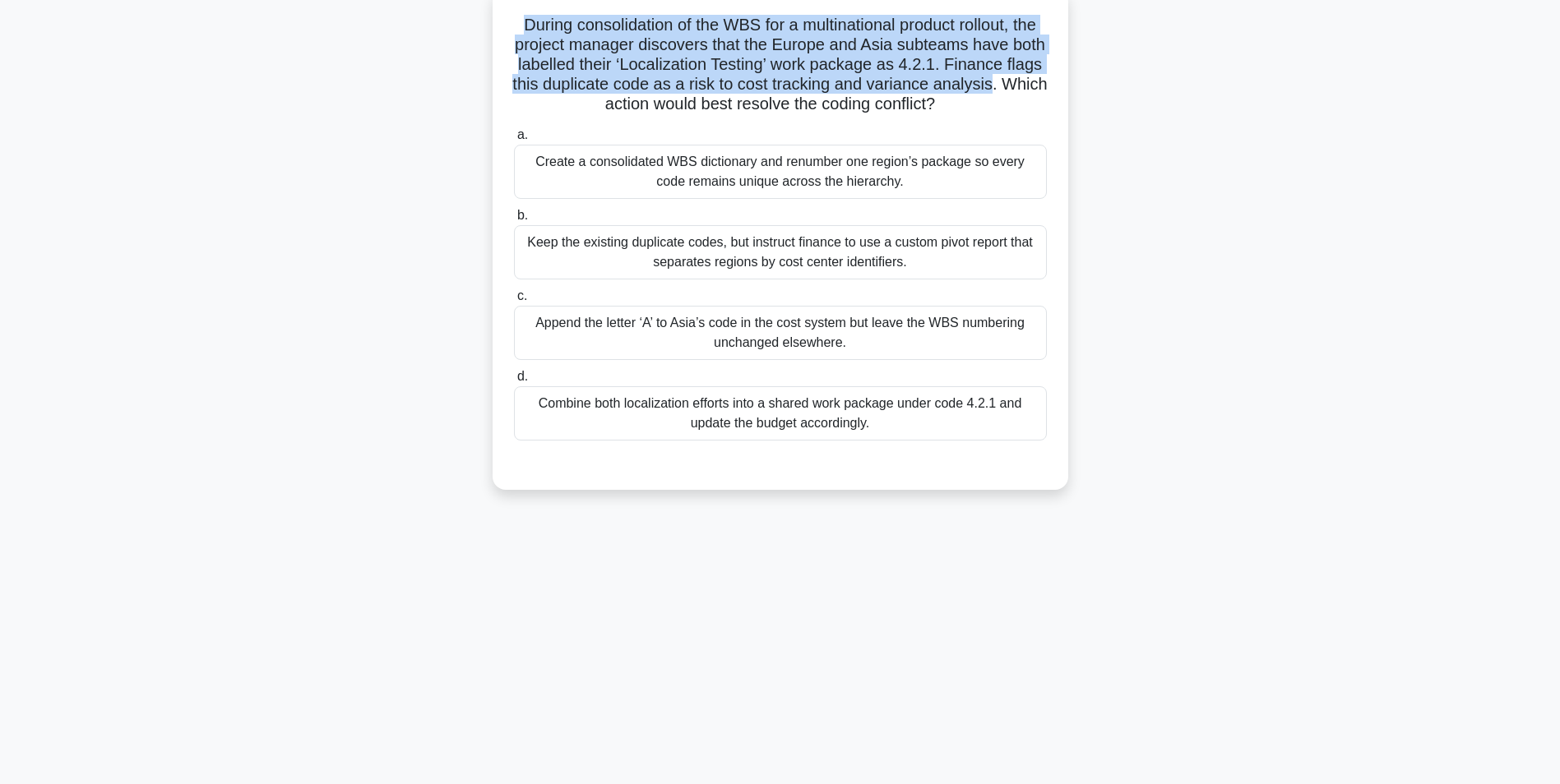
drag, startPoint x: 527, startPoint y: 19, endPoint x: 1040, endPoint y: 91, distance: 518.0
click at [1040, 91] on h5 "During consolidation of the WBS for a multinational product rollout, the projec…" at bounding box center [780, 65] width 536 height 101
drag, startPoint x: 1040, startPoint y: 91, endPoint x: 879, endPoint y: 74, distance: 161.9
copy h5 "During consolidation of the WBS for a multinational product rollout, the projec…"
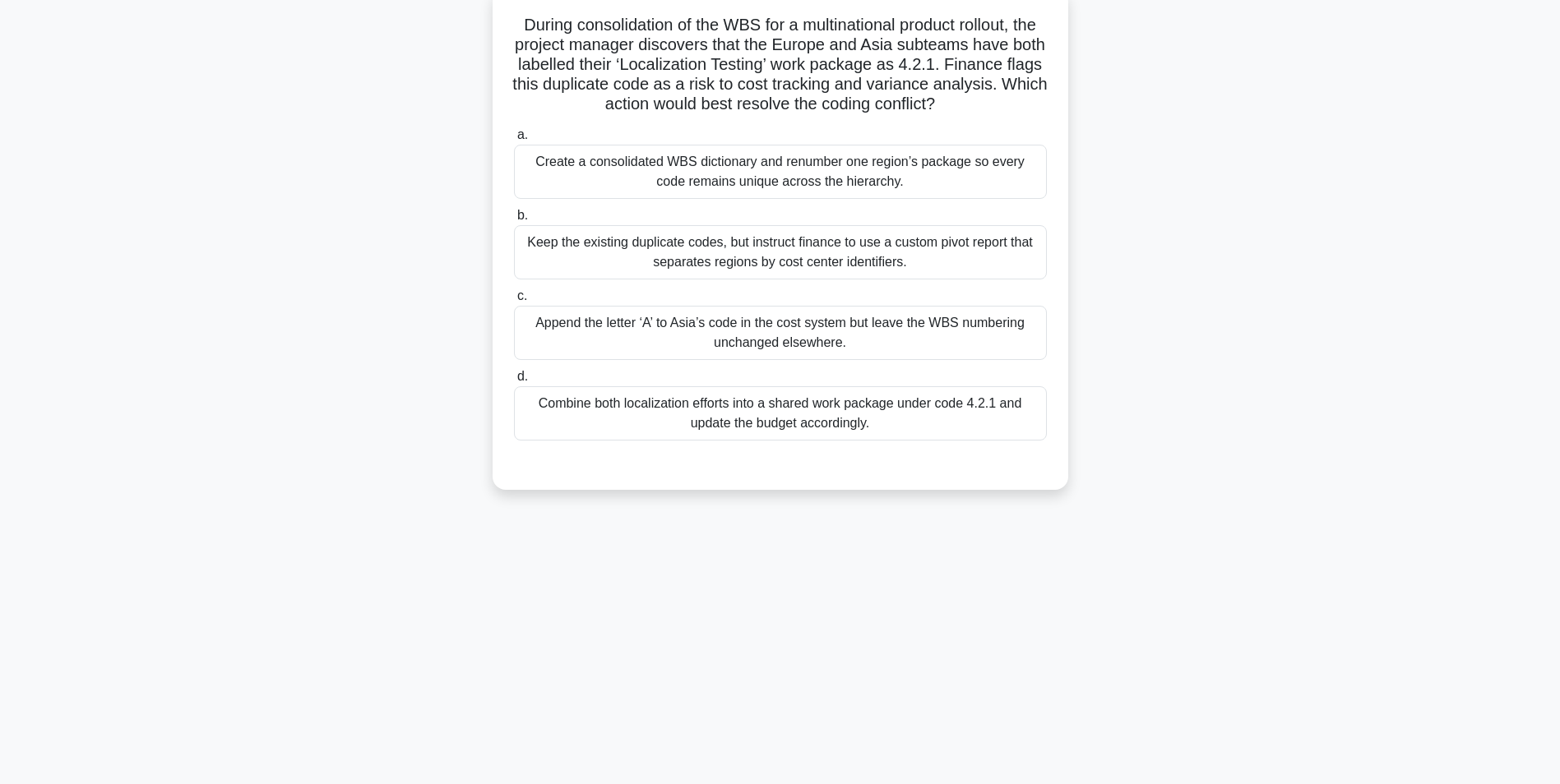
click at [774, 410] on div "Combine both localization efforts into a shared work package under code 4.2.1 a…" at bounding box center [780, 413] width 533 height 54
click at [514, 382] on input "d. Combine both localization efforts into a shared work package under code 4.2.…" at bounding box center [514, 377] width 0 height 11
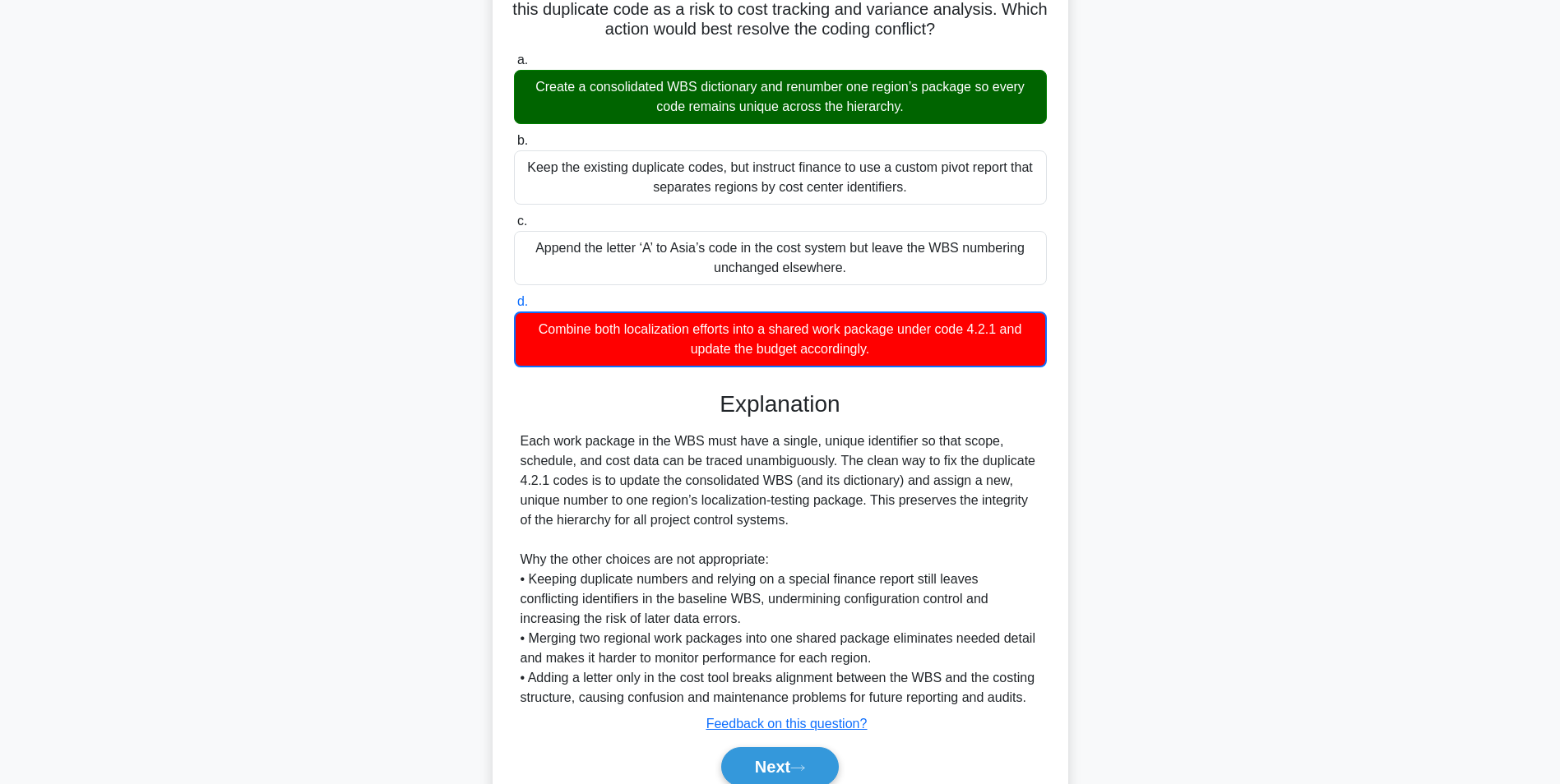
scroll to position [252, 0]
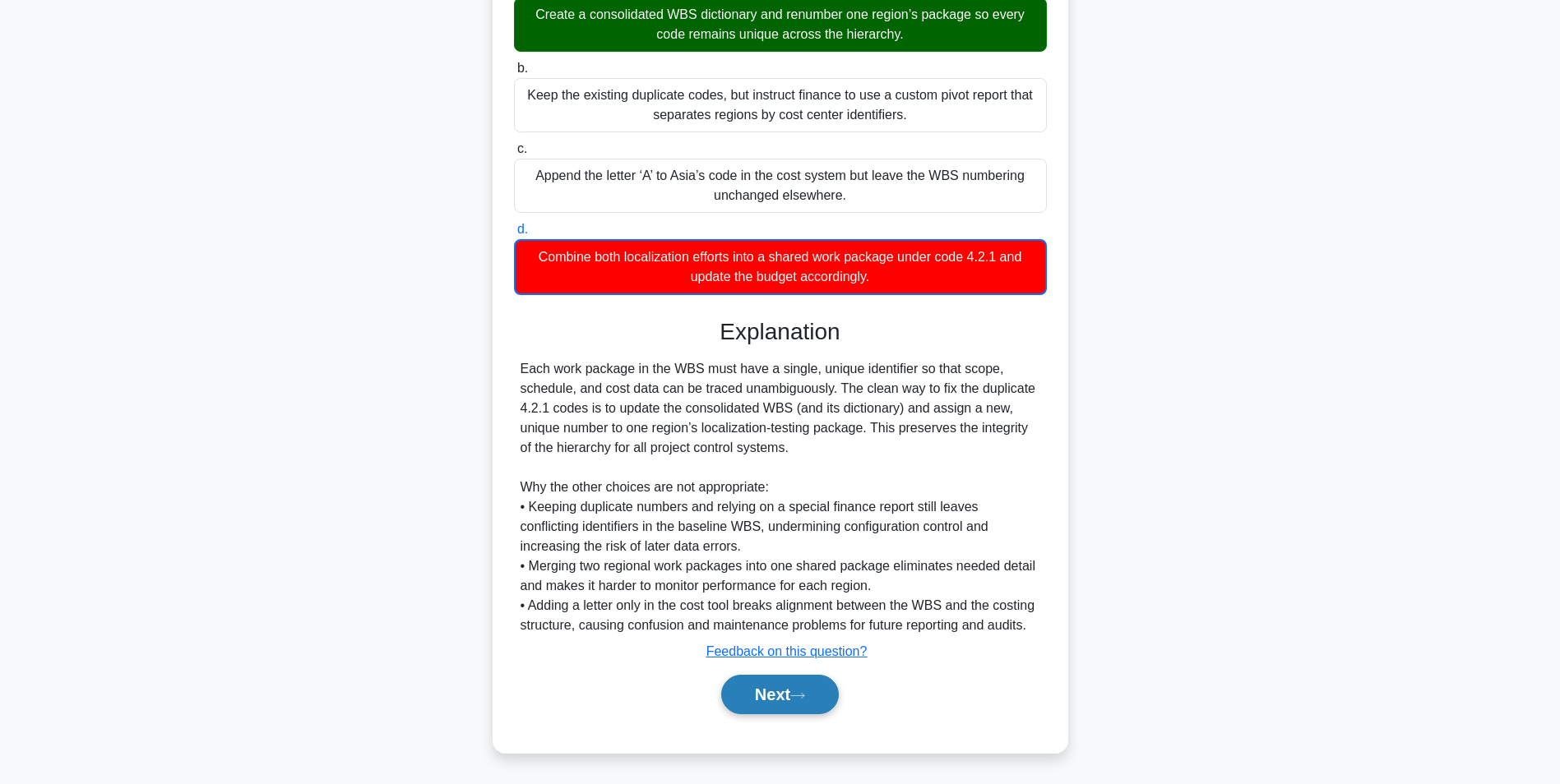
click at [781, 696] on button "Next" at bounding box center [779, 694] width 117 height 39
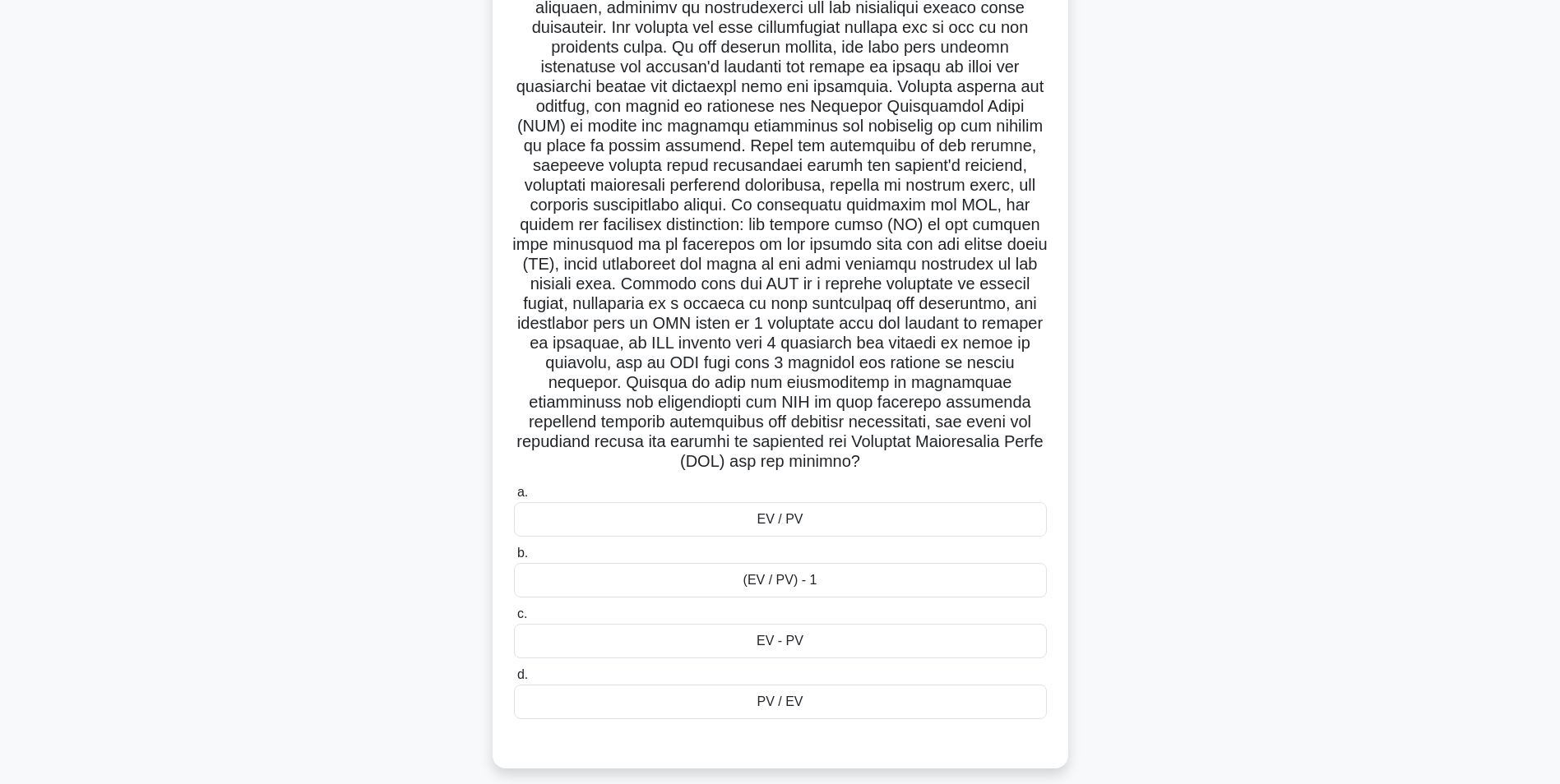
scroll to position [156, 0]
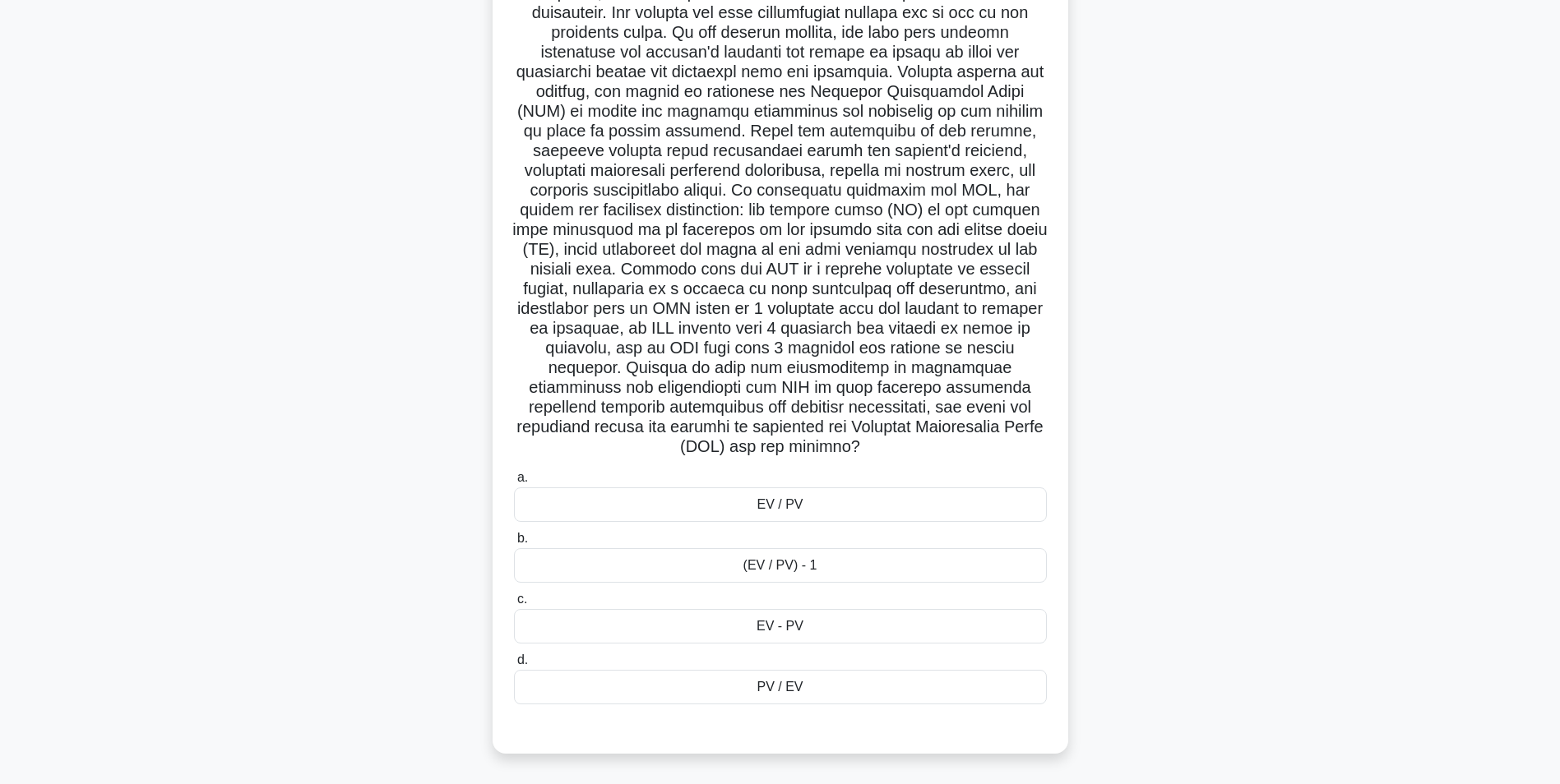
click at [758, 502] on div "EV / PV" at bounding box center [780, 505] width 533 height 35
click at [514, 483] on input "a. EV / PV" at bounding box center [514, 478] width 0 height 11
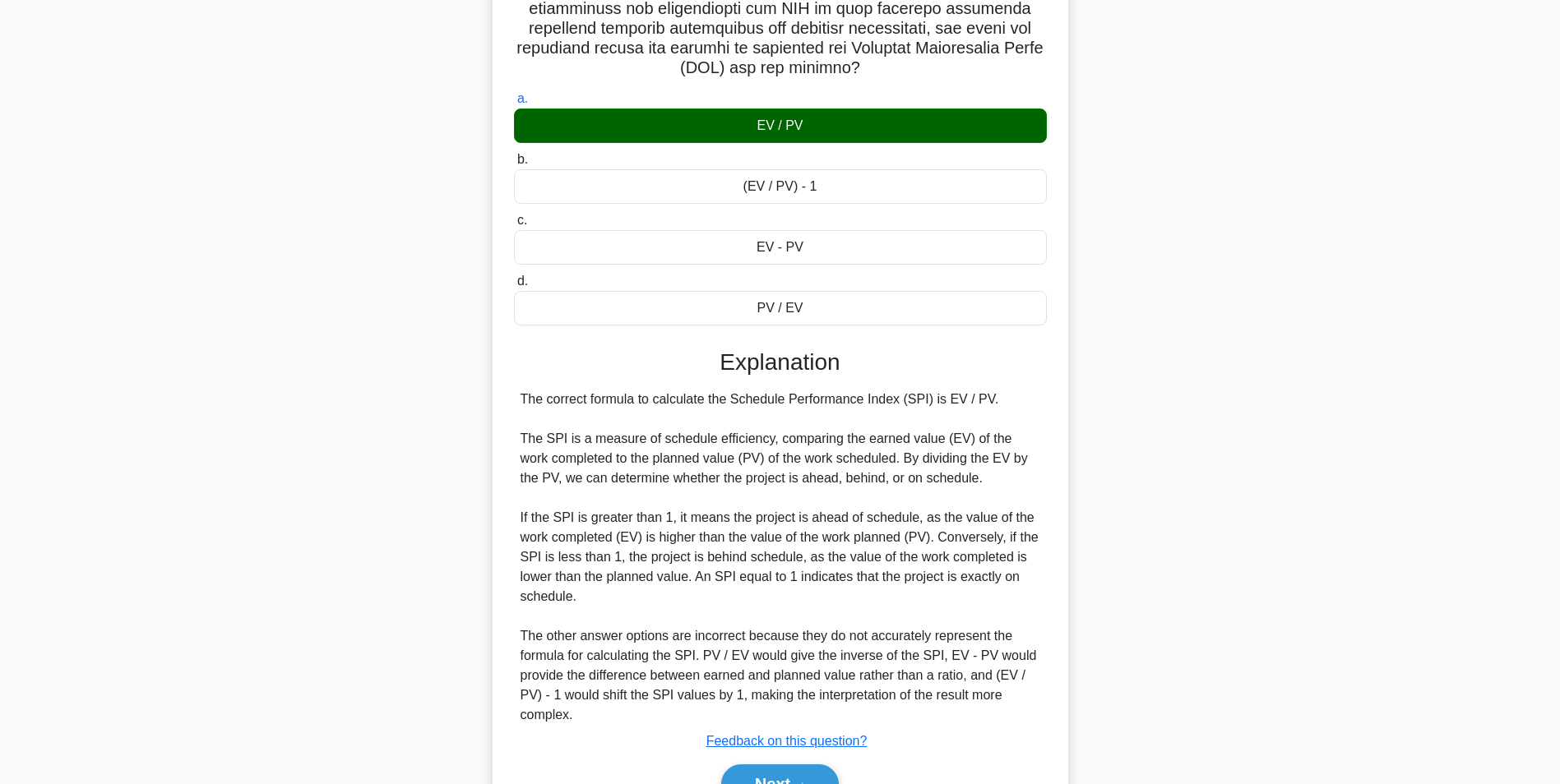
scroll to position [567, 0]
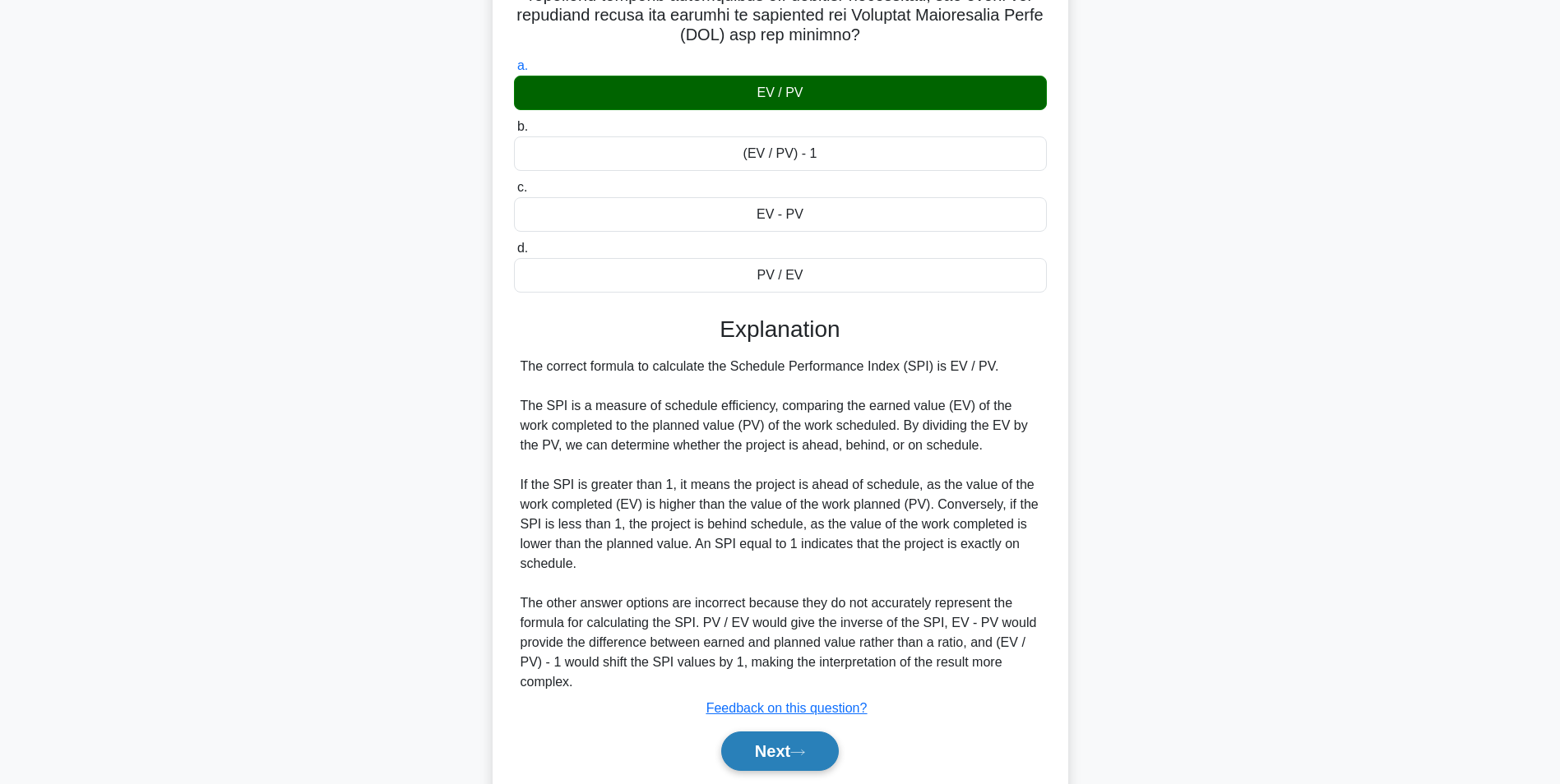
click at [790, 754] on button "Next" at bounding box center [779, 751] width 117 height 39
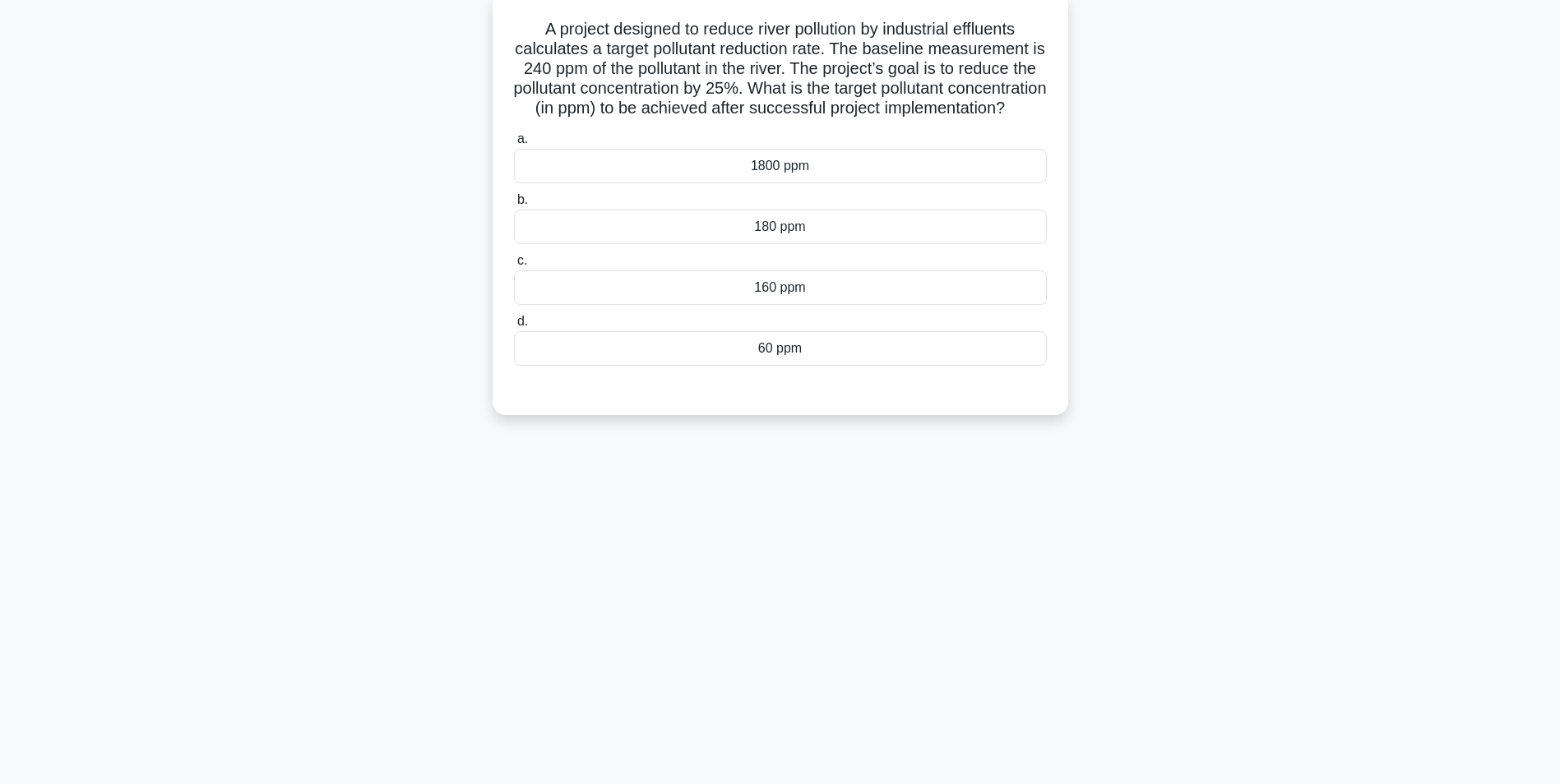
scroll to position [104, 0]
click at [795, 240] on div "180 ppm" at bounding box center [780, 223] width 533 height 35
click at [514, 201] on input "b. 180 ppm" at bounding box center [514, 195] width 0 height 11
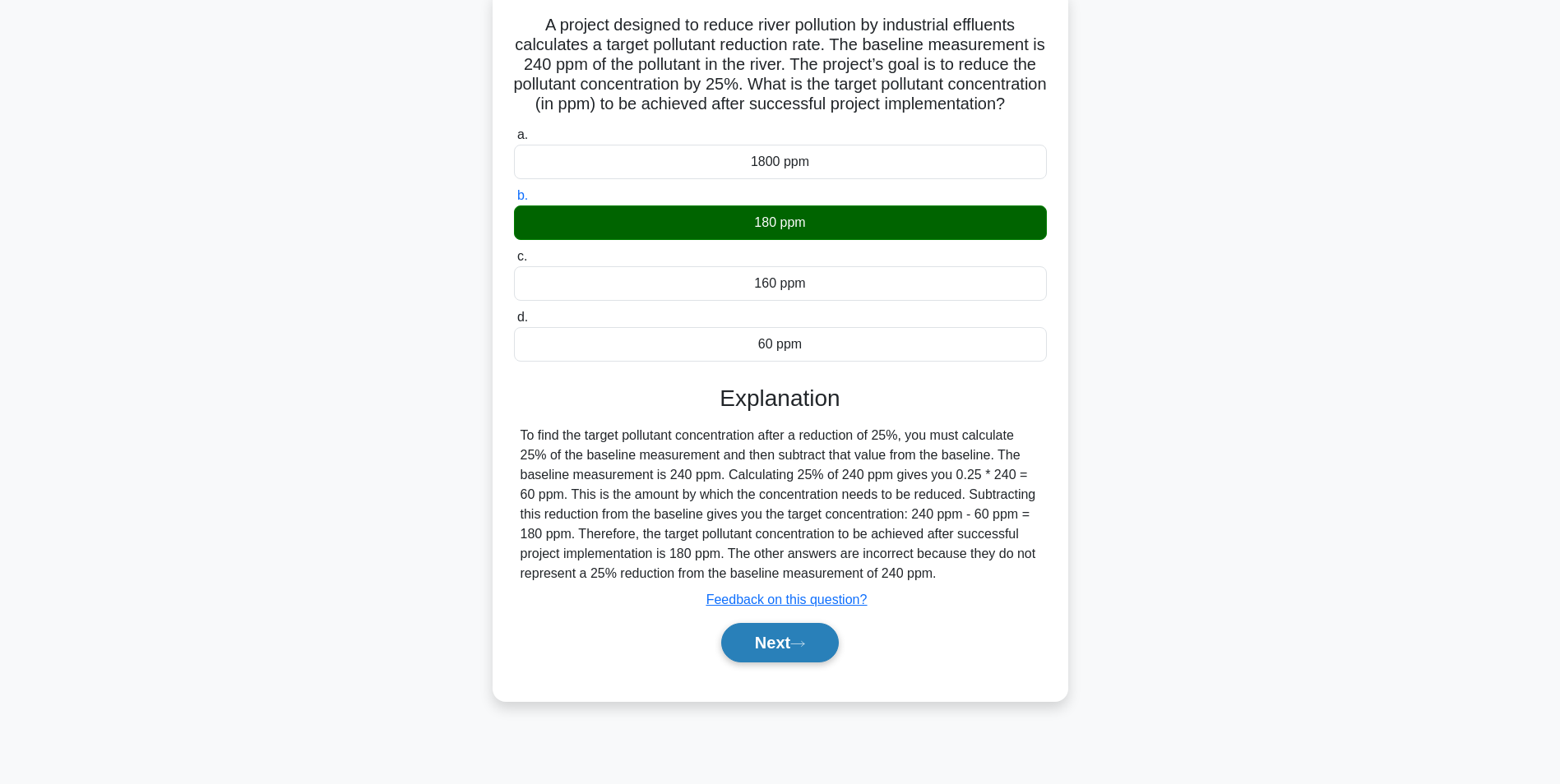
click at [748, 662] on button "Next" at bounding box center [779, 643] width 117 height 39
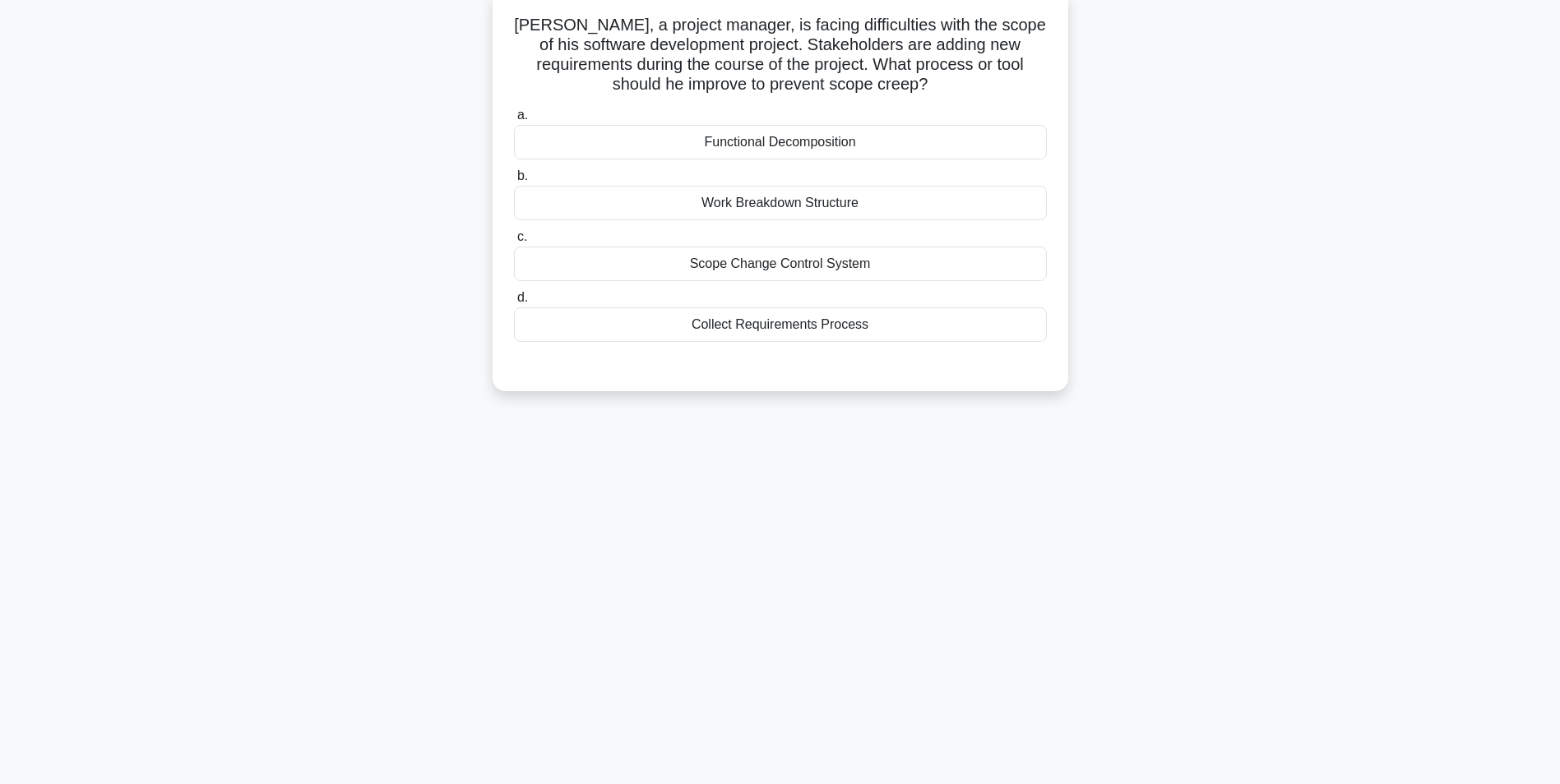
click at [855, 267] on div "Scope Change Control System" at bounding box center [780, 264] width 533 height 35
click at [514, 243] on input "c. Scope Change Control System" at bounding box center [514, 237] width 0 height 11
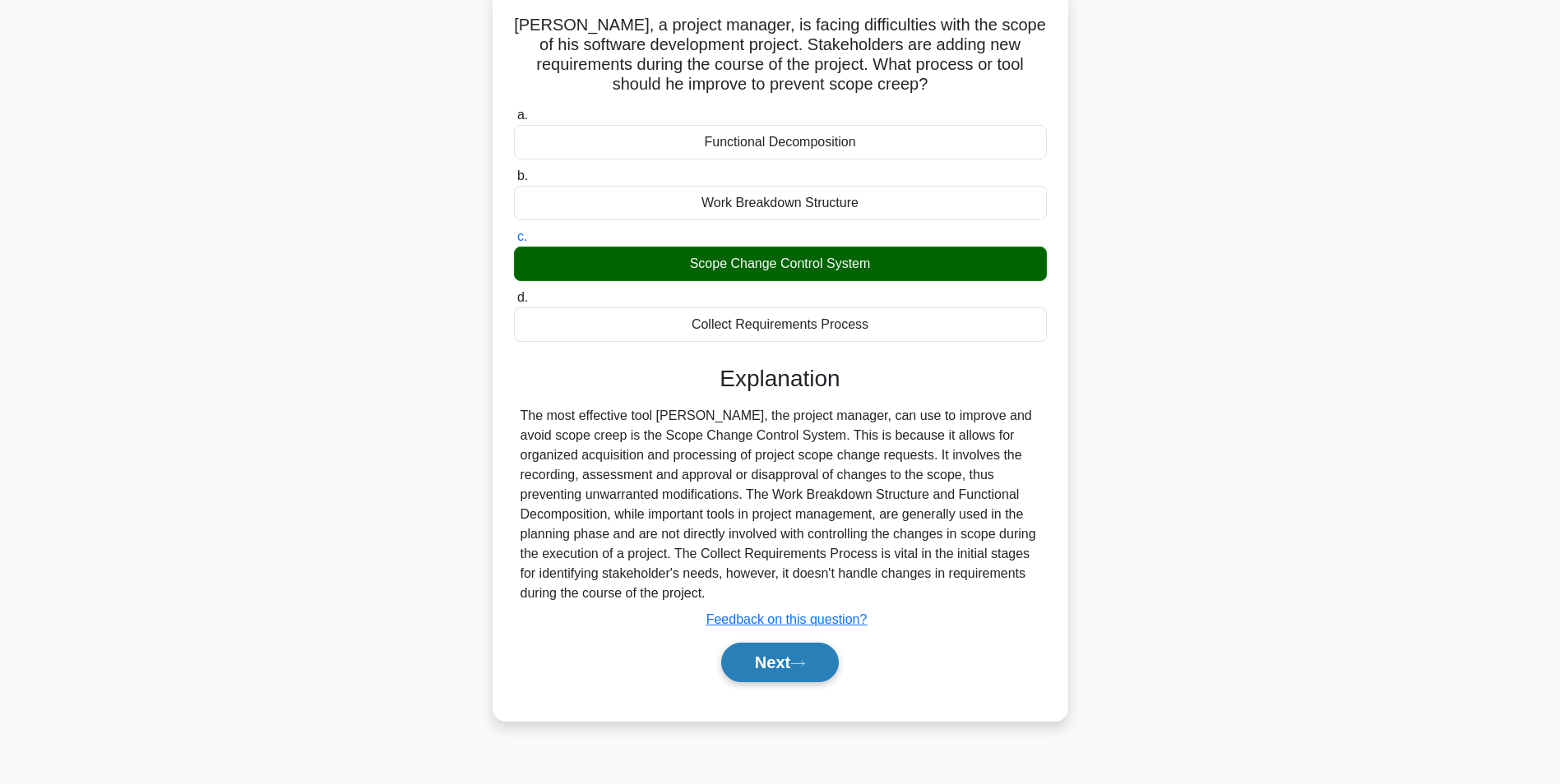
click at [770, 661] on button "Next" at bounding box center [779, 662] width 117 height 39
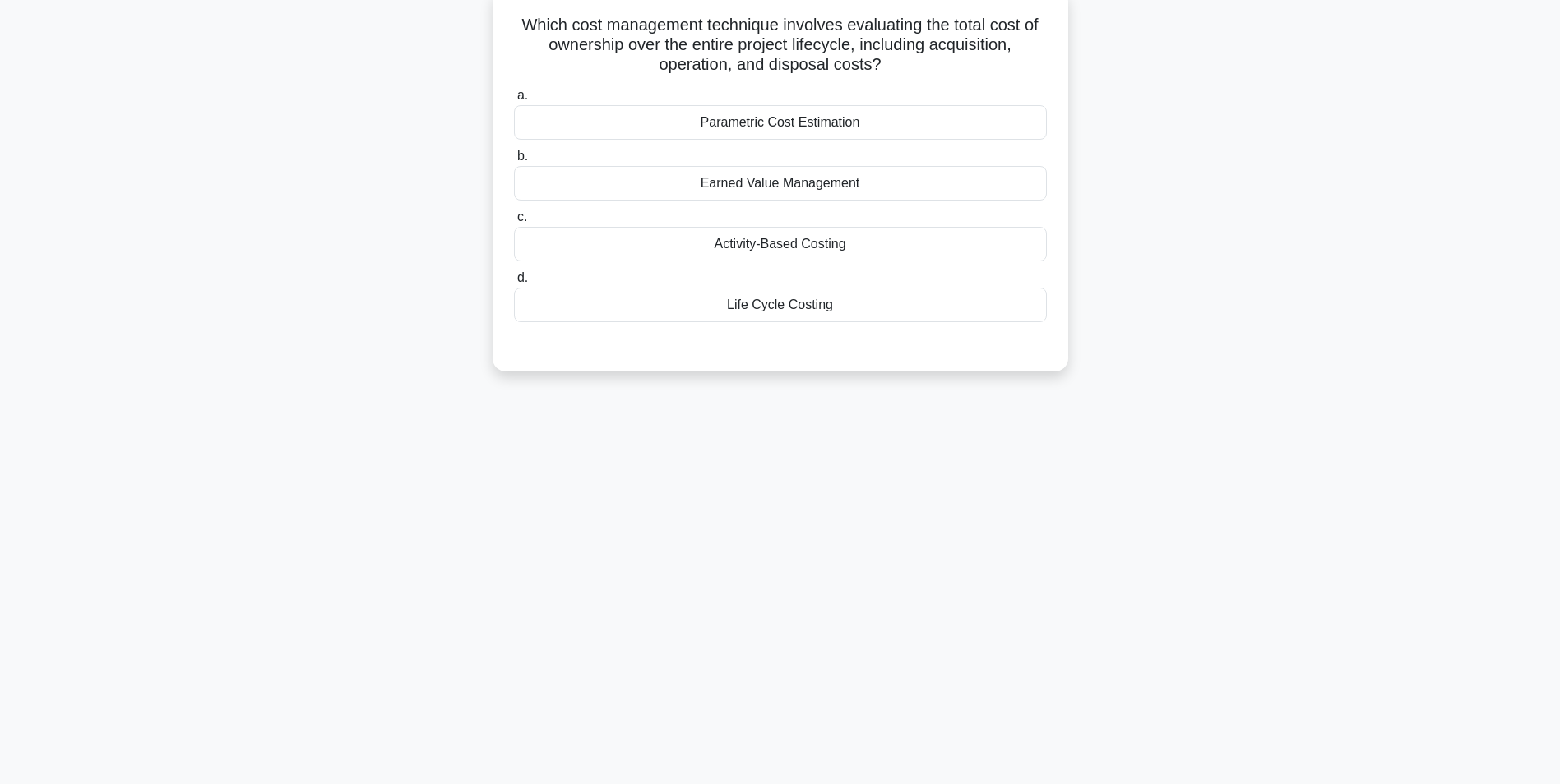
click at [792, 308] on div "Life Cycle Costing" at bounding box center [780, 305] width 533 height 35
click at [514, 284] on input "d. Life Cycle Costing" at bounding box center [514, 278] width 0 height 11
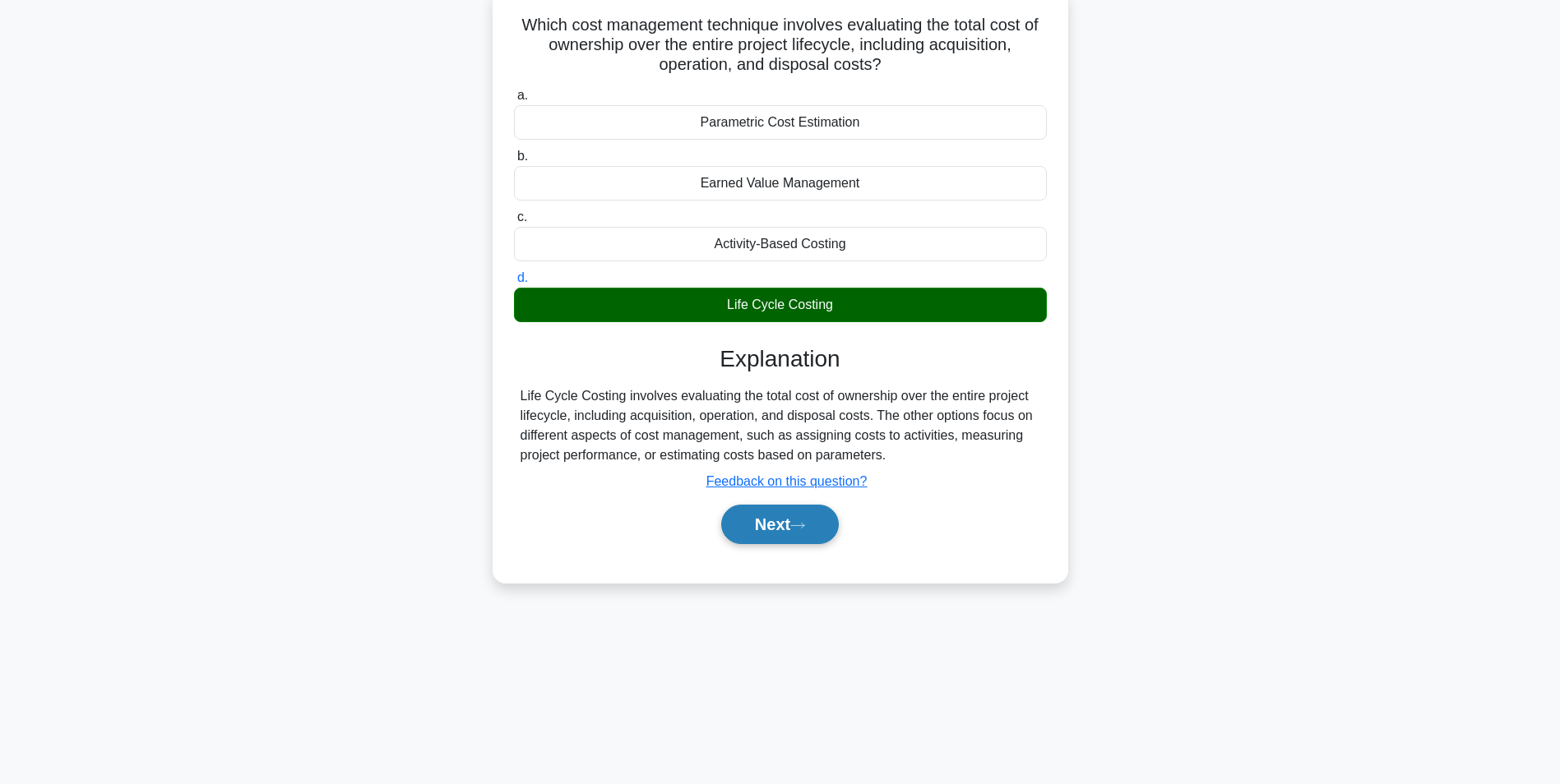
click at [768, 523] on button "Next" at bounding box center [779, 524] width 117 height 39
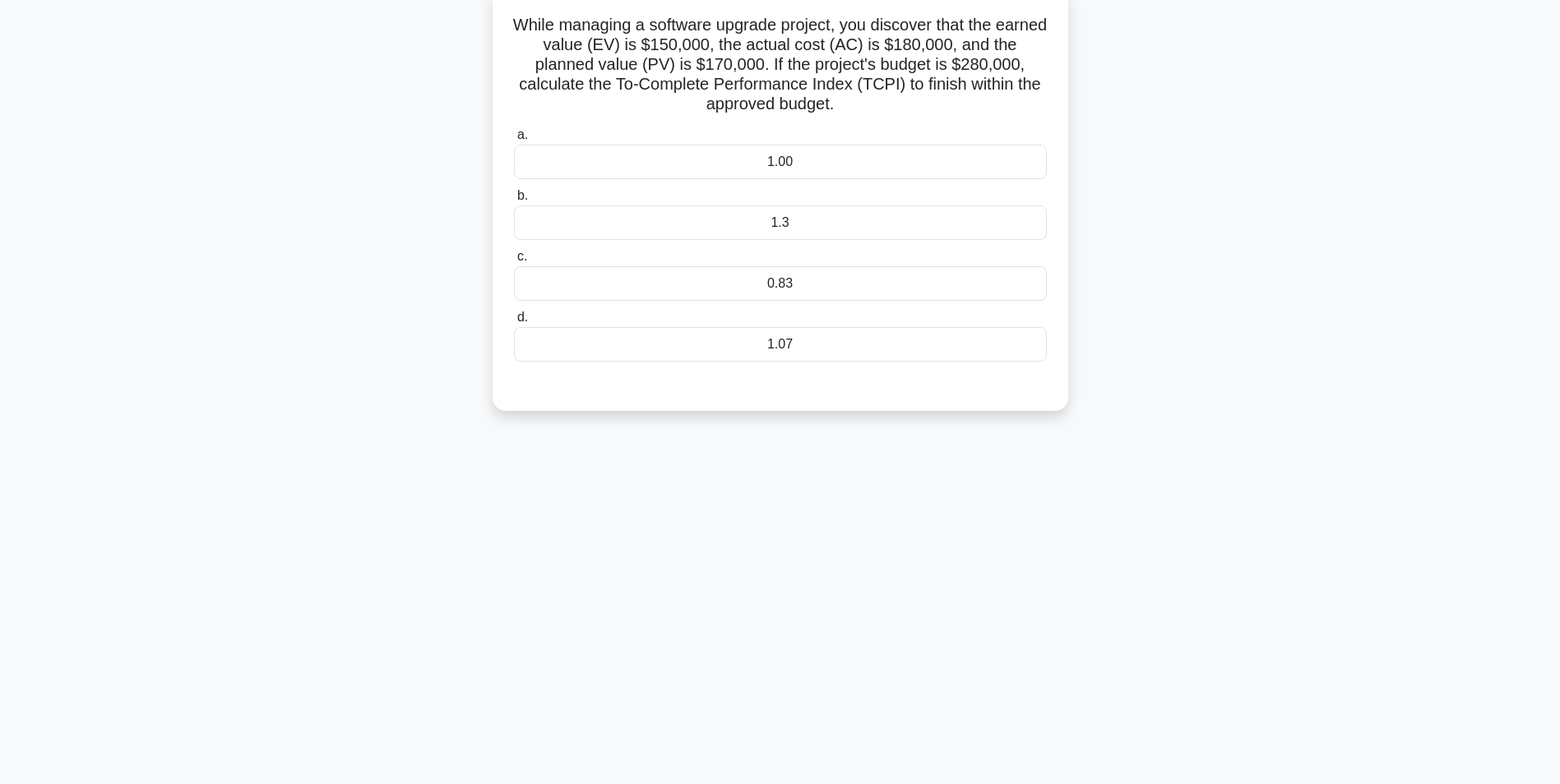
click at [778, 223] on div "1.3" at bounding box center [780, 223] width 533 height 35
click at [514, 201] on input "b. 1.3" at bounding box center [514, 195] width 0 height 11
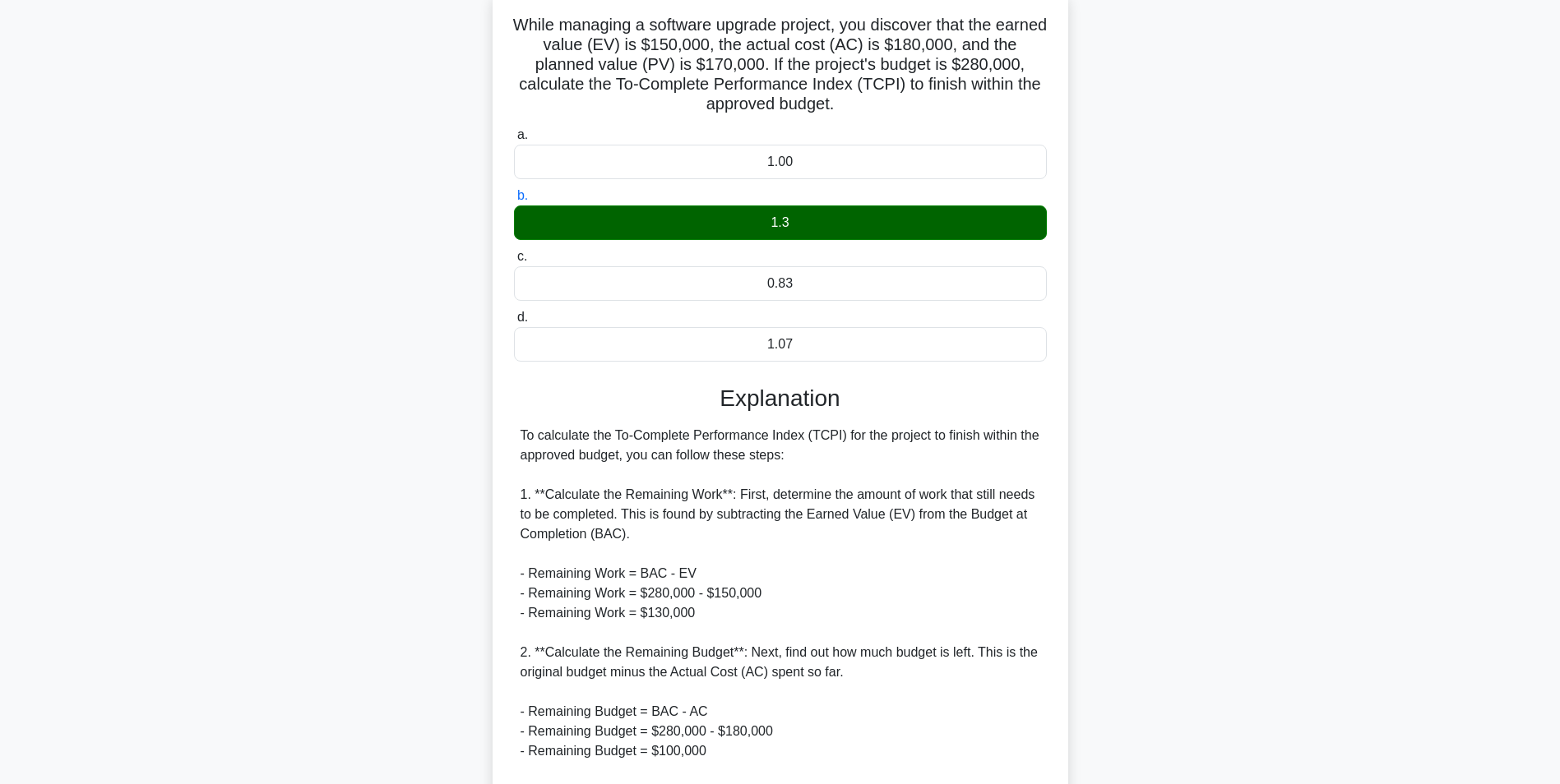
click at [777, 227] on div "1.3" at bounding box center [780, 223] width 533 height 35
click at [514, 201] on input "b. 1.3" at bounding box center [514, 195] width 0 height 11
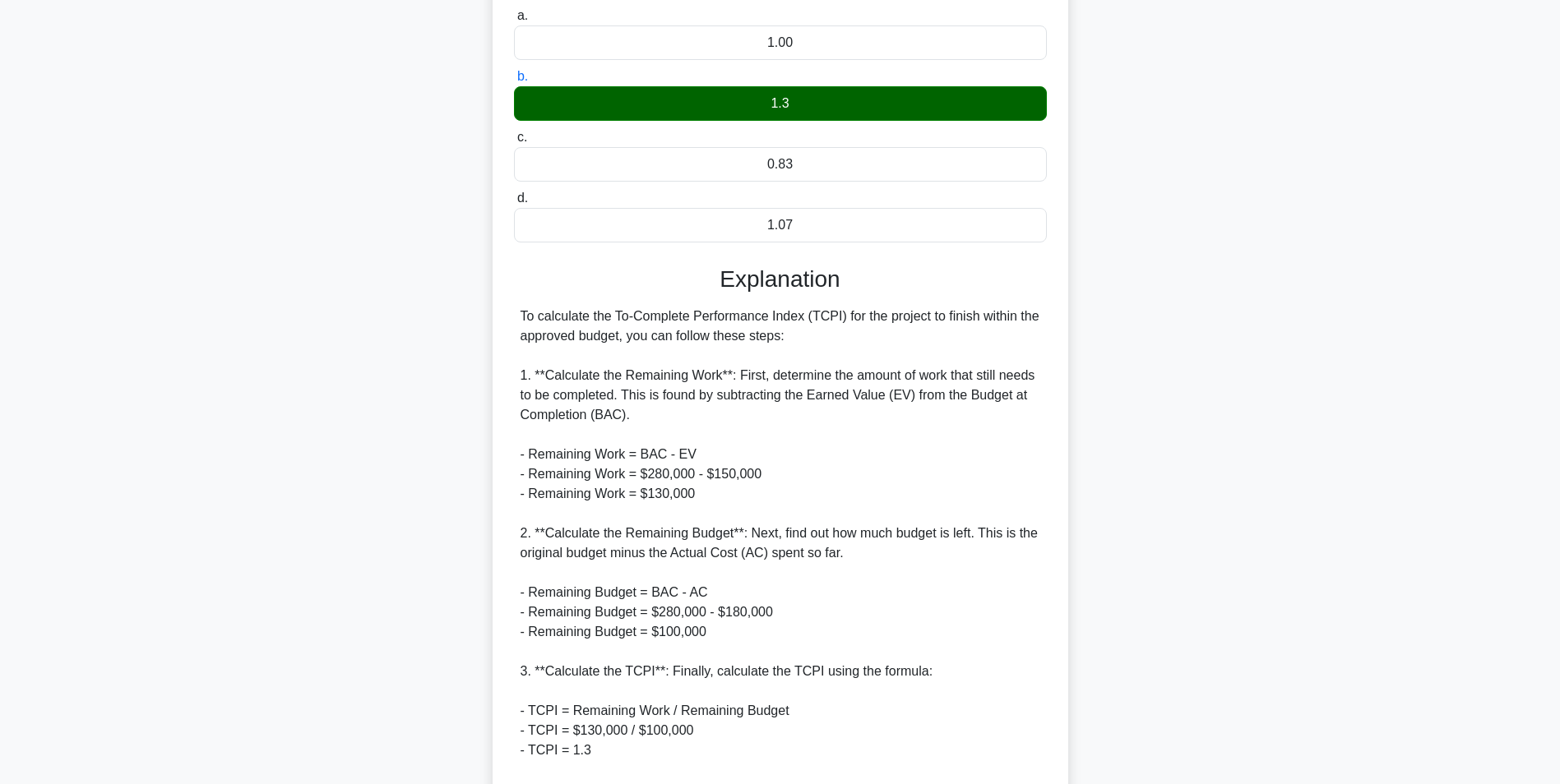
scroll to position [427, 0]
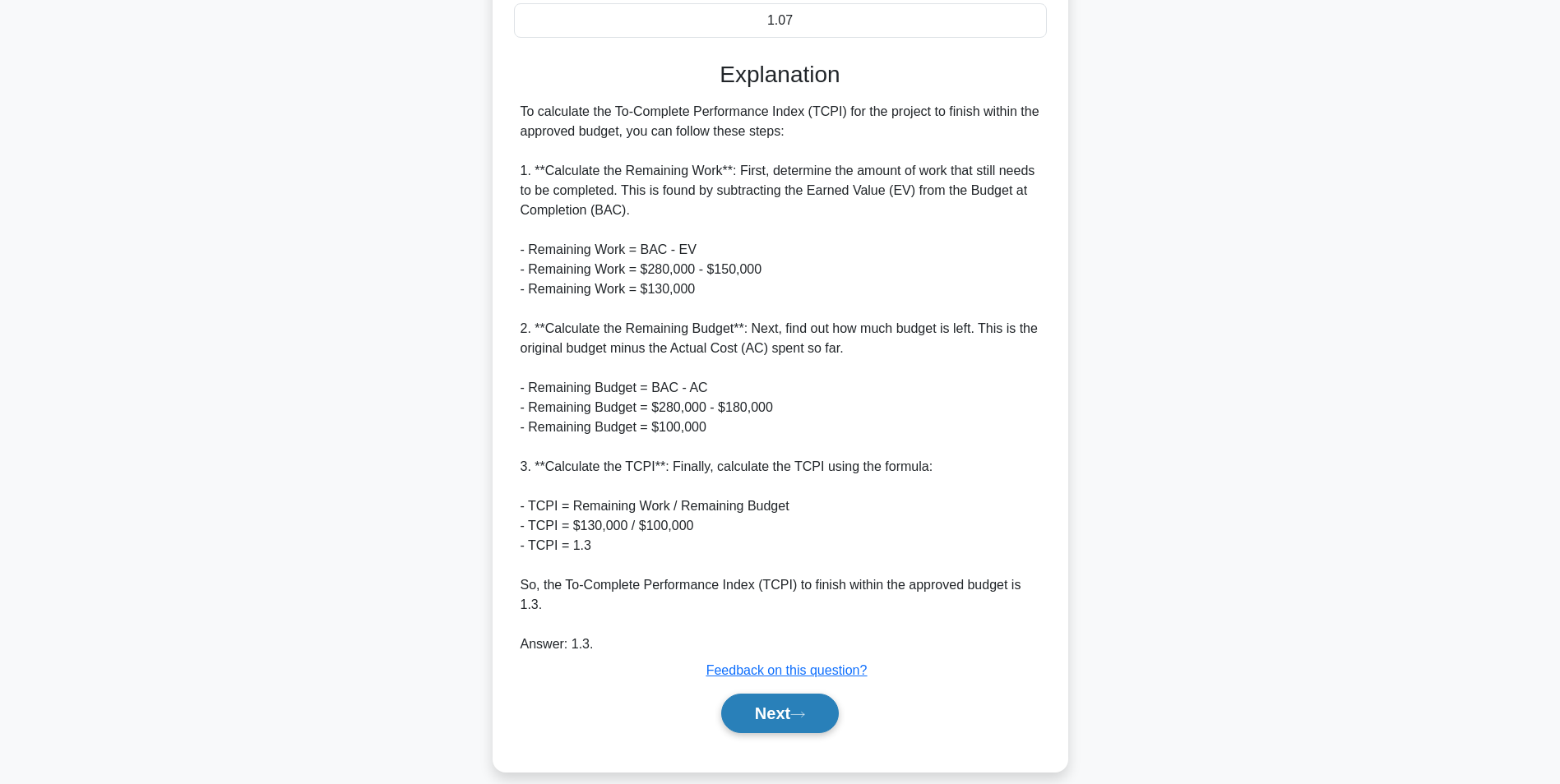
click at [786, 698] on button "Next" at bounding box center [779, 713] width 117 height 39
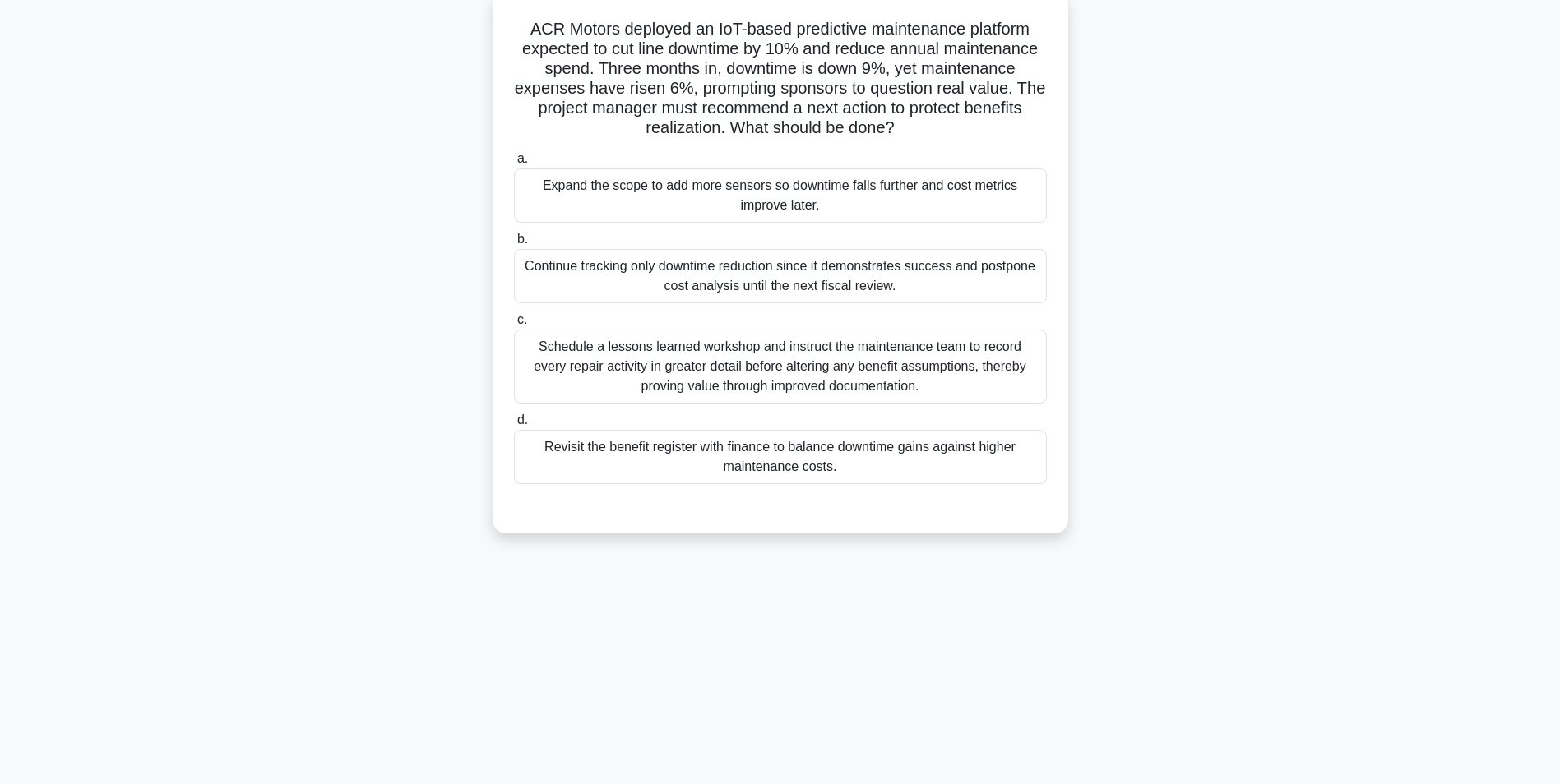
scroll to position [104, 0]
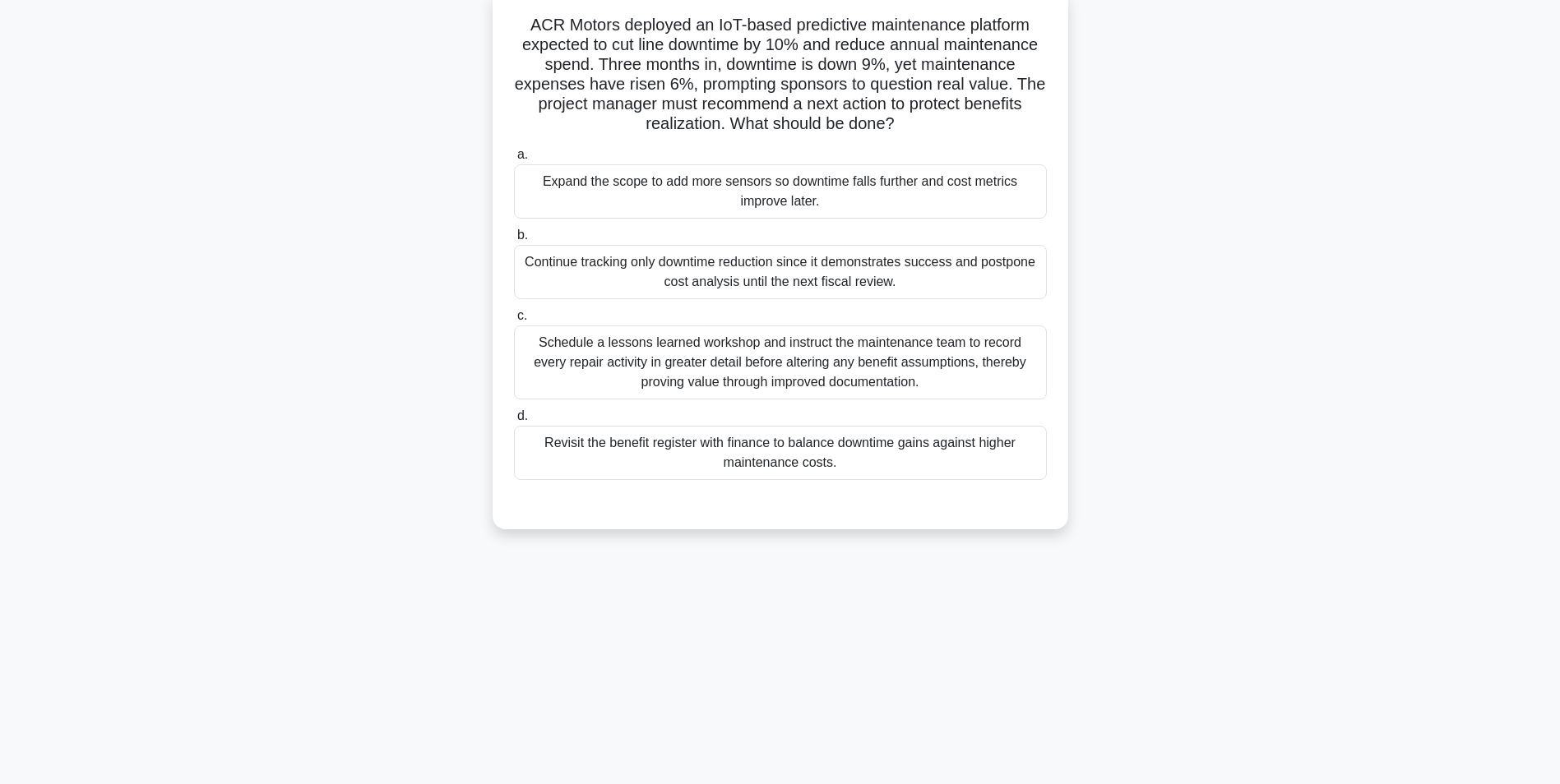
click at [874, 375] on div "Schedule a lessons learned workshop and instruct the maintenance team to record…" at bounding box center [780, 362] width 533 height 74
click at [514, 322] on input "c. Schedule a lessons learned workshop and instruct the maintenance team to rec…" at bounding box center [514, 316] width 0 height 11
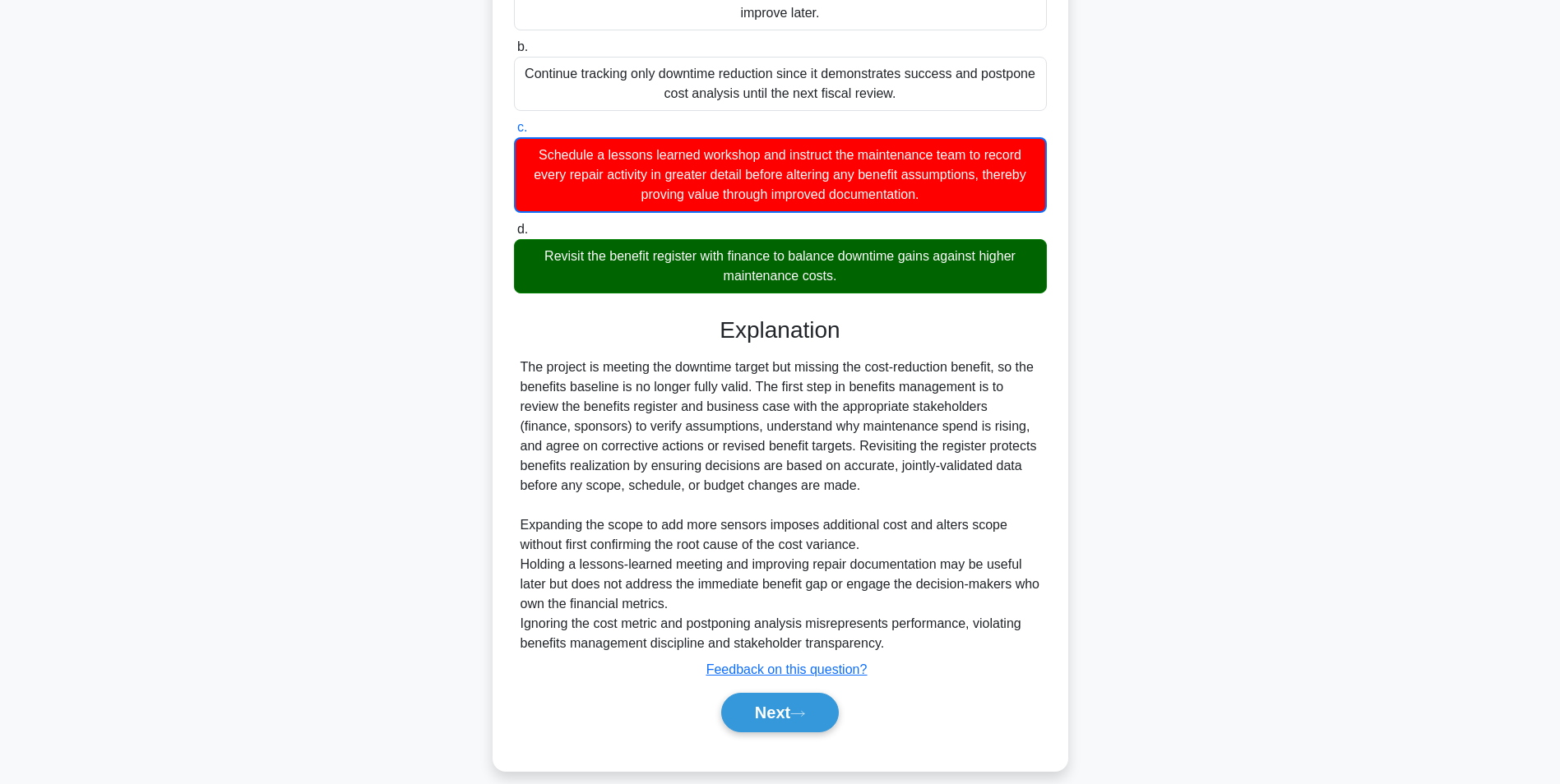
scroll to position [311, 0]
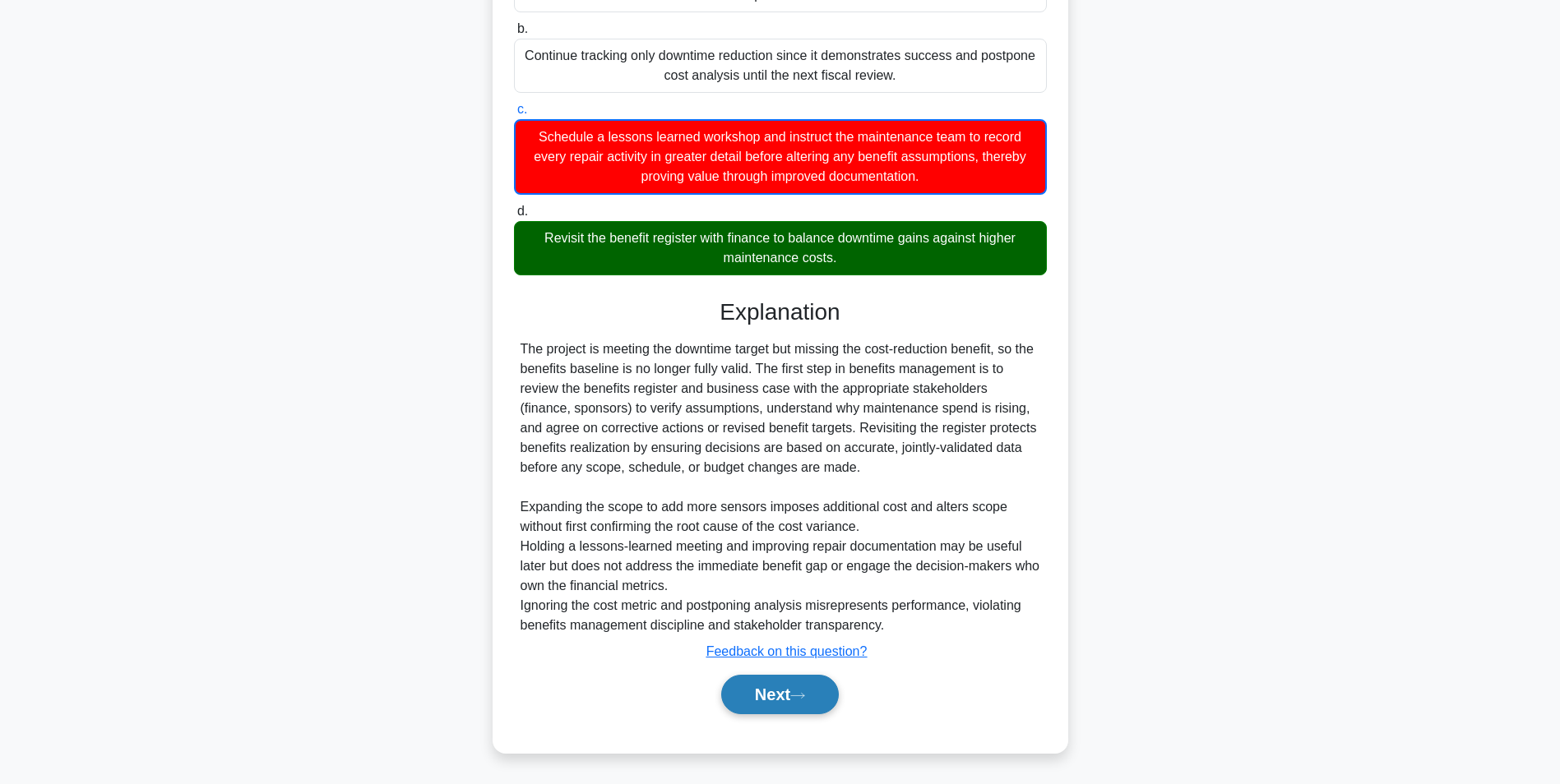
click at [778, 704] on button "Next" at bounding box center [779, 694] width 117 height 39
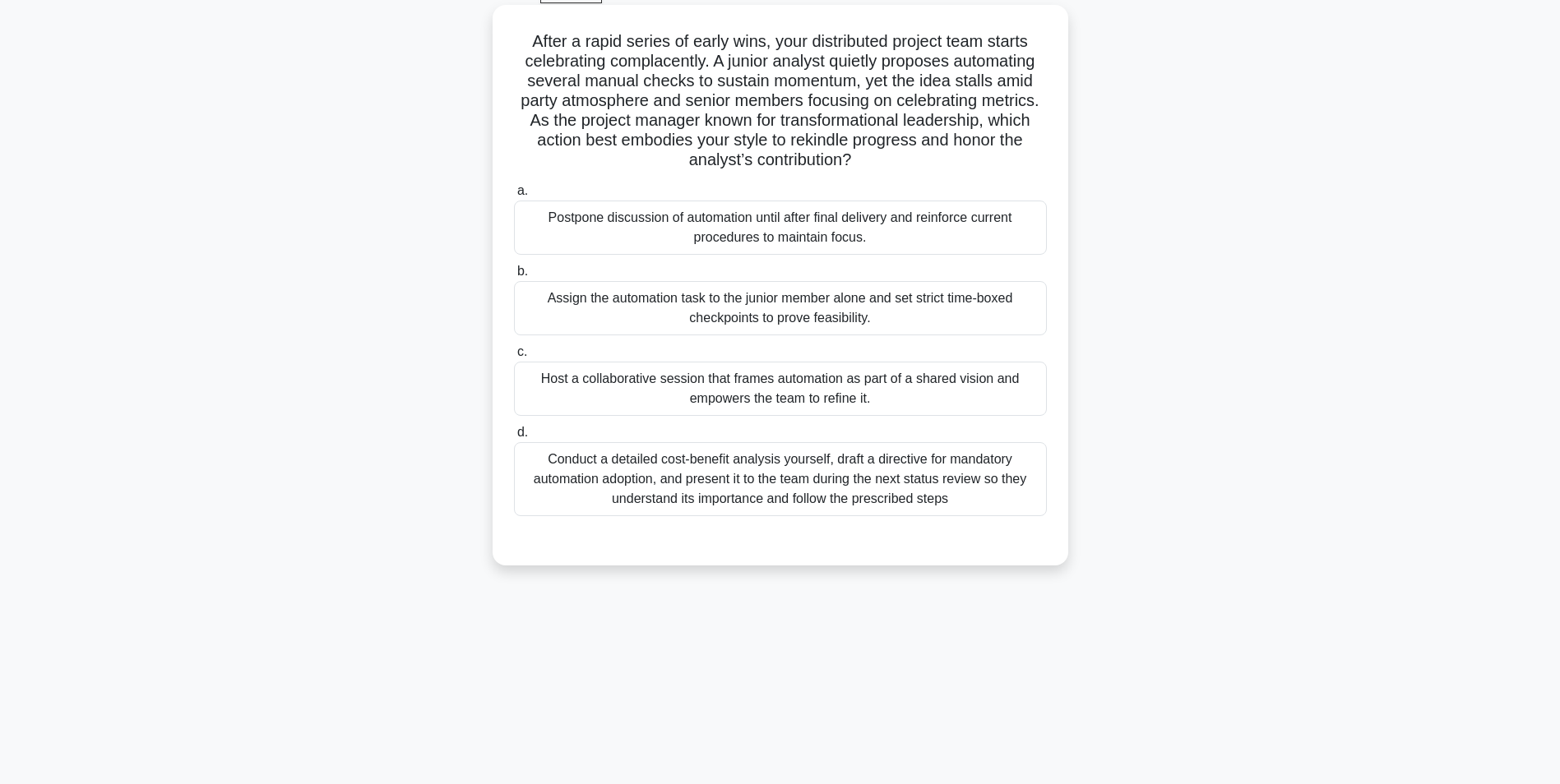
scroll to position [104, 0]
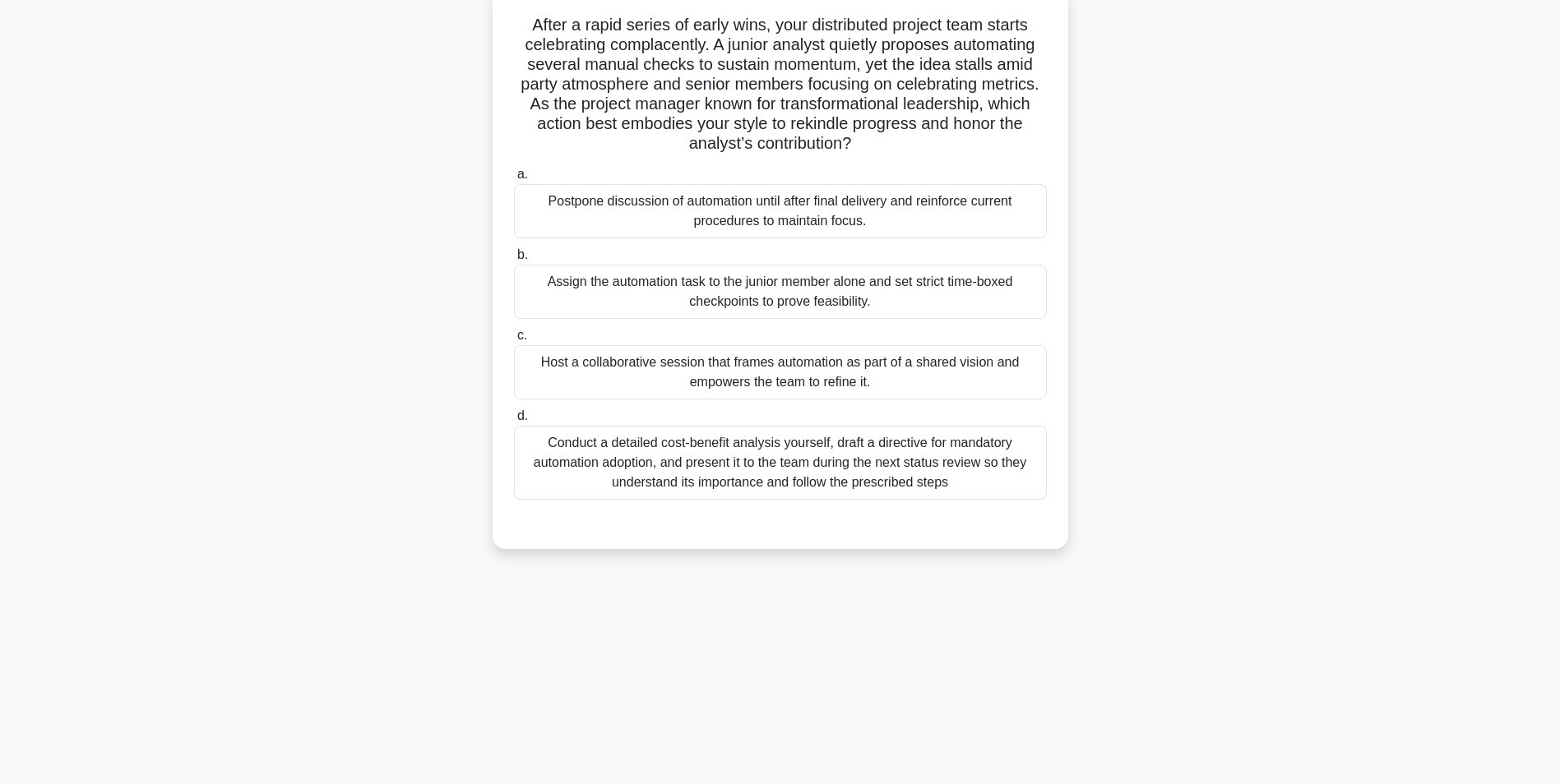
click at [823, 377] on div "Host a collaborative session that frames automation as part of a shared vision …" at bounding box center [780, 372] width 533 height 54
click at [514, 341] on input "c. Host a collaborative session that frames automation as part of a shared visi…" at bounding box center [514, 336] width 0 height 11
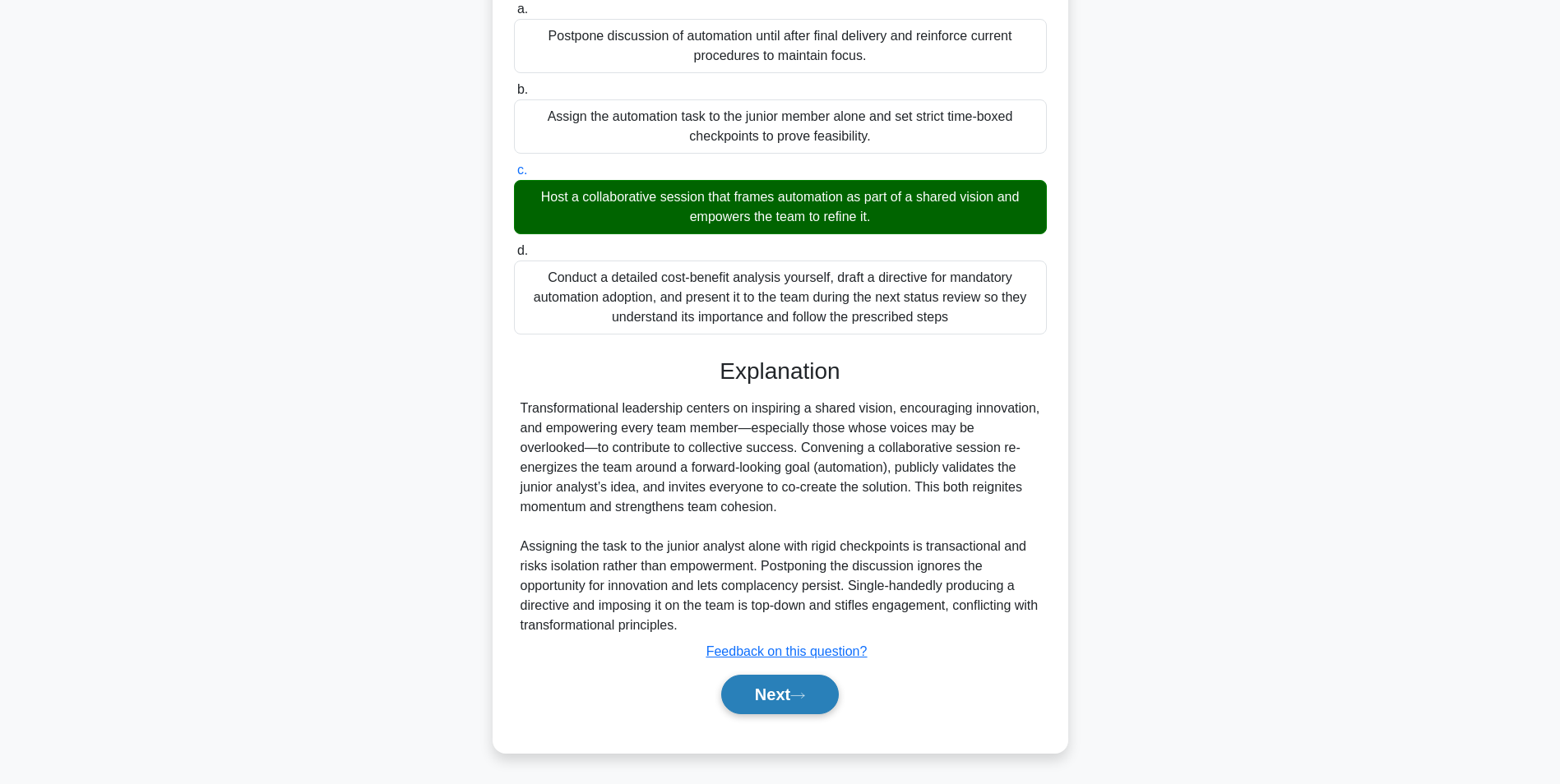
click at [772, 694] on button "Next" at bounding box center [779, 694] width 117 height 39
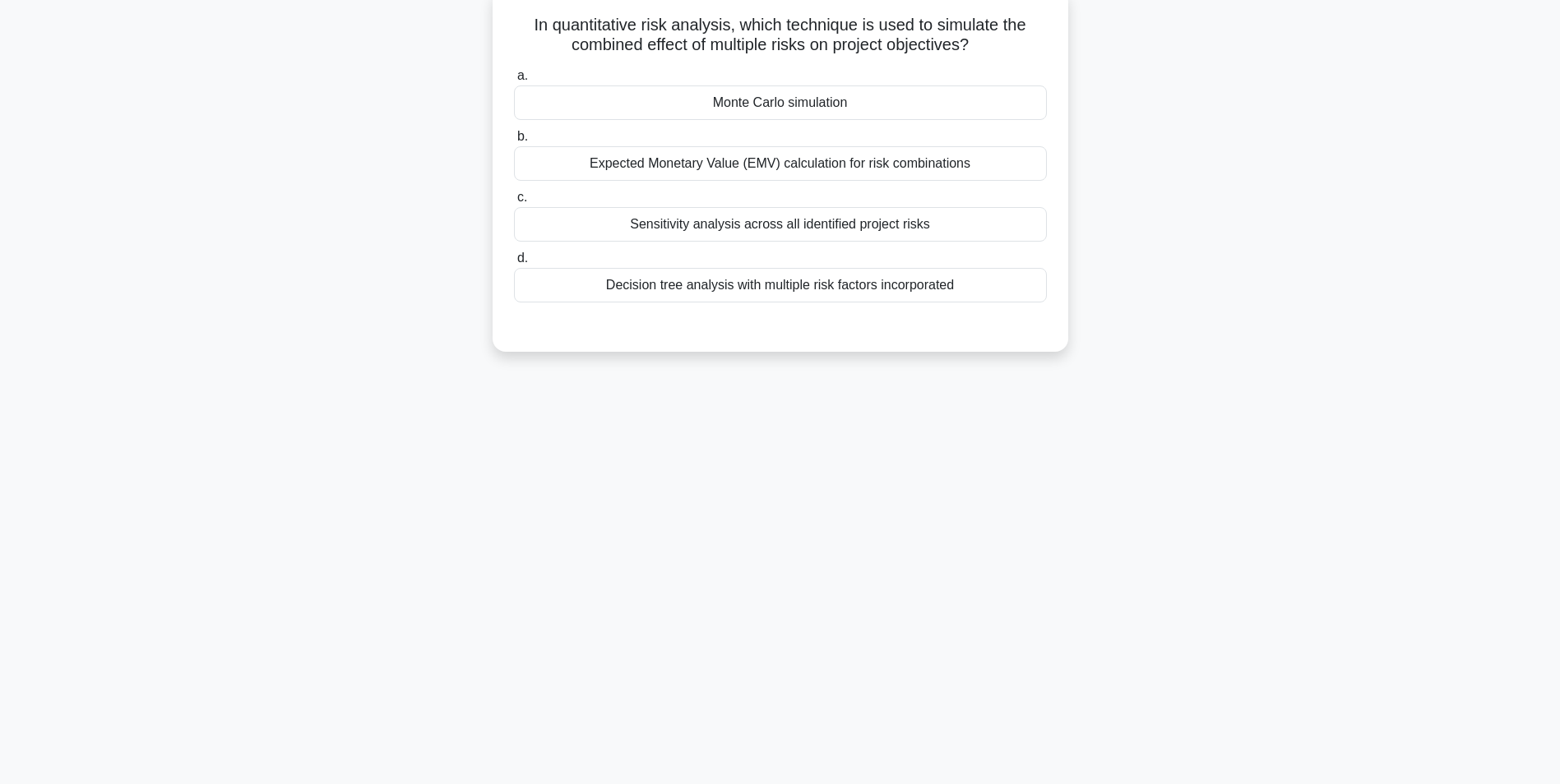
click at [853, 170] on div "Expected Monetary Value (EMV) calculation for risk combinations" at bounding box center [780, 164] width 533 height 35
click at [514, 142] on input "b. Expected Monetary Value (EMV) calculation for risk combinations" at bounding box center [514, 136] width 0 height 11
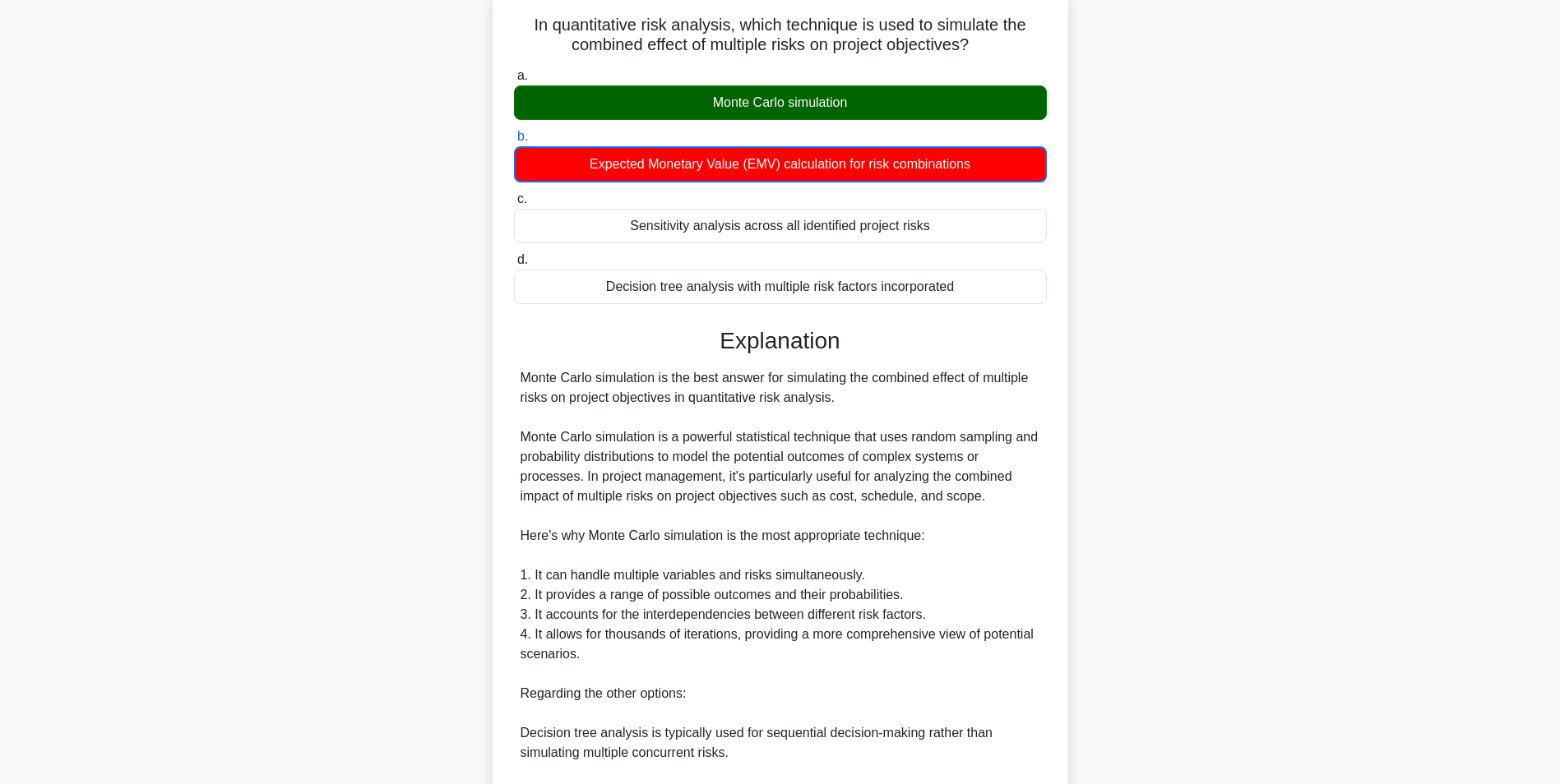
click at [827, 111] on div "Monte Carlo simulation" at bounding box center [780, 103] width 533 height 35
click at [514, 81] on input "a. Monte Carlo simulation" at bounding box center [514, 76] width 0 height 11
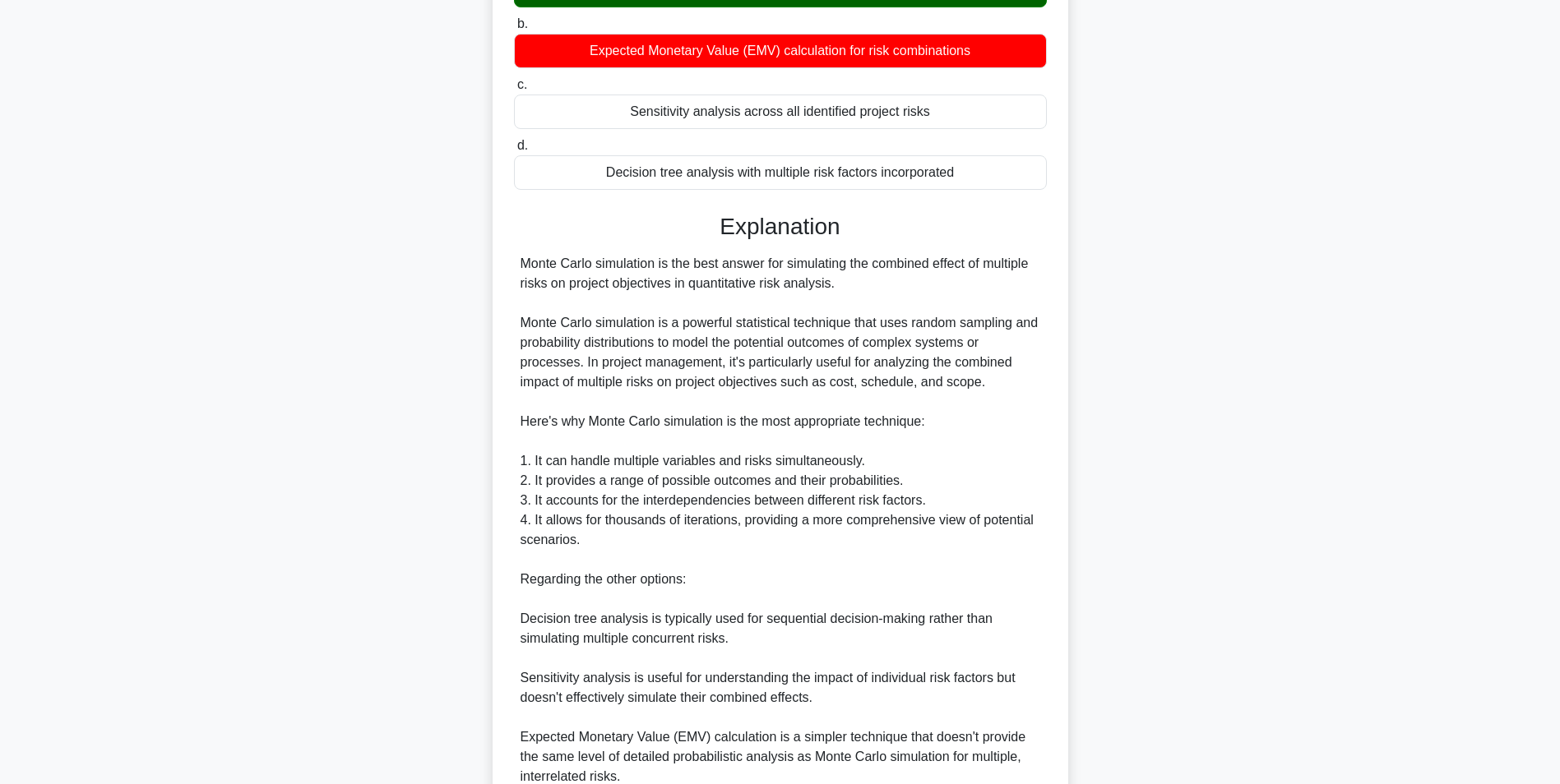
scroll to position [368, 0]
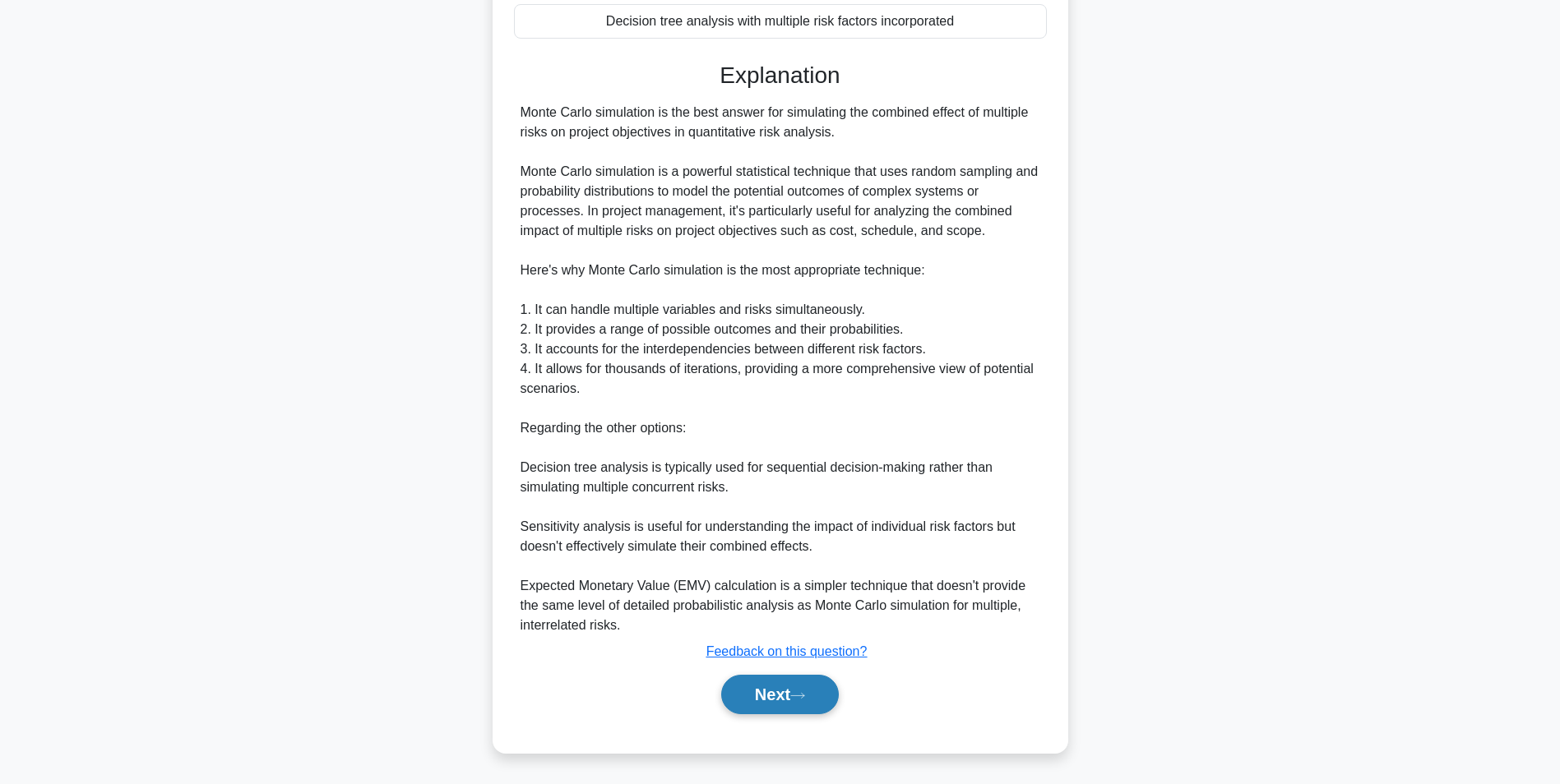
click at [781, 698] on button "Next" at bounding box center [779, 694] width 117 height 39
click at [754, 696] on button "Next" at bounding box center [779, 694] width 117 height 39
click at [763, 706] on button "Next" at bounding box center [779, 694] width 117 height 39
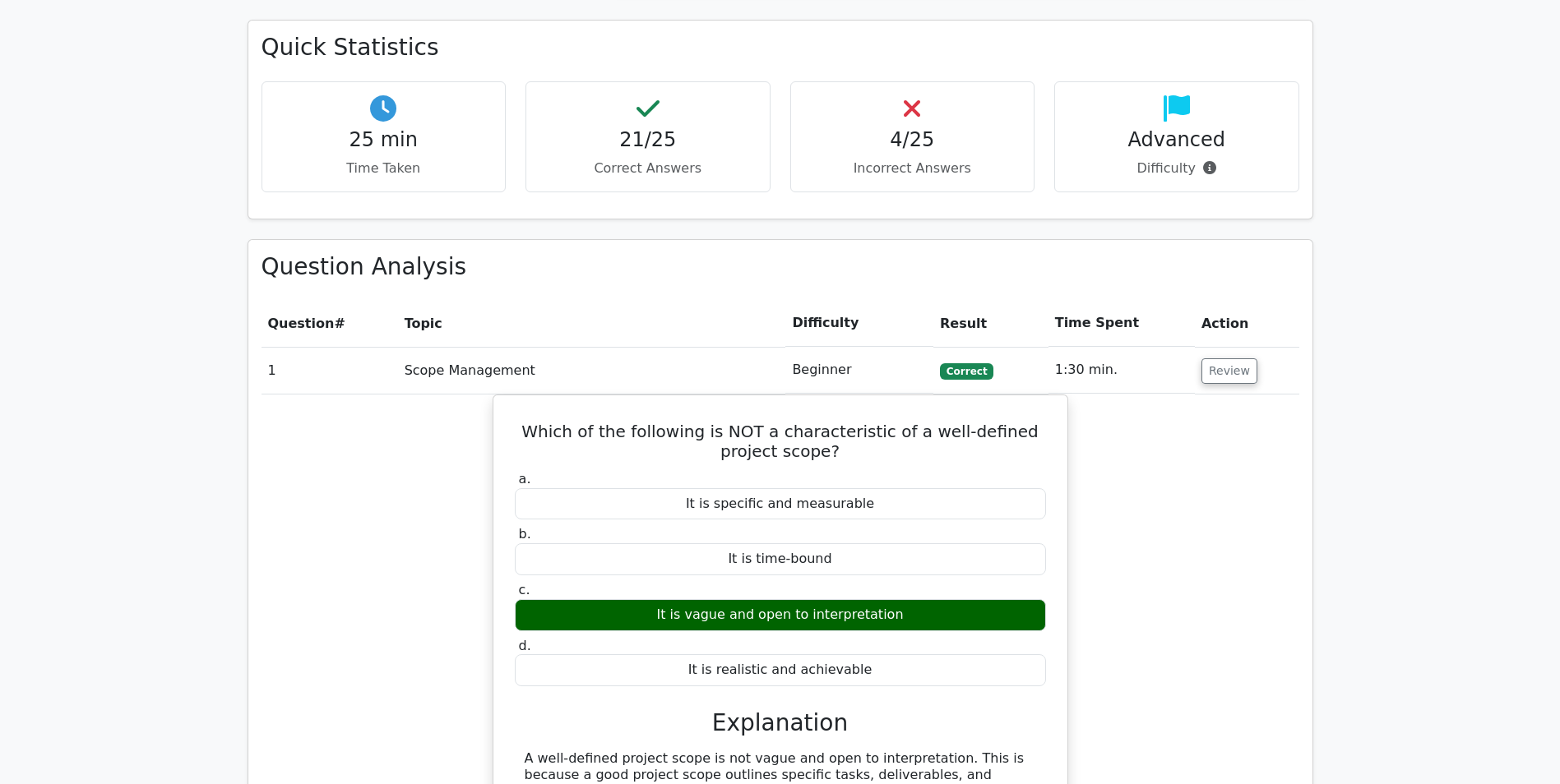
scroll to position [1069, 0]
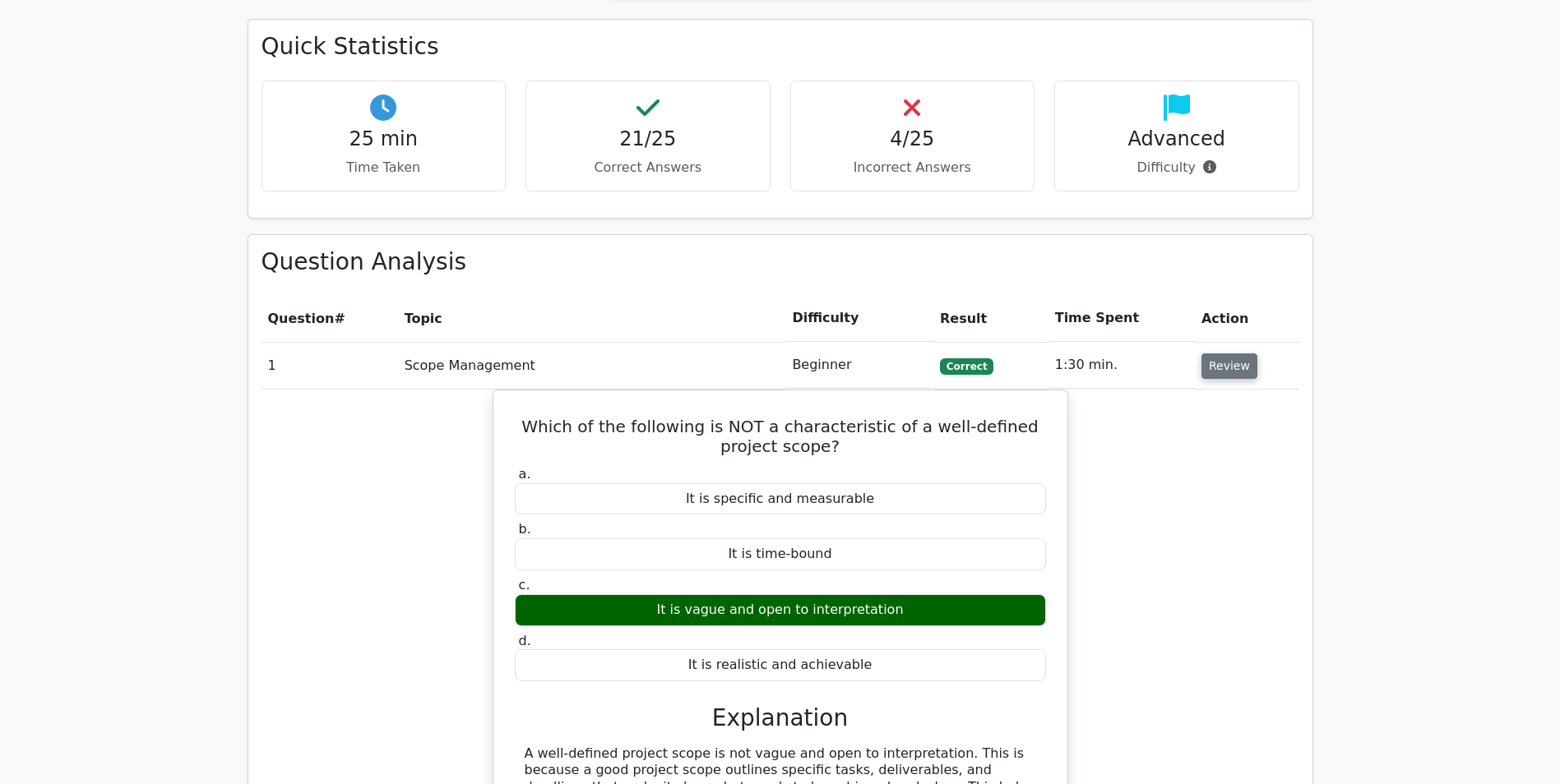
click at [1219, 372] on button "Review" at bounding box center [1229, 366] width 56 height 26
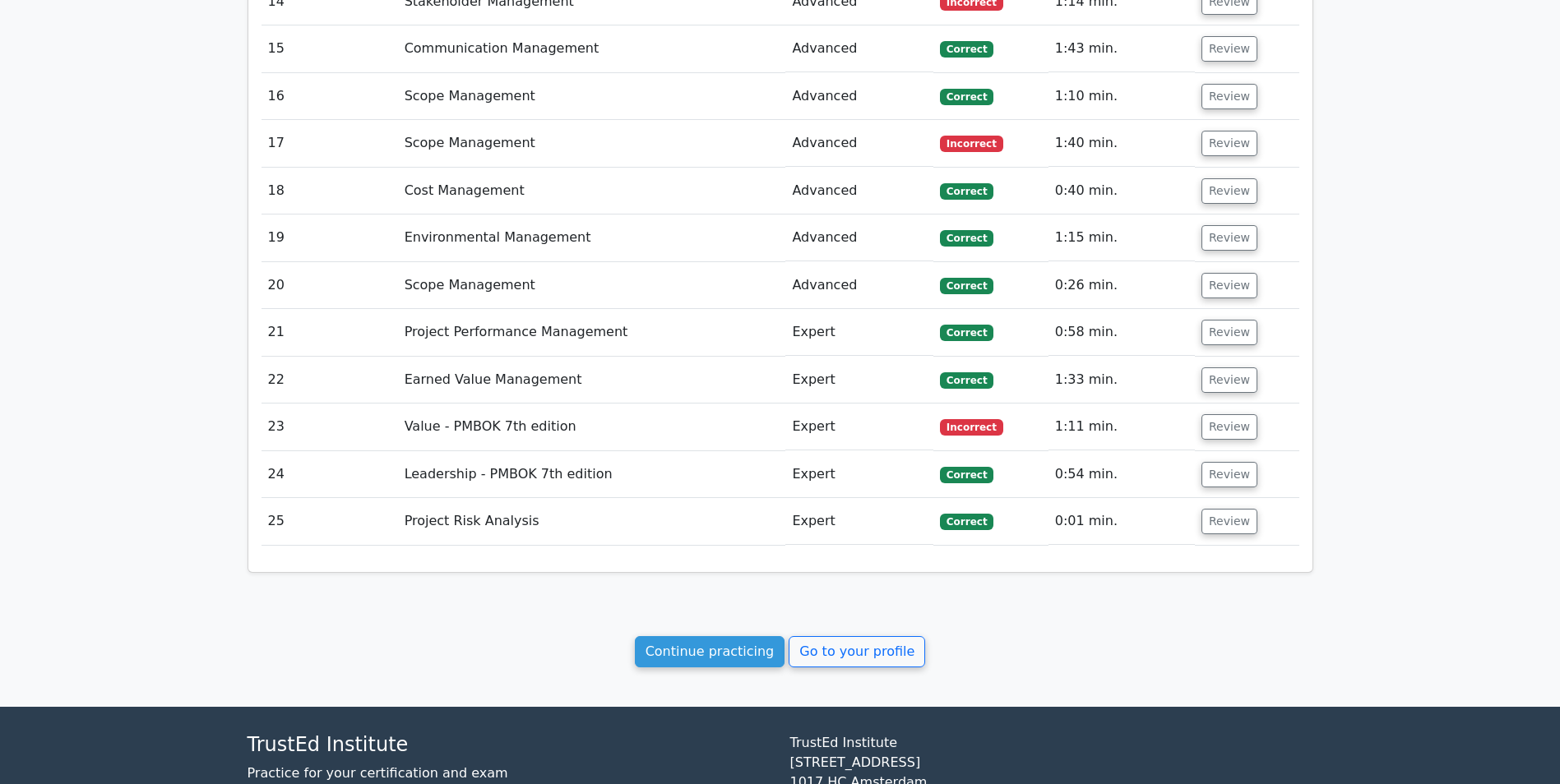
scroll to position [2165, 0]
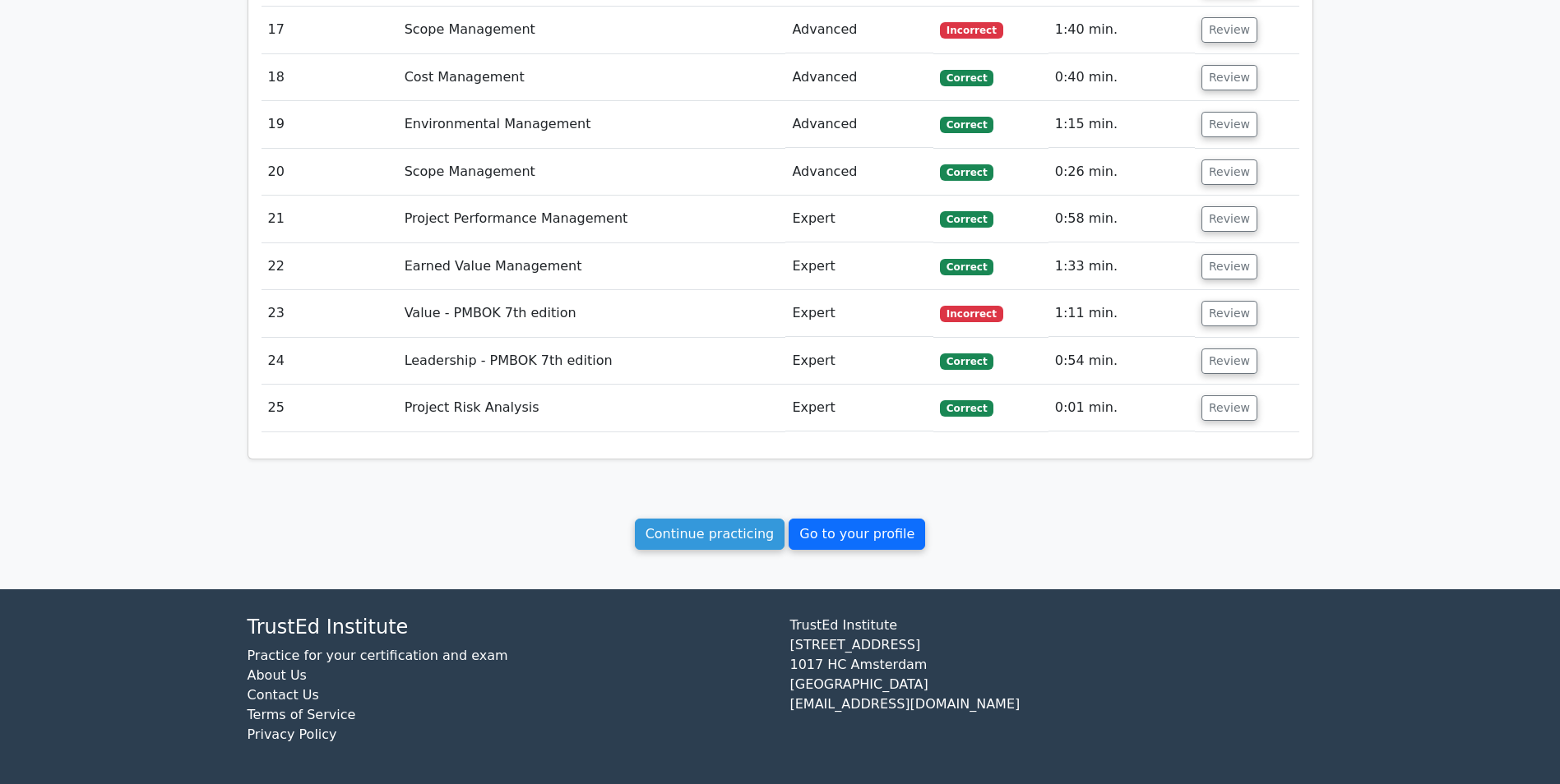
click at [861, 538] on link "Go to your profile" at bounding box center [857, 535] width 136 height 32
click at [845, 539] on link "Go to your profile" at bounding box center [857, 535] width 136 height 32
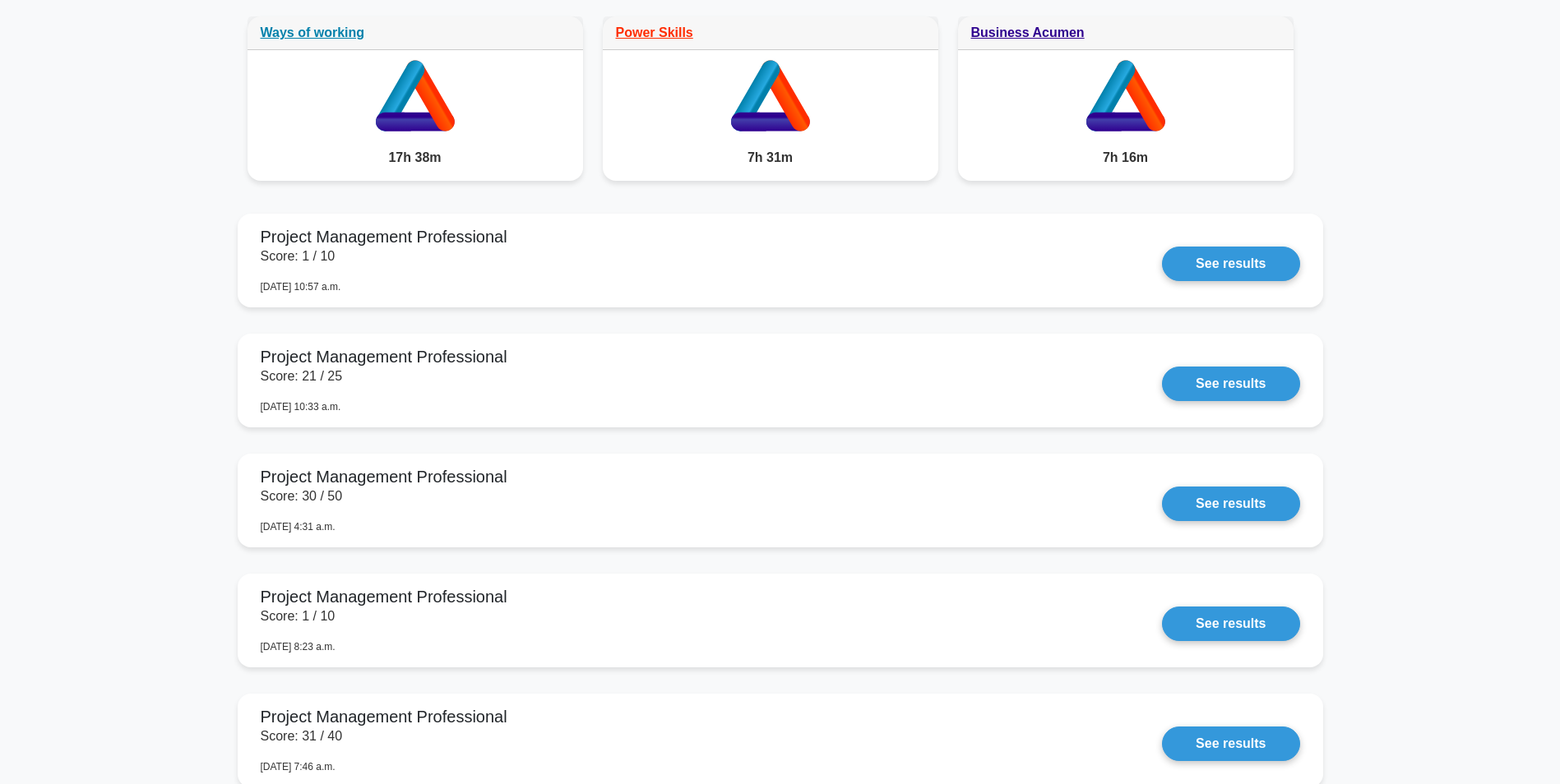
scroll to position [1069, 0]
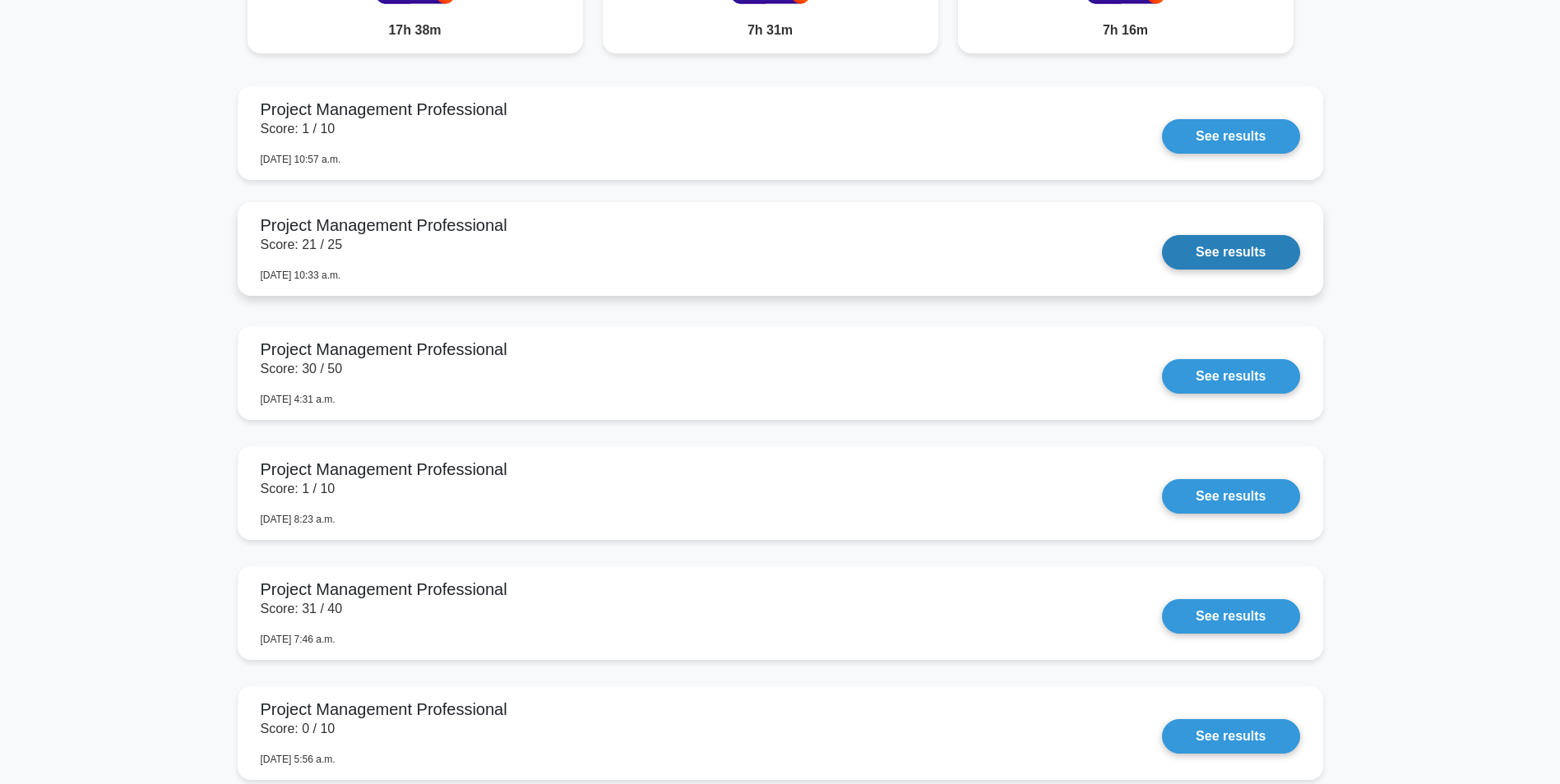
click at [1217, 251] on link "See results" at bounding box center [1230, 253] width 137 height 35
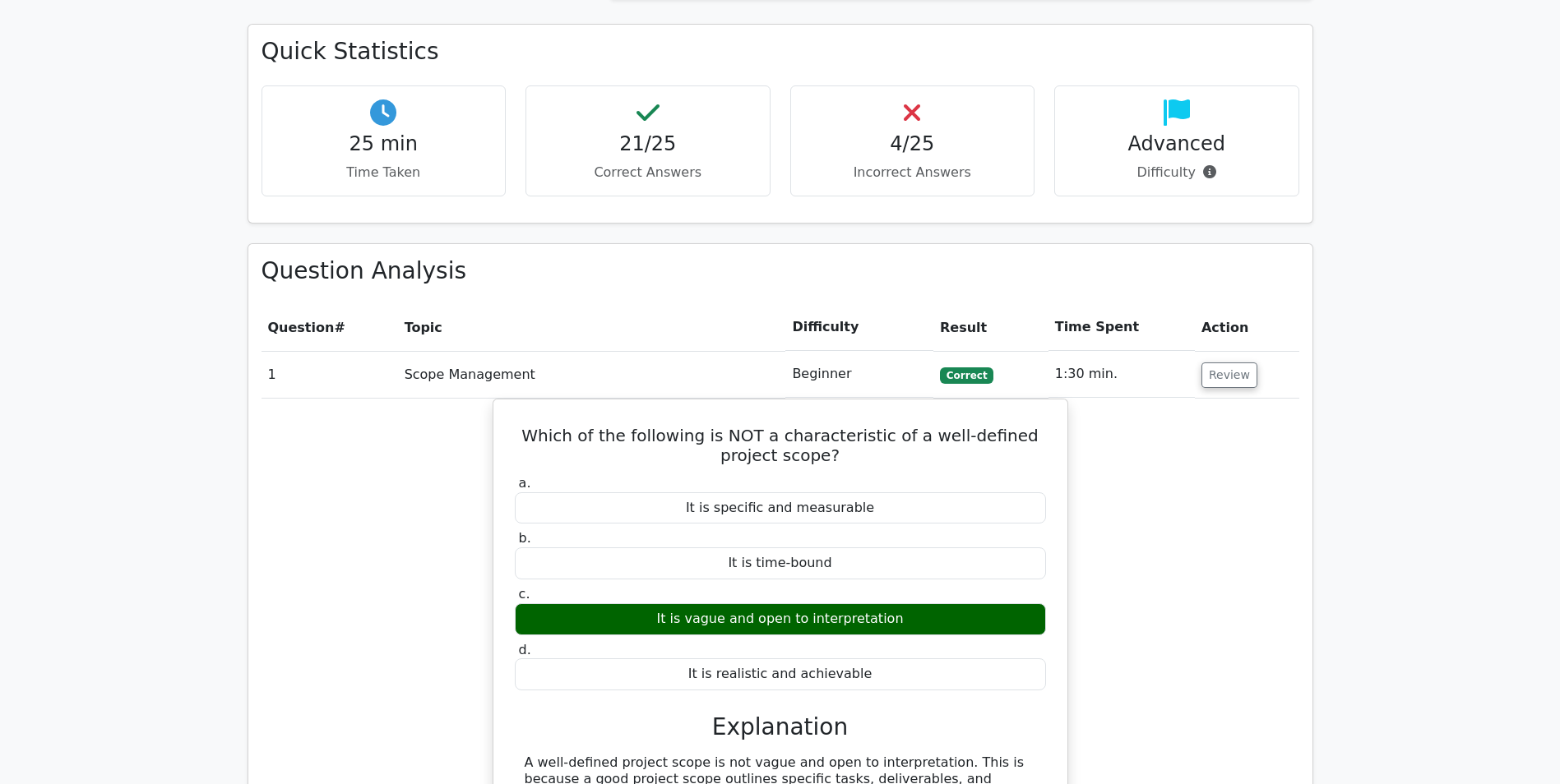
scroll to position [1069, 0]
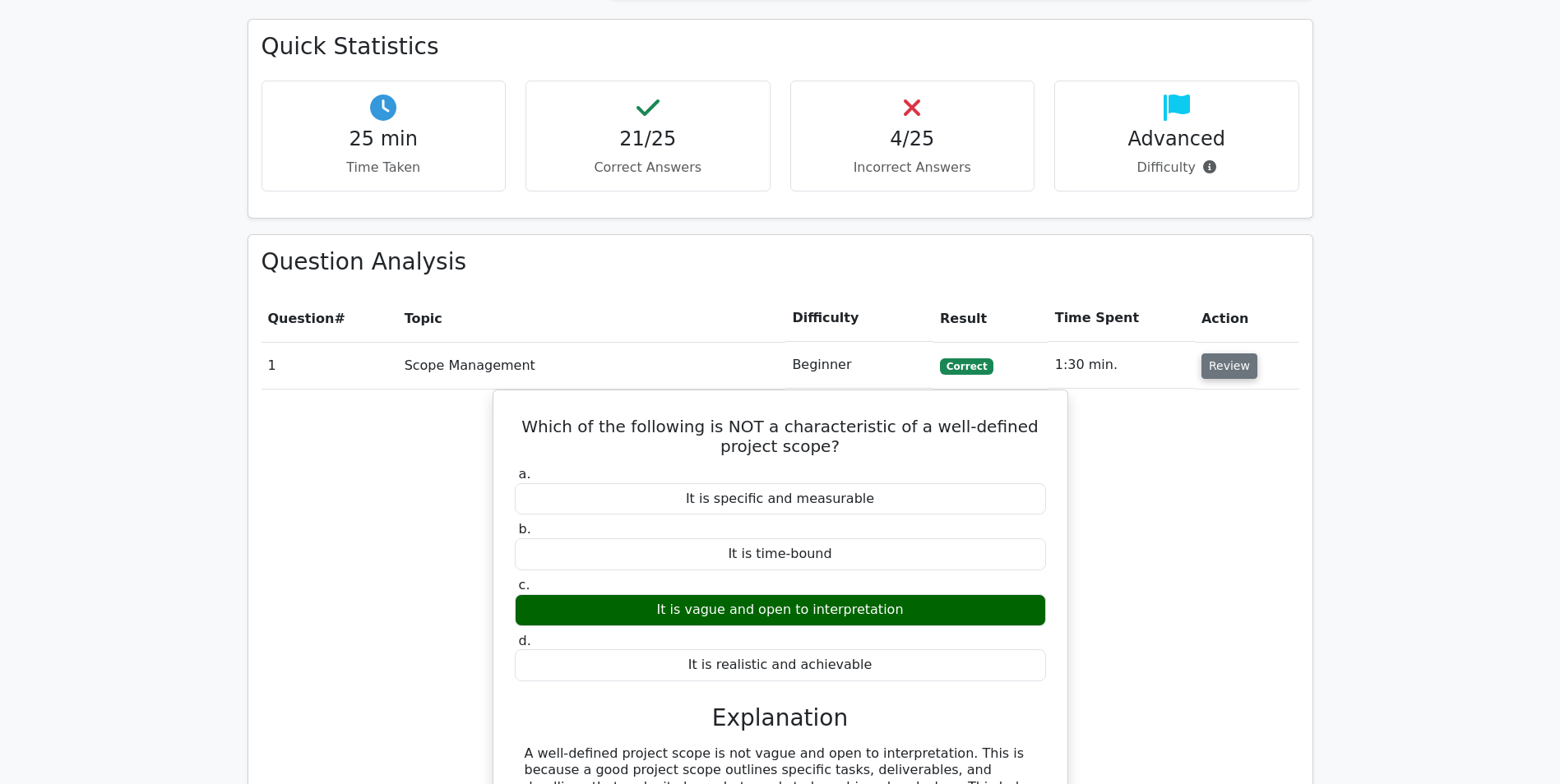
click at [1224, 368] on button "Review" at bounding box center [1229, 366] width 56 height 26
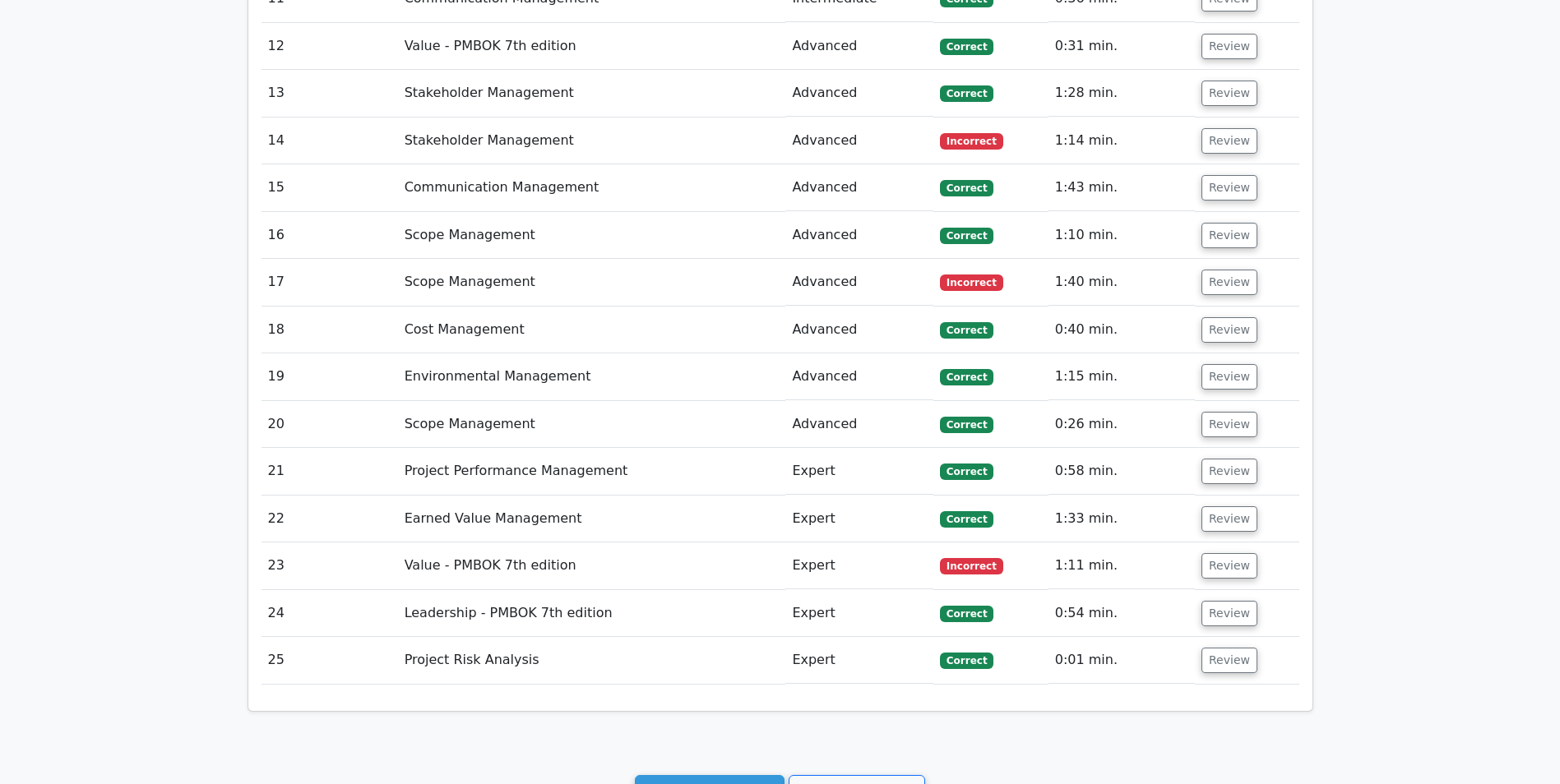
scroll to position [2165, 0]
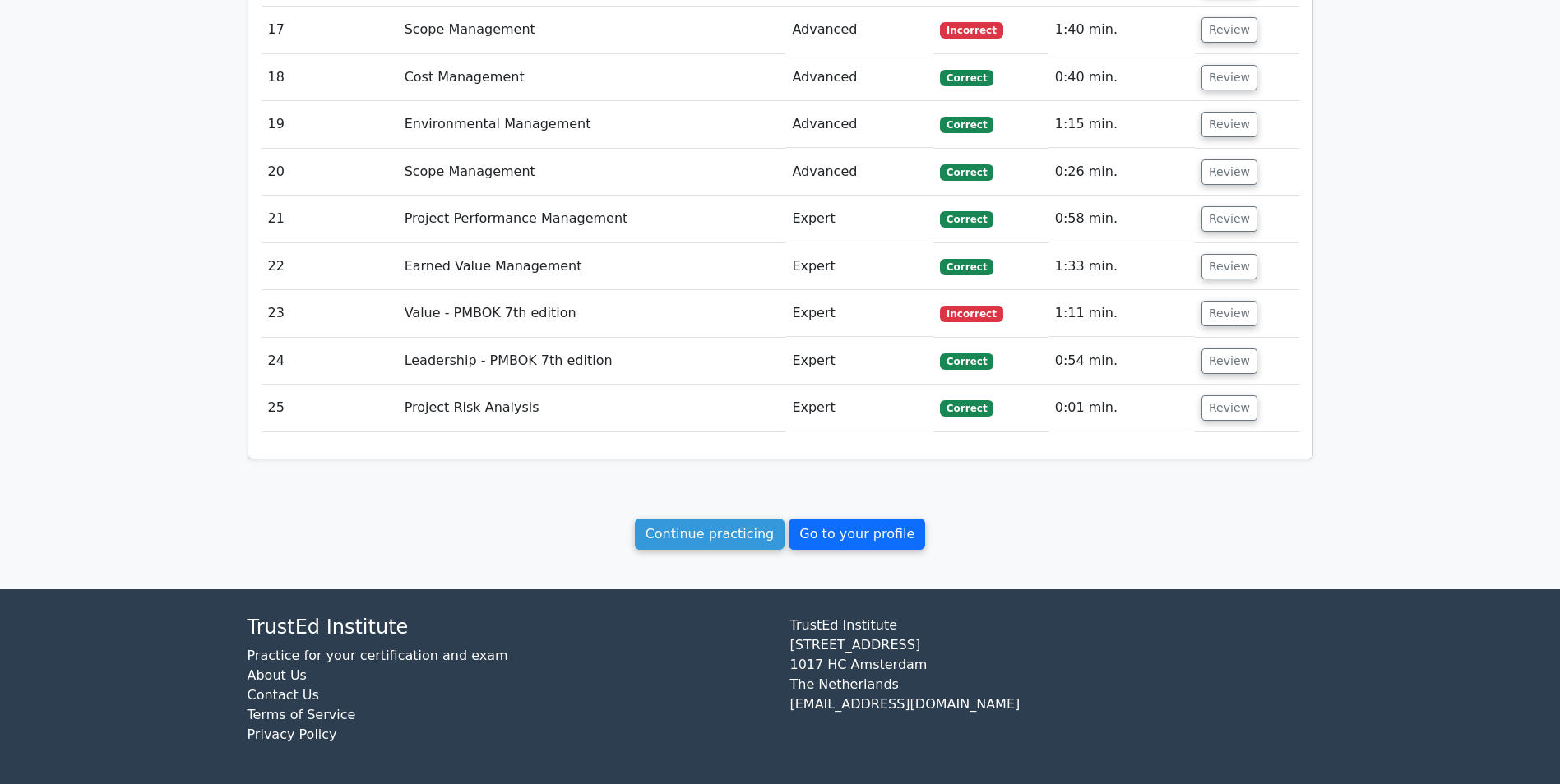
click at [839, 537] on link "Go to your profile" at bounding box center [857, 535] width 136 height 32
